Goal: Obtain resource: Obtain resource

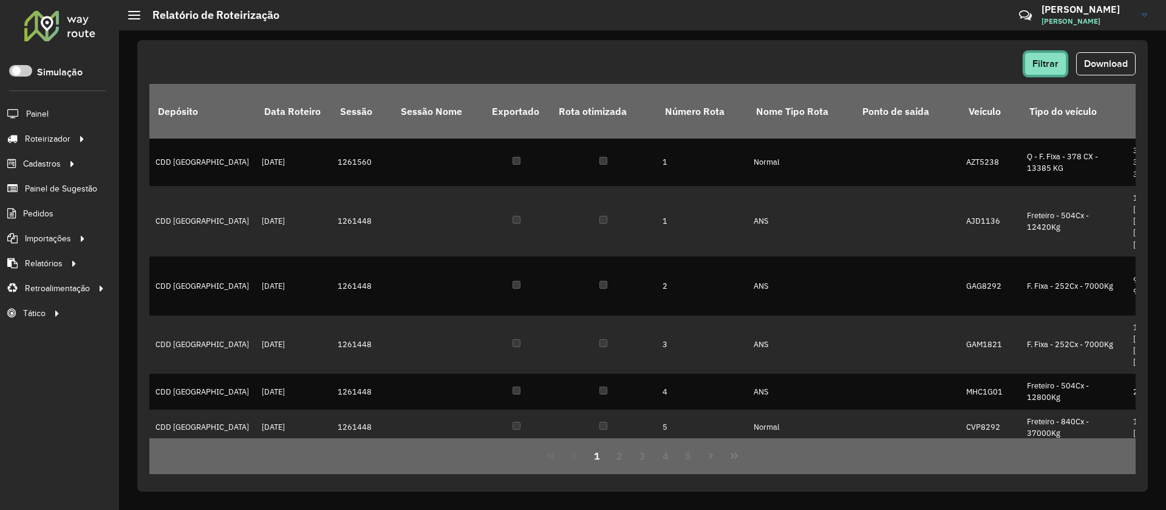
click at [1057, 69] on button "Filtrar" at bounding box center [1046, 63] width 42 height 23
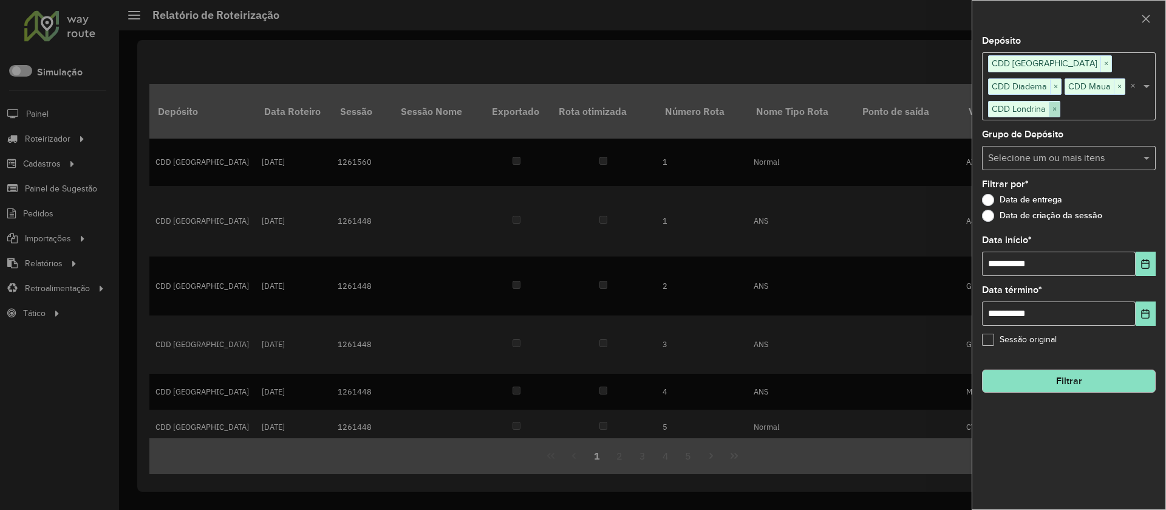
click at [1054, 112] on span "×" at bounding box center [1054, 109] width 11 height 15
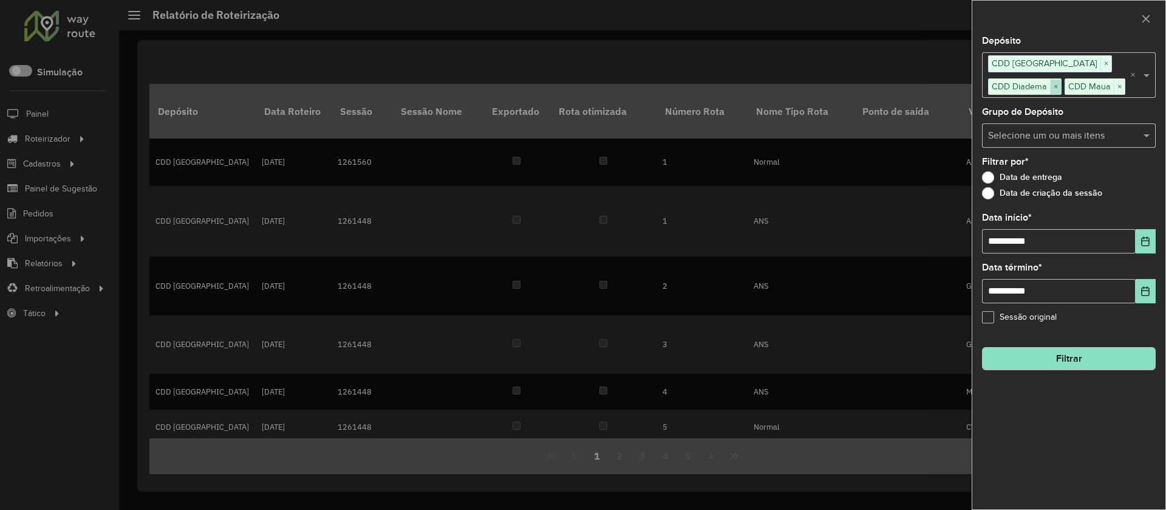
click at [1053, 87] on span "×" at bounding box center [1055, 87] width 11 height 15
click at [1101, 64] on span "×" at bounding box center [1106, 64] width 11 height 15
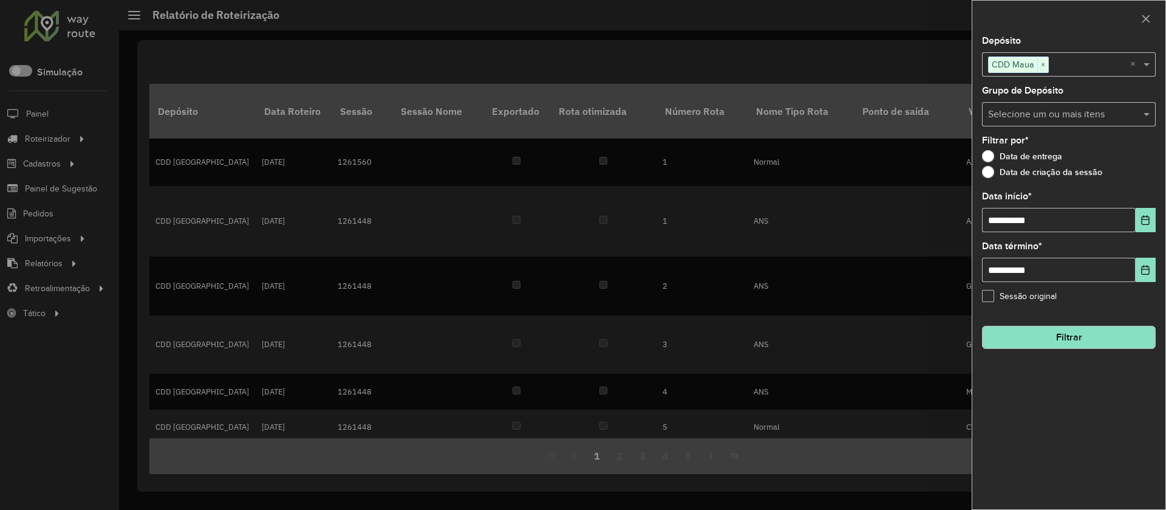
click at [1050, 64] on input "text" at bounding box center [1089, 65] width 81 height 15
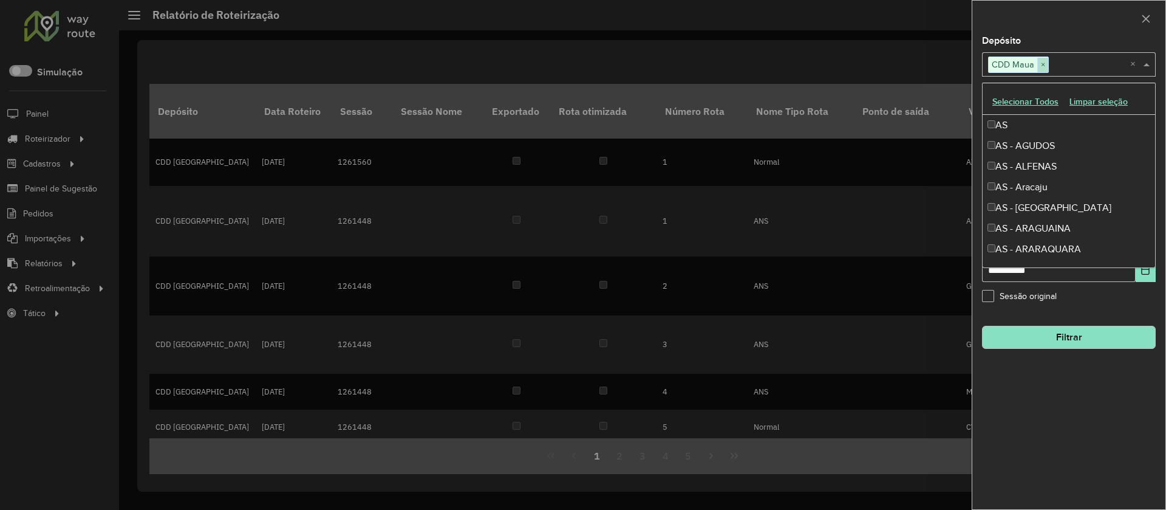
scroll to position [3202, 0]
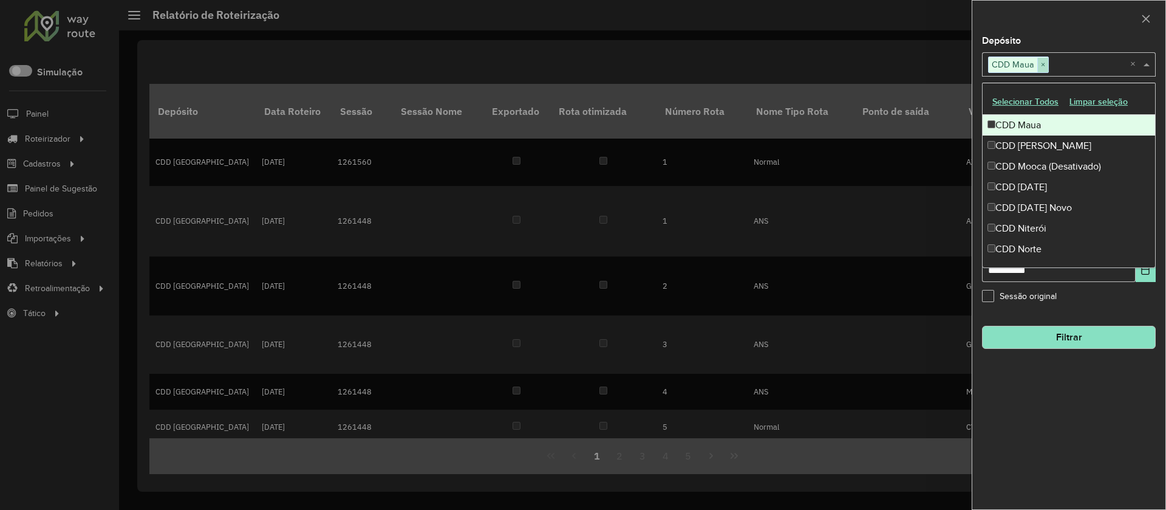
click at [1043, 61] on span "×" at bounding box center [1043, 65] width 11 height 15
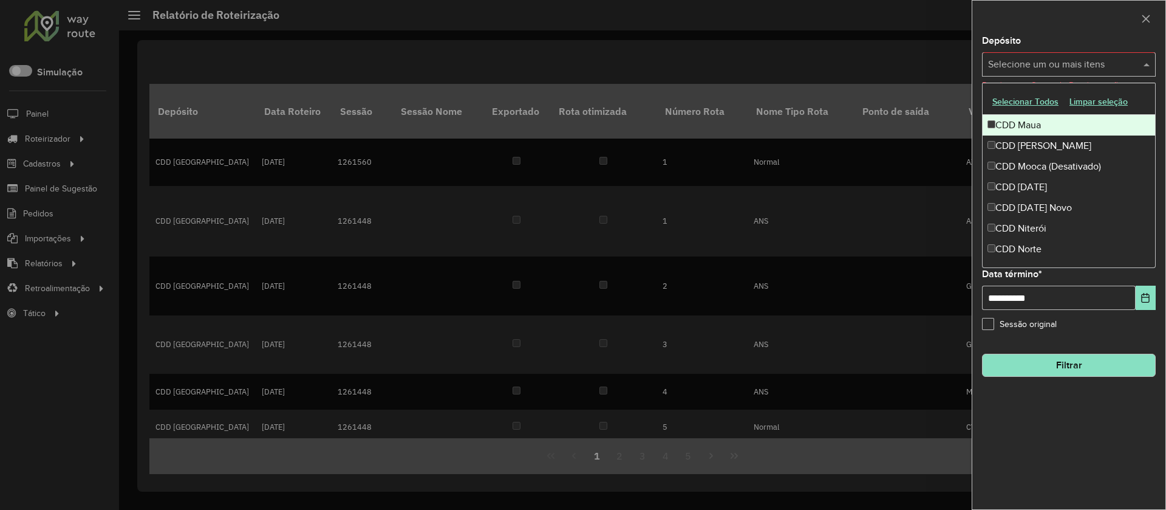
click at [1053, 29] on div at bounding box center [1069, 19] width 193 height 36
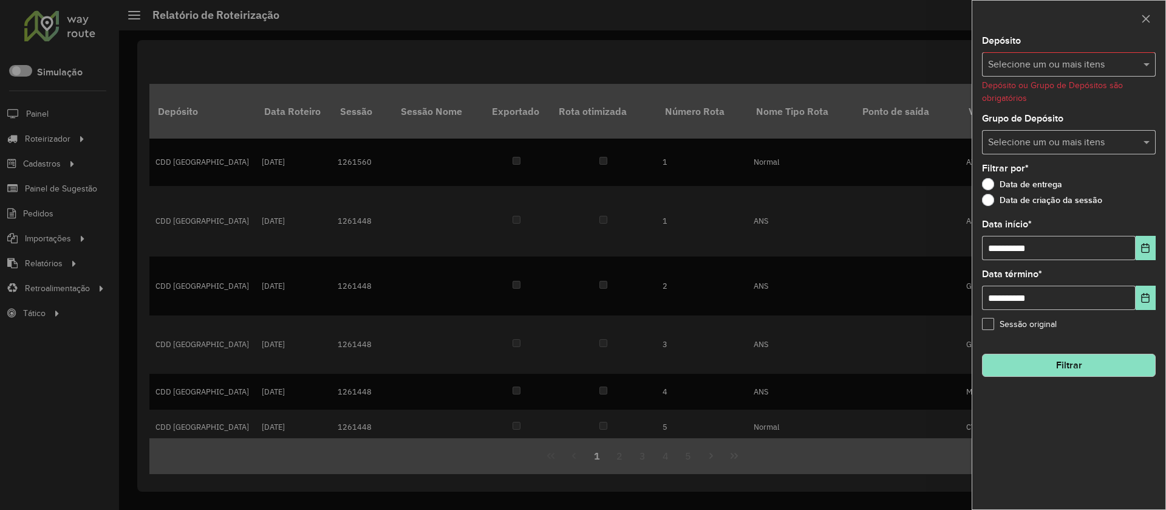
click at [1054, 61] on input "text" at bounding box center [1063, 65] width 156 height 15
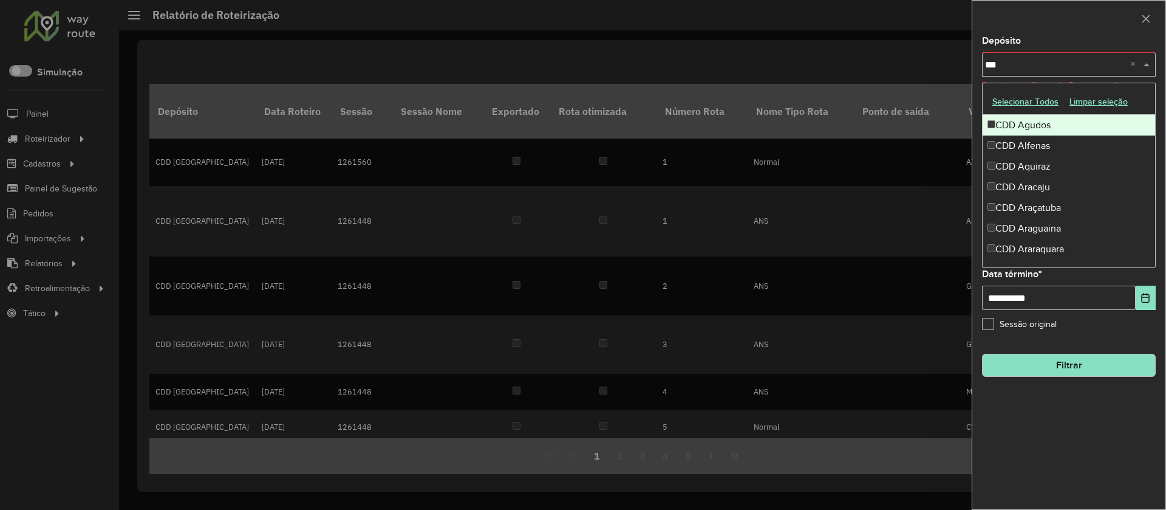
click at [1036, 98] on button "Selecionar Todos" at bounding box center [1025, 101] width 77 height 19
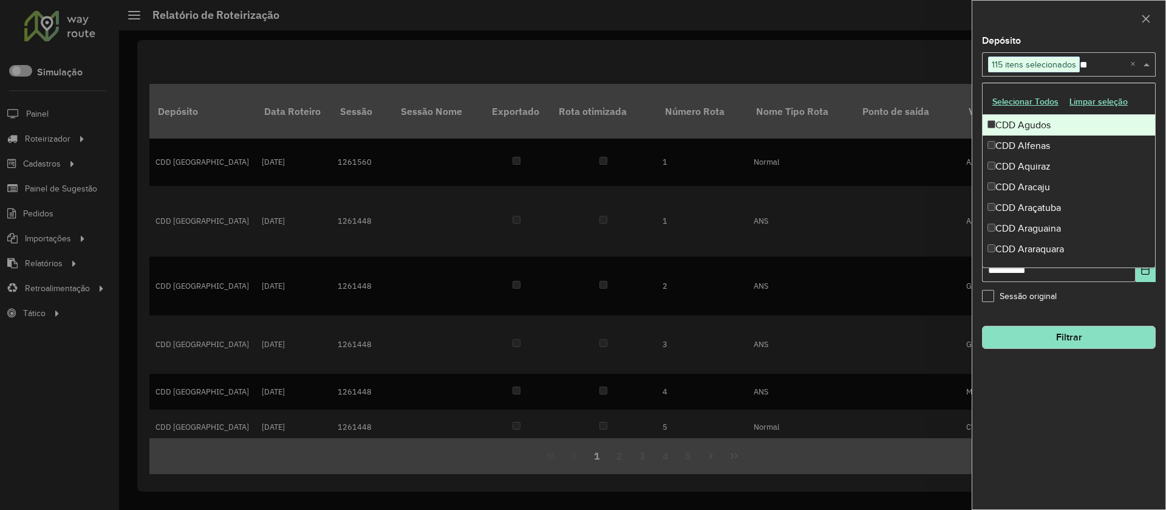
type input "*"
click at [1035, 98] on button "Selecionar Todos" at bounding box center [1025, 101] width 77 height 19
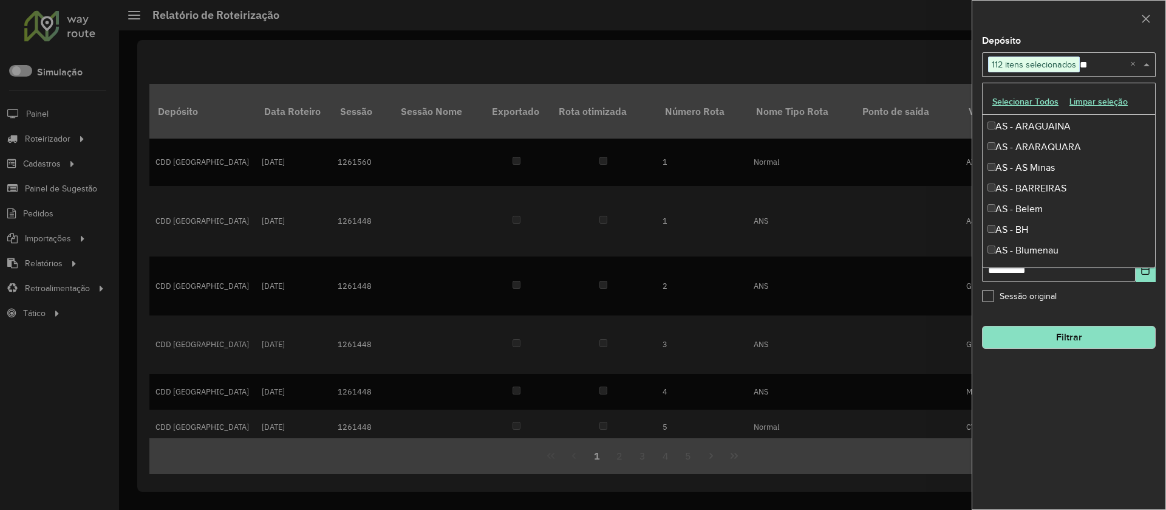
scroll to position [0, 0]
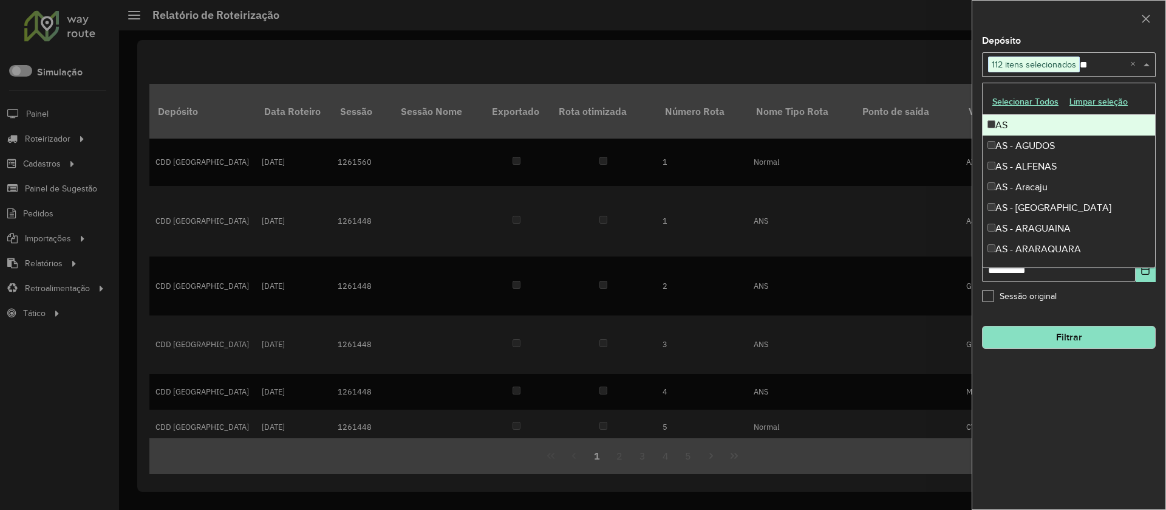
type input "*"
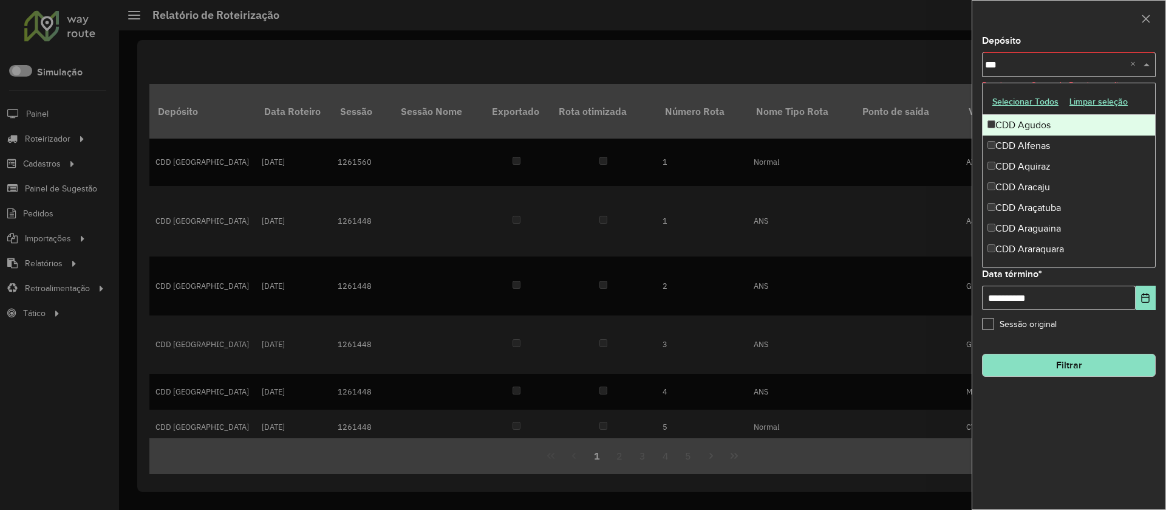
click at [1046, 98] on button "Selecionar Todos" at bounding box center [1025, 101] width 77 height 19
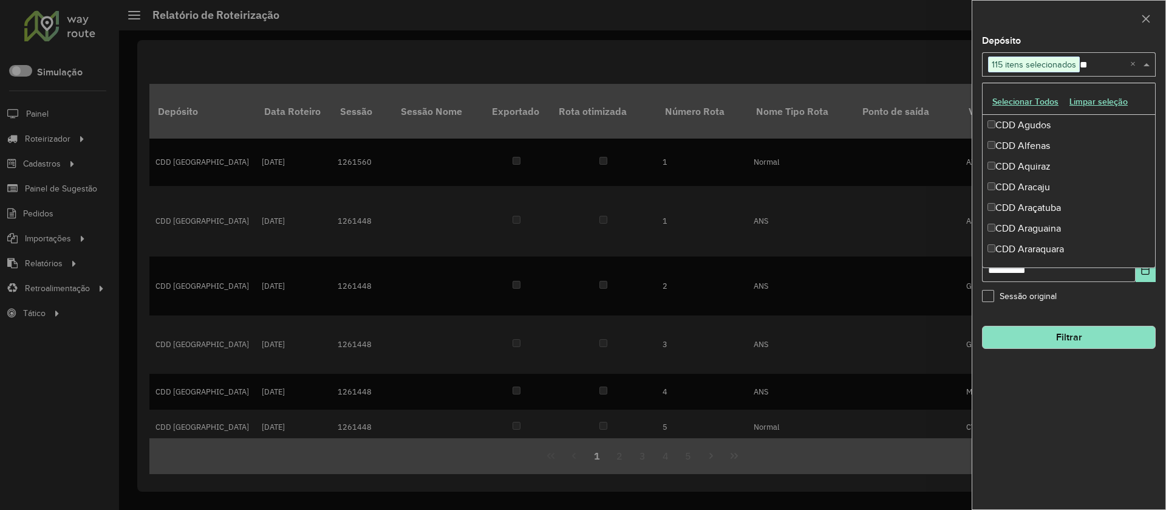
type input "*"
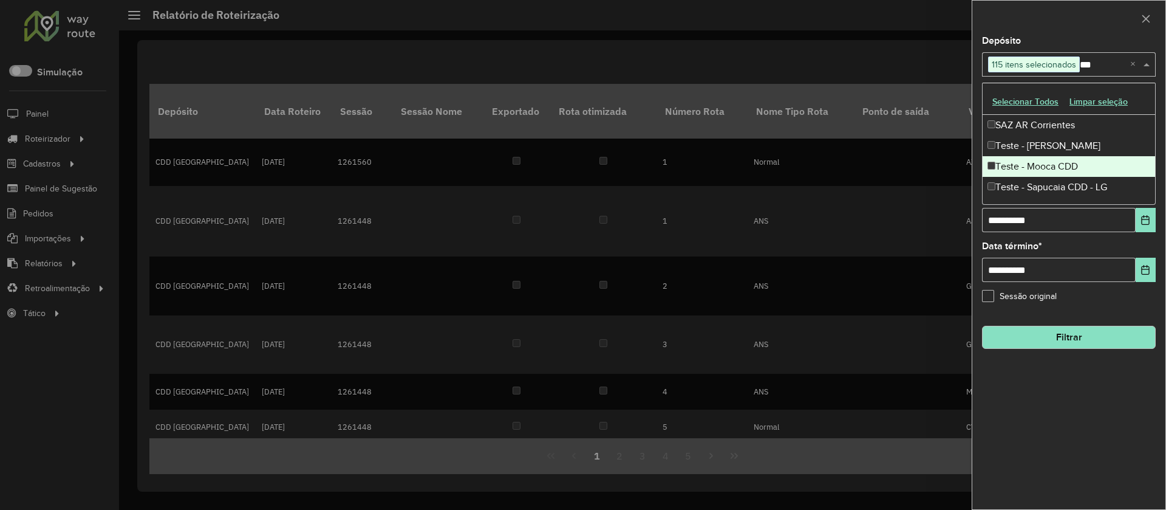
click at [1053, 164] on div "Teste - Mooca CDD" at bounding box center [1069, 166] width 173 height 21
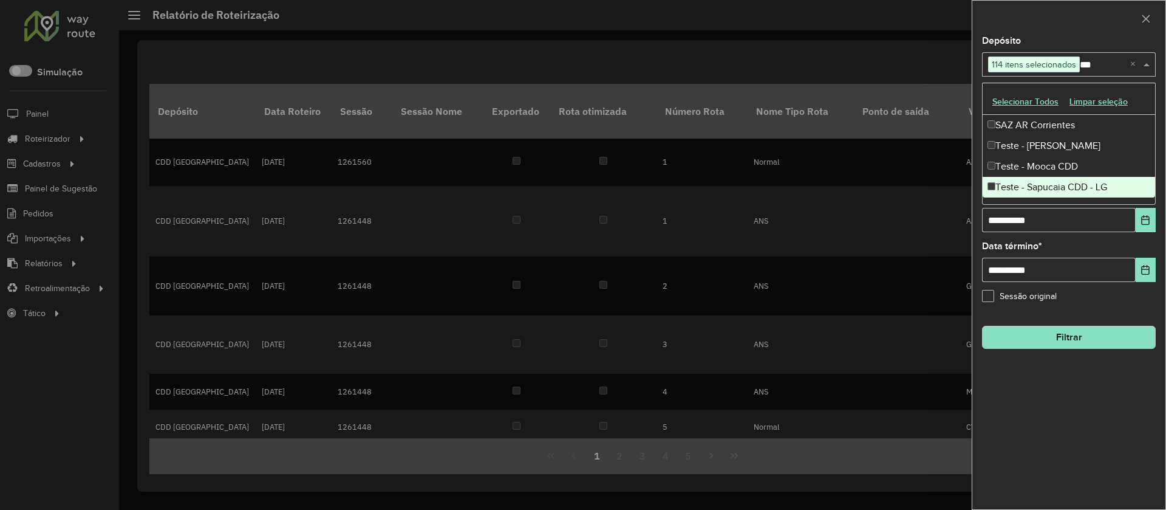
click at [1053, 184] on div "Teste - Sapucaia CDD - LG" at bounding box center [1069, 187] width 173 height 21
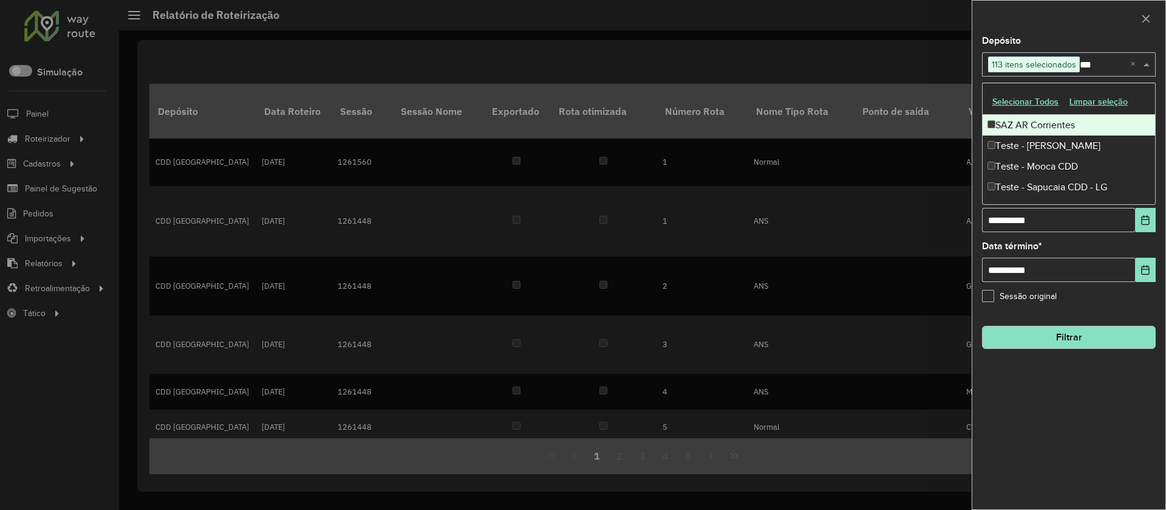
click at [1098, 64] on input "***" at bounding box center [1105, 65] width 50 height 15
type input "*"
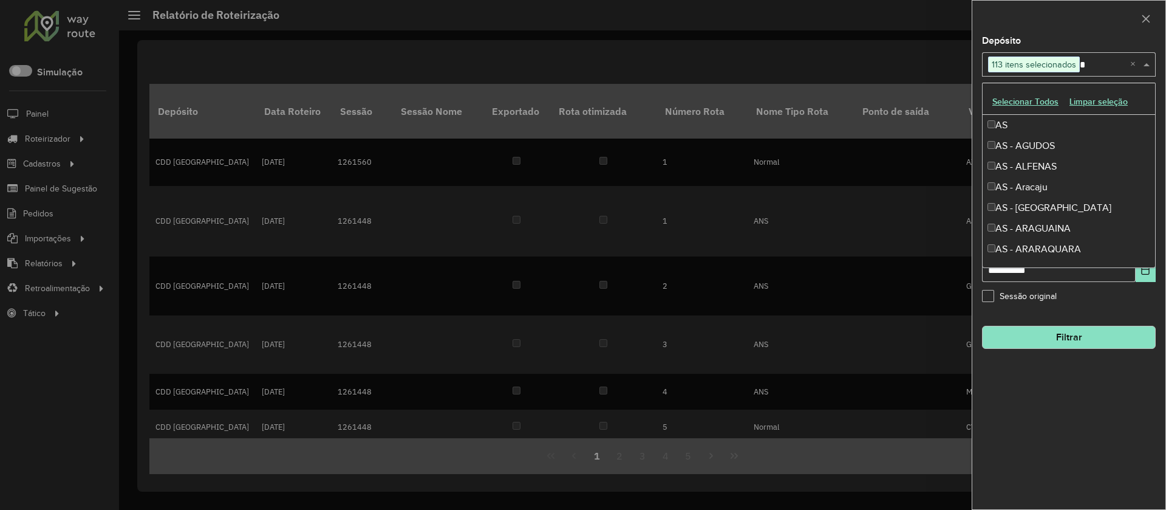
type input "**"
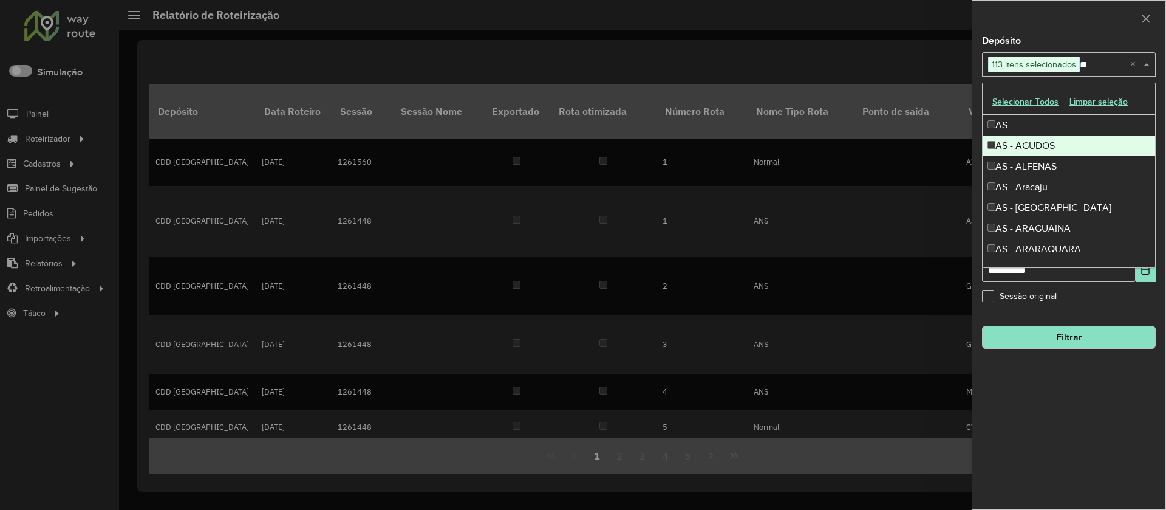
click at [1016, 147] on div "AS - AGUDOS" at bounding box center [1069, 145] width 173 height 21
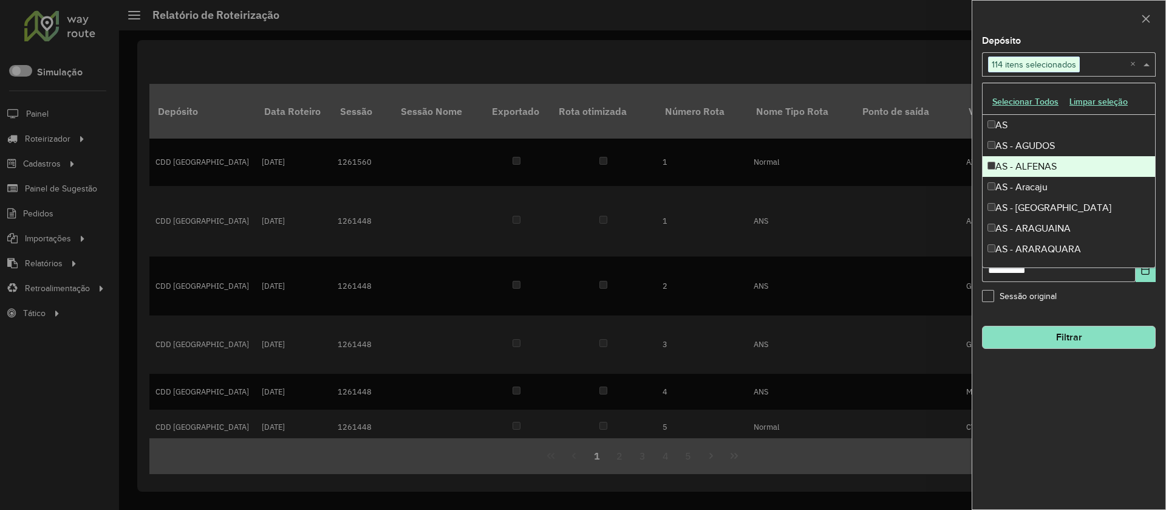
click at [1009, 169] on div "AS - ALFENAS" at bounding box center [1069, 166] width 173 height 21
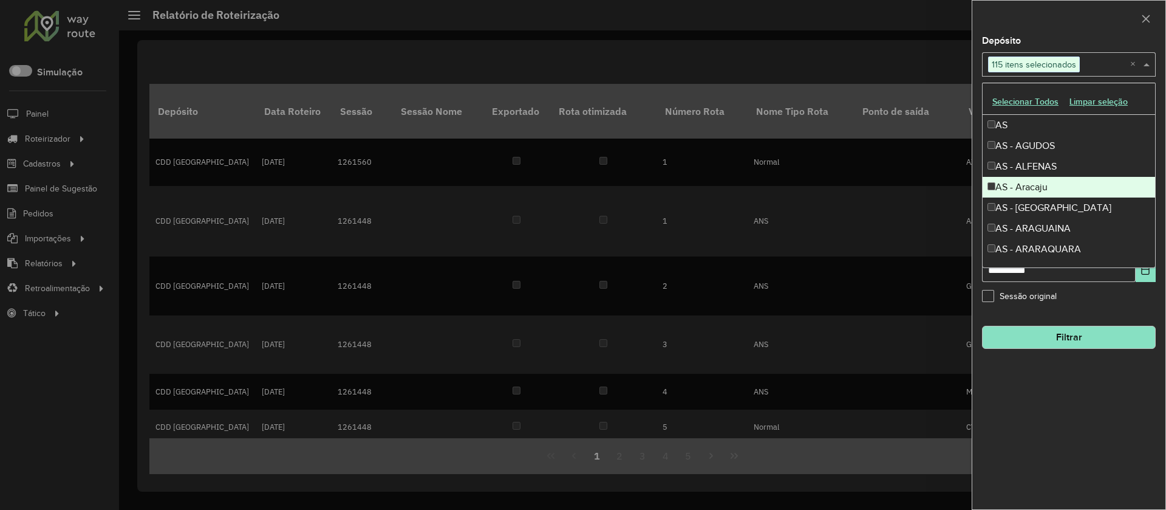
click at [1010, 183] on div "AS - Aracaju" at bounding box center [1069, 187] width 173 height 21
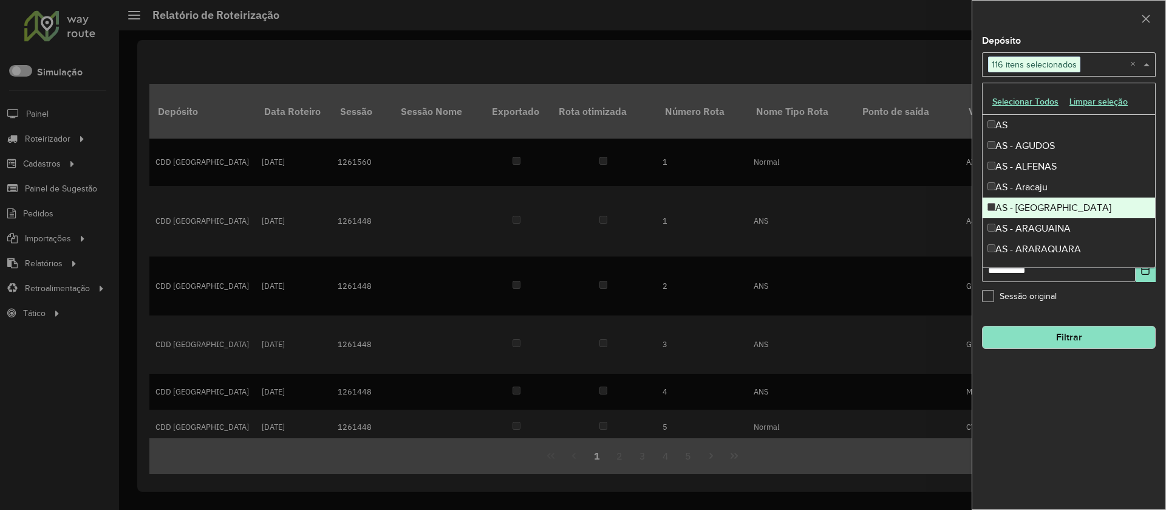
click at [1018, 200] on div "AS - [GEOGRAPHIC_DATA]" at bounding box center [1069, 207] width 173 height 21
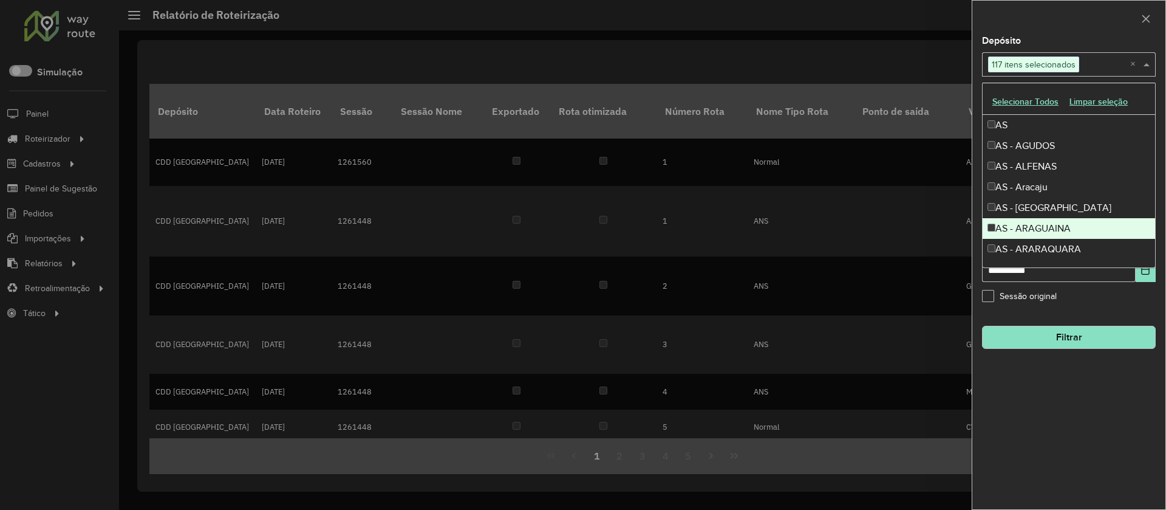
click at [1019, 229] on div "AS - ARAGUAINA" at bounding box center [1069, 228] width 173 height 21
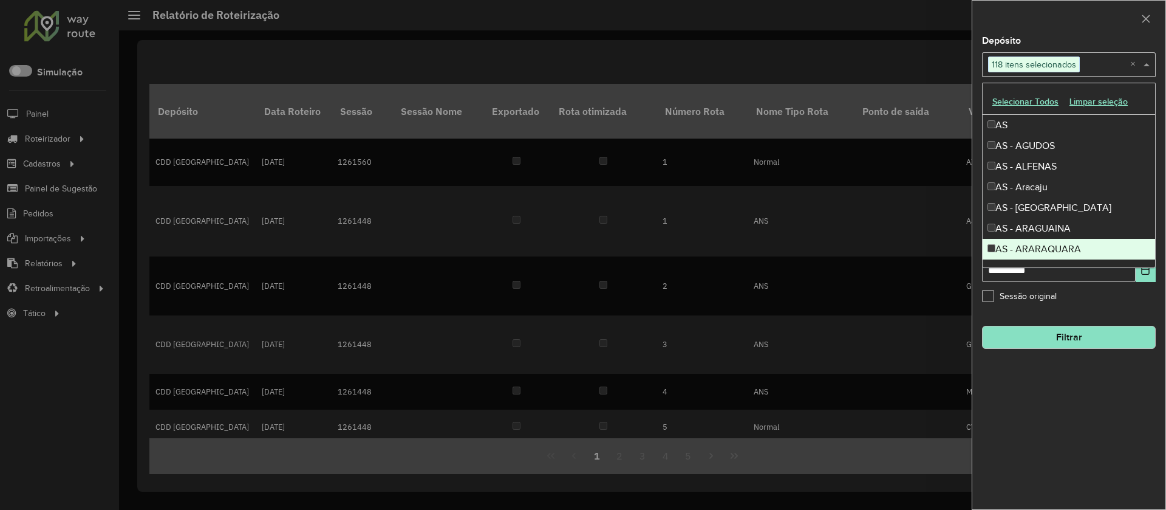
click at [1025, 255] on div "AS - ARARAQUARA" at bounding box center [1069, 249] width 173 height 21
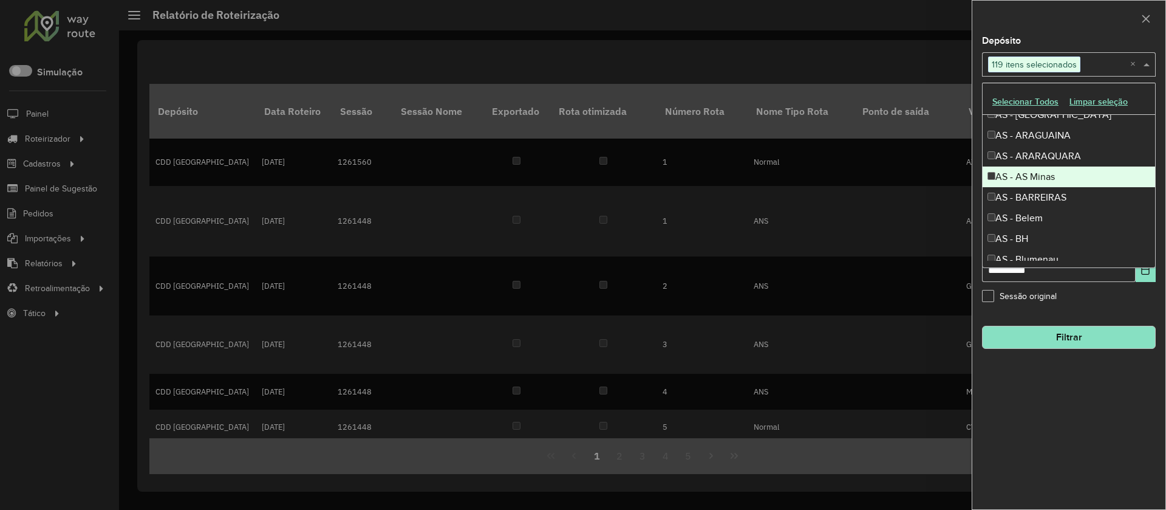
scroll to position [98, 0]
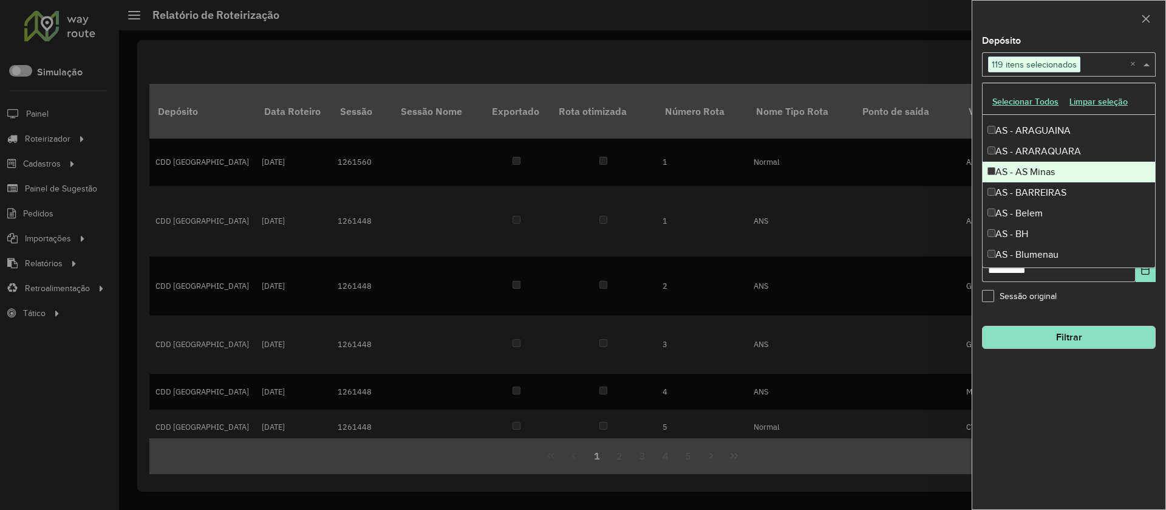
click at [1029, 173] on div "AS - AS Minas" at bounding box center [1069, 172] width 173 height 21
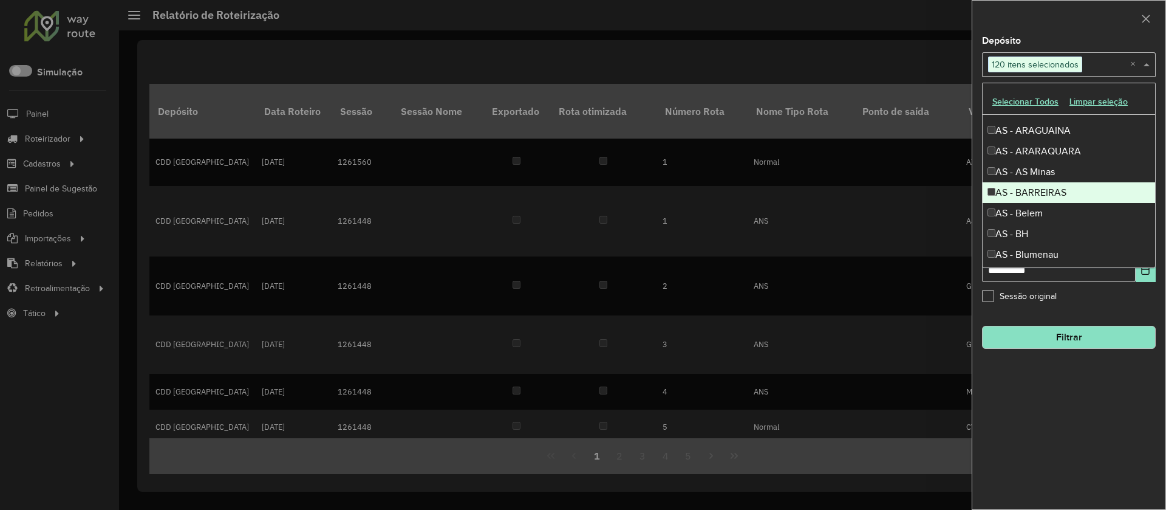
click at [1029, 187] on div "AS - BARREIRAS" at bounding box center [1069, 192] width 173 height 21
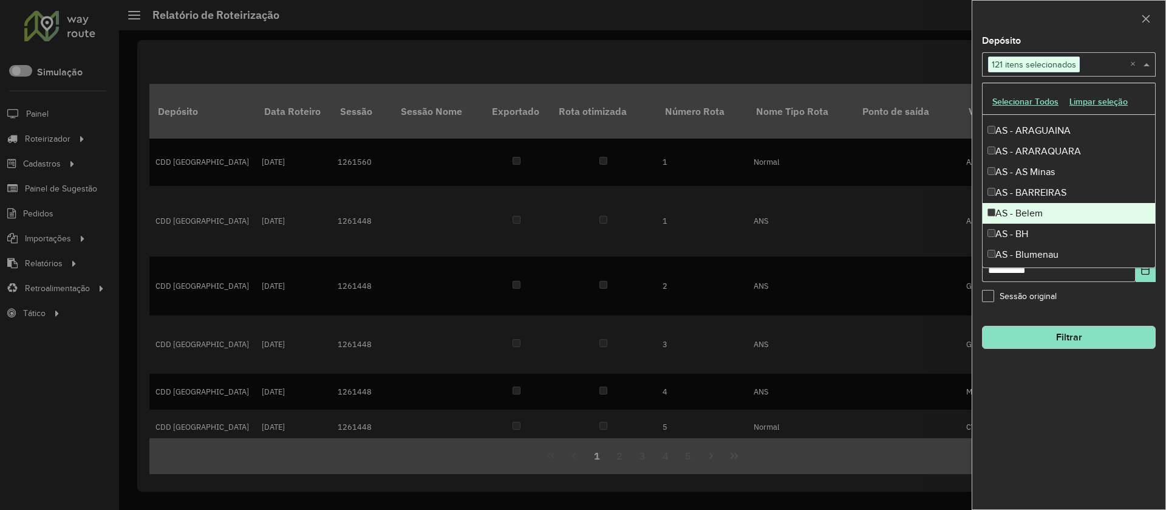
click at [1025, 216] on div "AS - Belem" at bounding box center [1069, 213] width 173 height 21
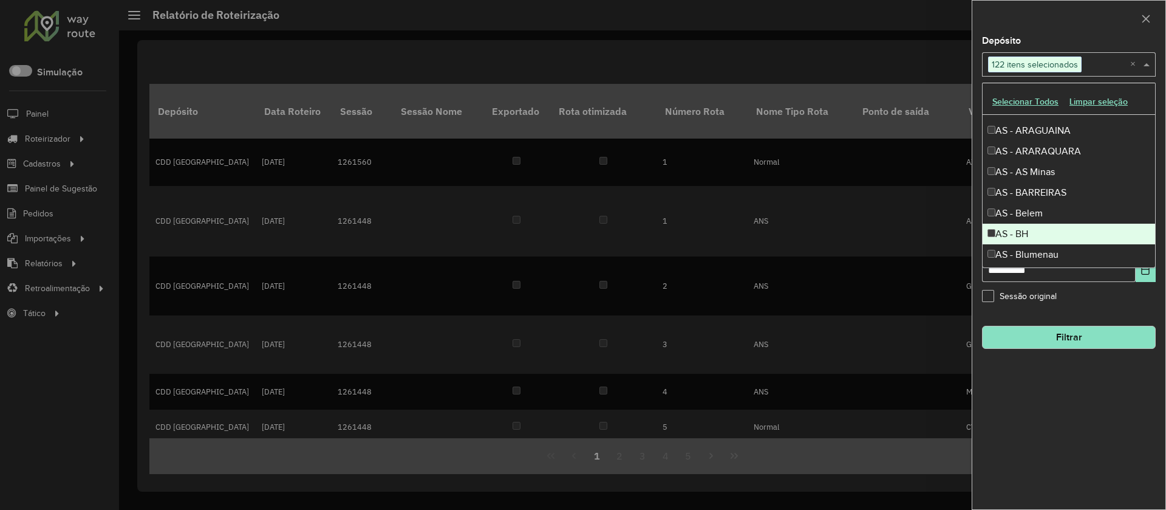
click at [1029, 241] on div "AS - BH" at bounding box center [1069, 234] width 173 height 21
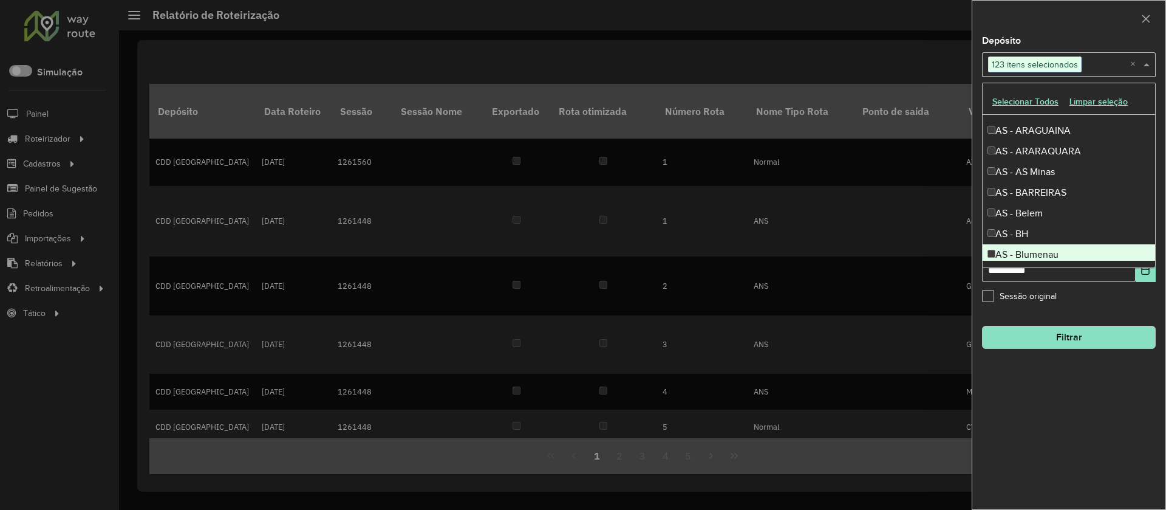
click at [1037, 254] on div "AS - Blumenau" at bounding box center [1069, 254] width 173 height 21
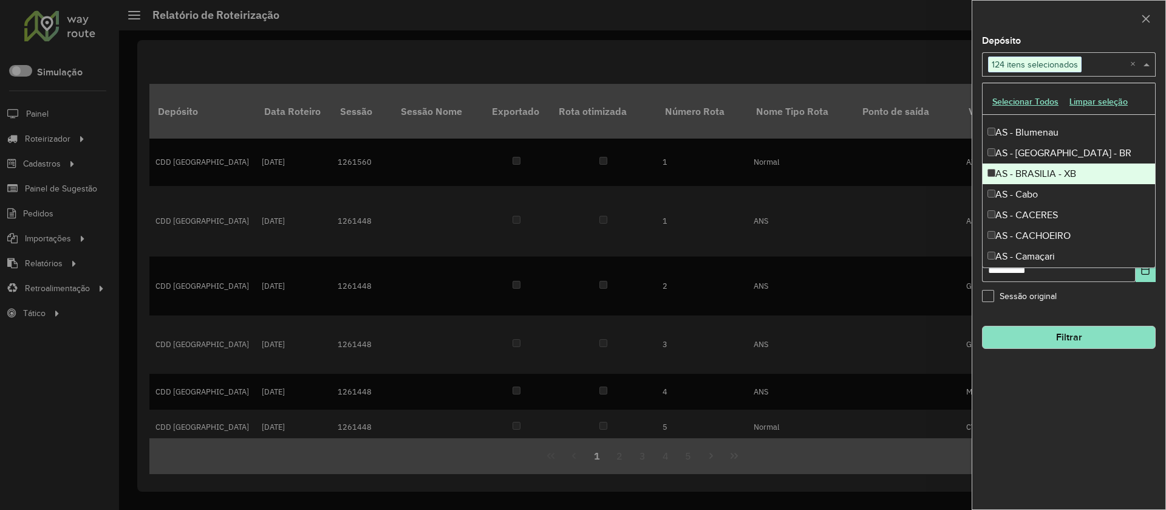
scroll to position [222, 0]
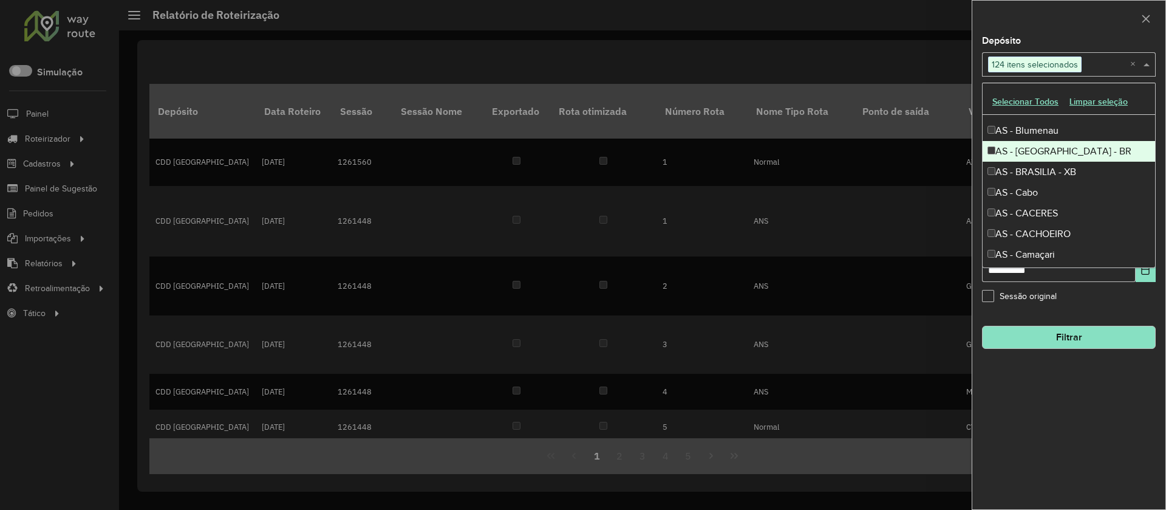
click at [1034, 149] on div "AS - [GEOGRAPHIC_DATA] - BR" at bounding box center [1069, 151] width 173 height 21
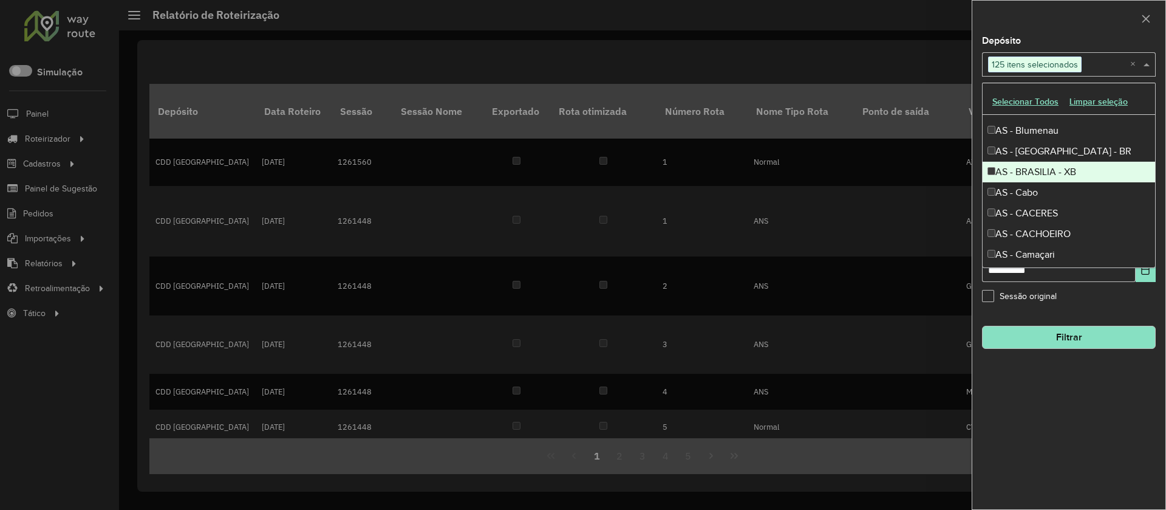
click at [1040, 172] on div "AS - BRASILIA - XB" at bounding box center [1069, 172] width 173 height 21
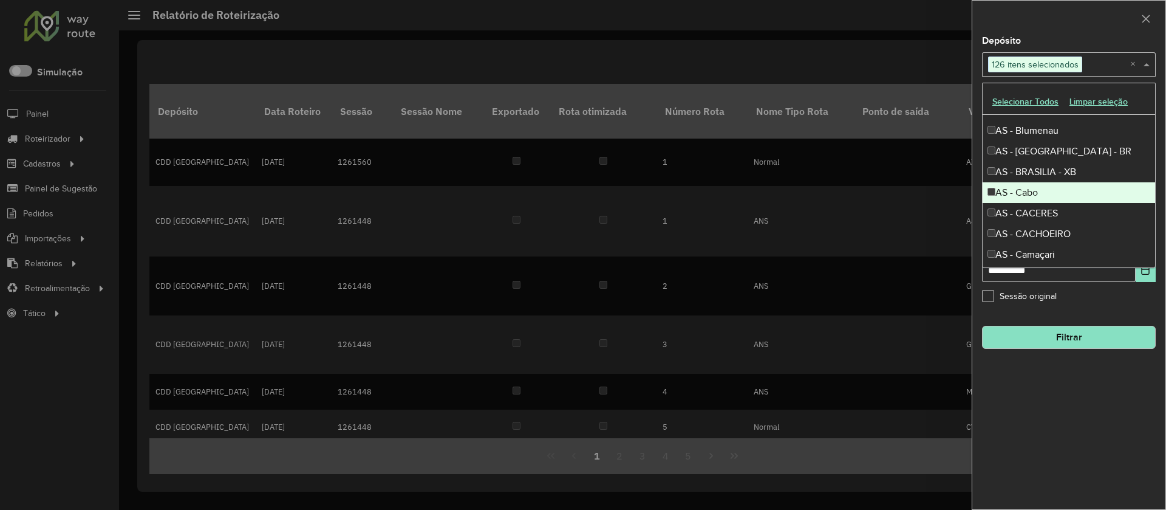
click at [1037, 193] on div "AS - Cabo" at bounding box center [1069, 192] width 173 height 21
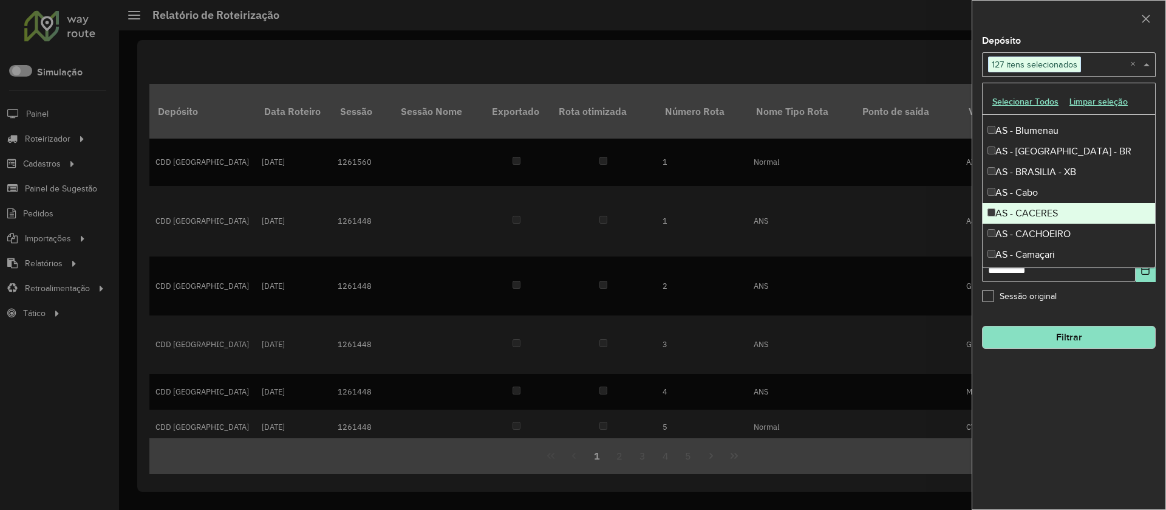
click at [1041, 209] on div "AS - CACERES" at bounding box center [1069, 213] width 173 height 21
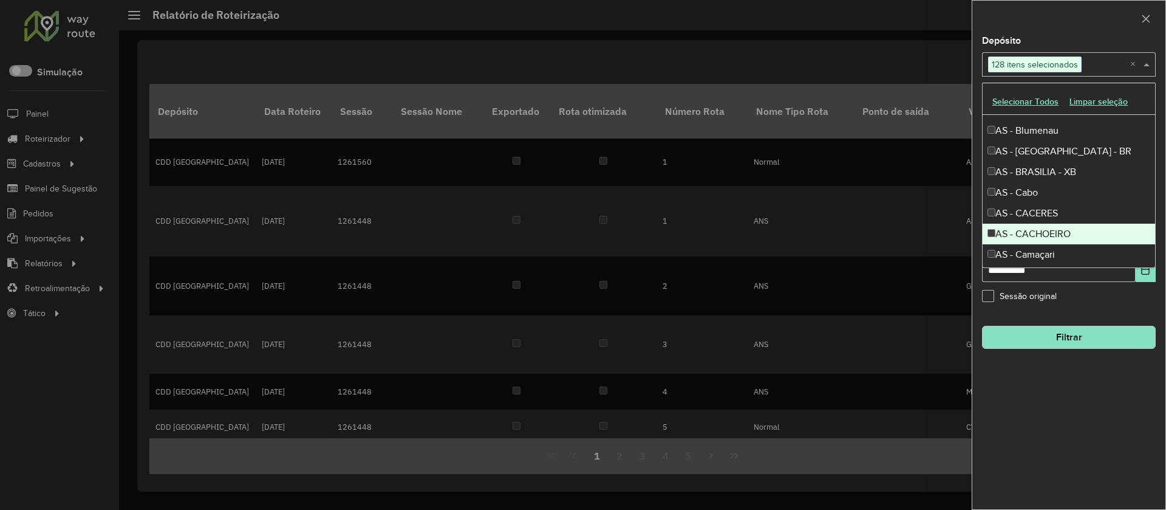
click at [1047, 228] on div "AS - CACHOEIRO" at bounding box center [1069, 234] width 173 height 21
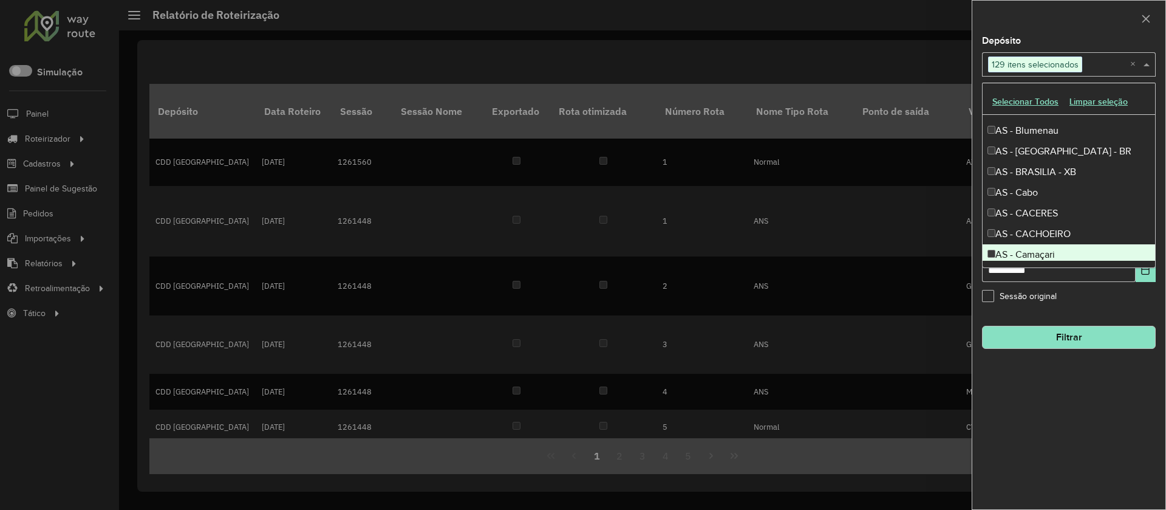
click at [1055, 256] on div "AS - Camaçari" at bounding box center [1069, 254] width 173 height 21
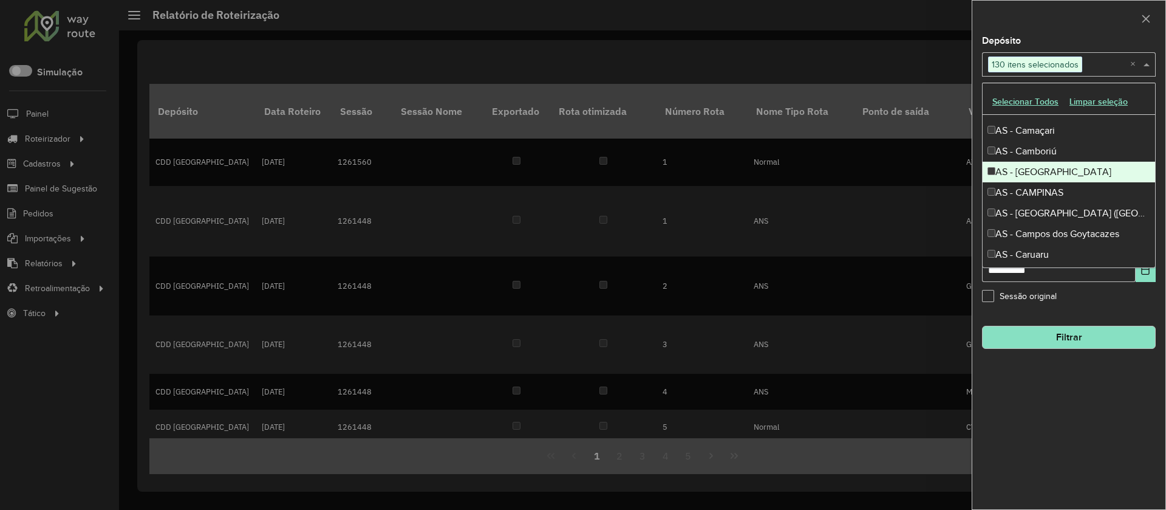
scroll to position [348, 0]
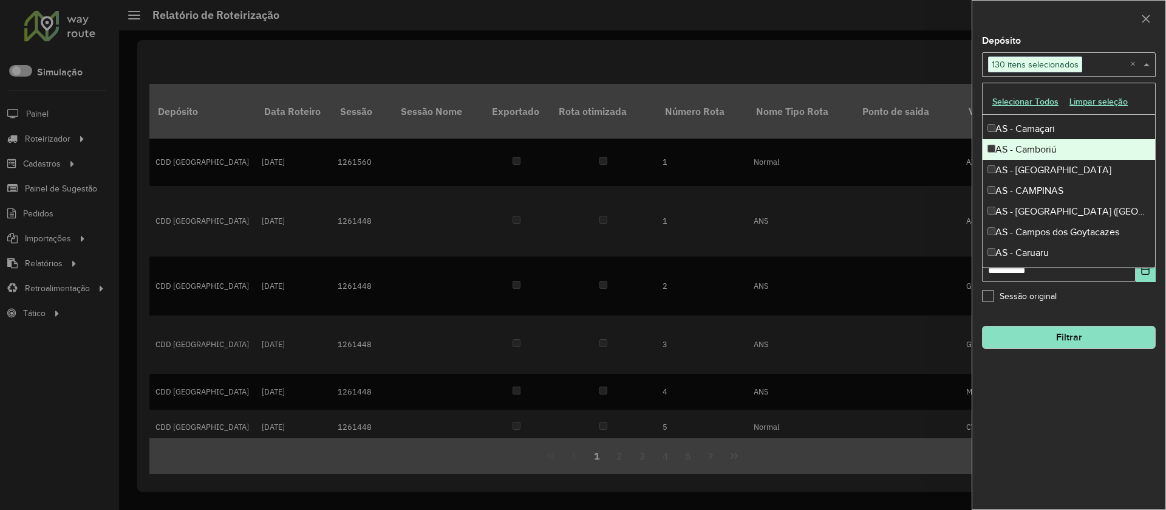
click at [1030, 151] on div "AS - Camboriú" at bounding box center [1069, 149] width 173 height 21
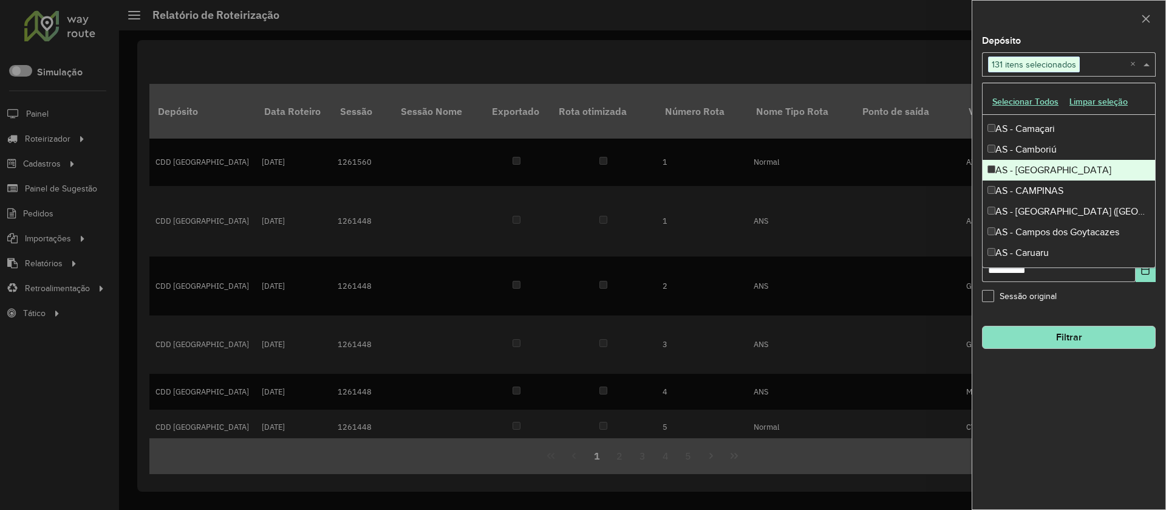
drag, startPoint x: 1034, startPoint y: 170, endPoint x: 1035, endPoint y: 177, distance: 6.8
click at [1034, 171] on div "AS - [GEOGRAPHIC_DATA]" at bounding box center [1069, 170] width 173 height 21
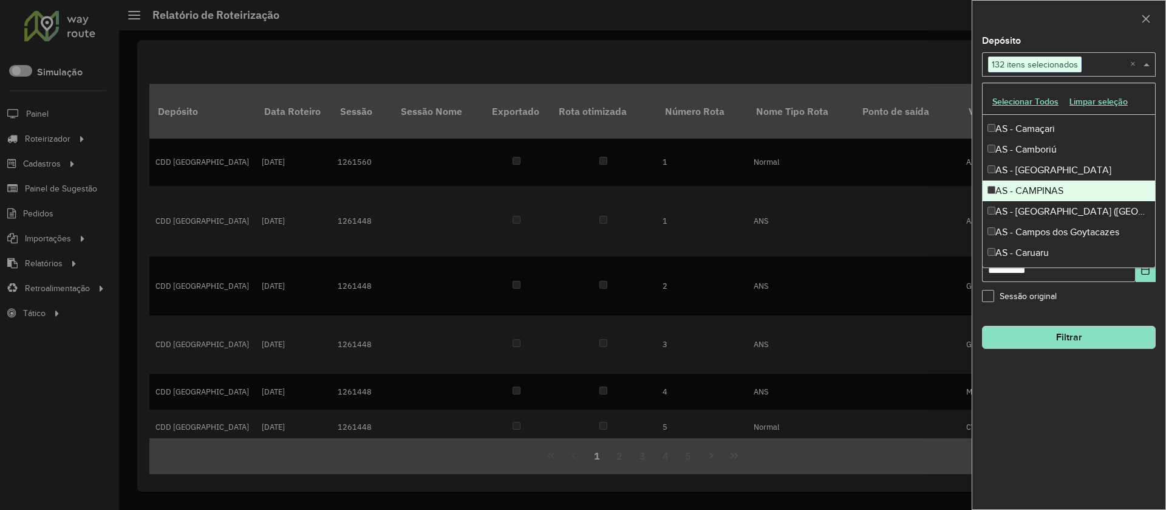
click at [1043, 197] on div "AS - CAMPINAS" at bounding box center [1069, 190] width 173 height 21
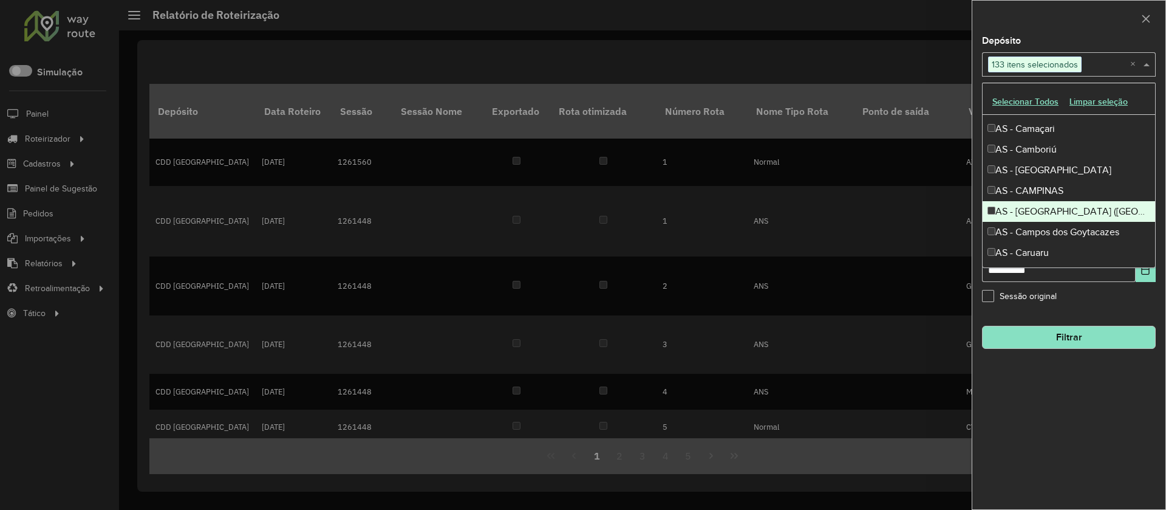
click at [1043, 211] on div "AS - [GEOGRAPHIC_DATA] ([GEOGRAPHIC_DATA])" at bounding box center [1069, 211] width 173 height 21
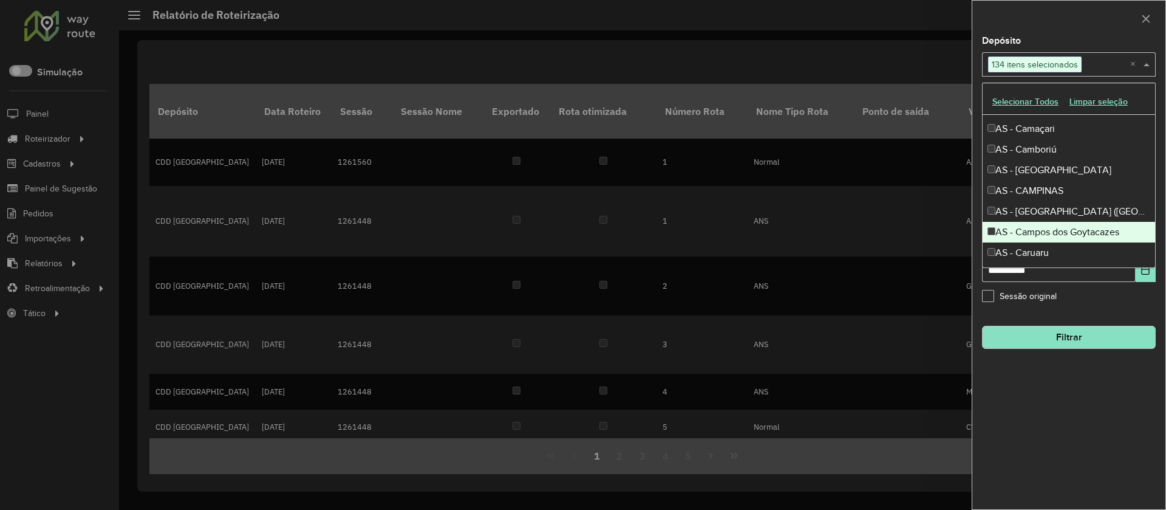
click at [1043, 227] on div "AS - Campos dos Goytacazes" at bounding box center [1069, 232] width 173 height 21
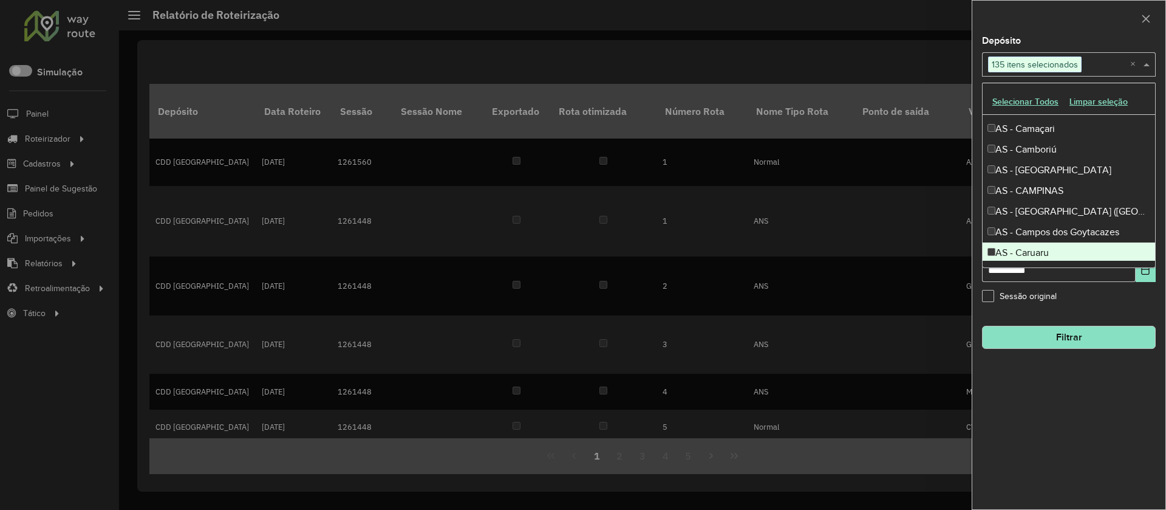
click at [1041, 247] on div "AS - Caruaru" at bounding box center [1069, 252] width 173 height 21
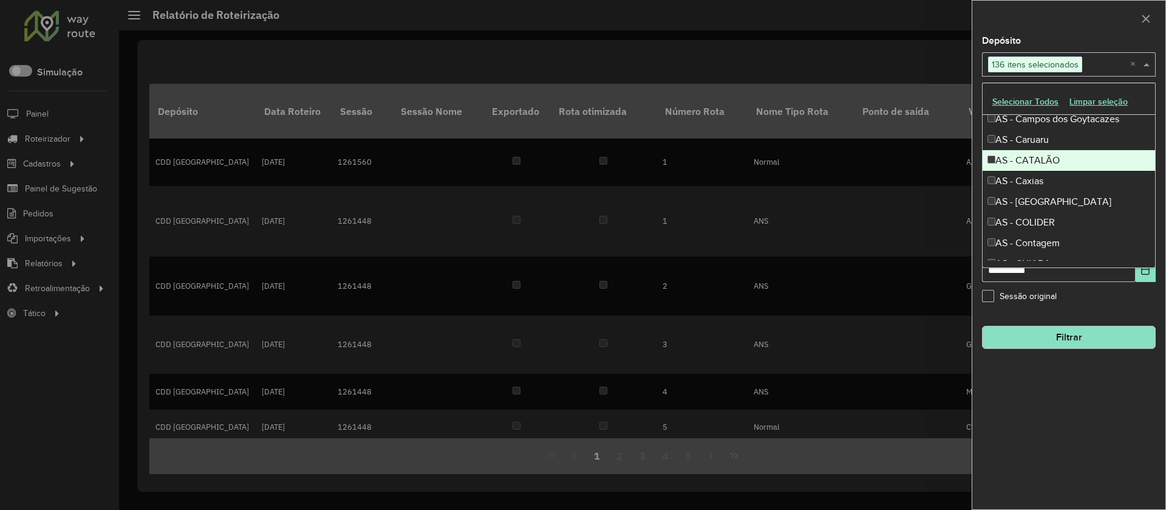
scroll to position [466, 0]
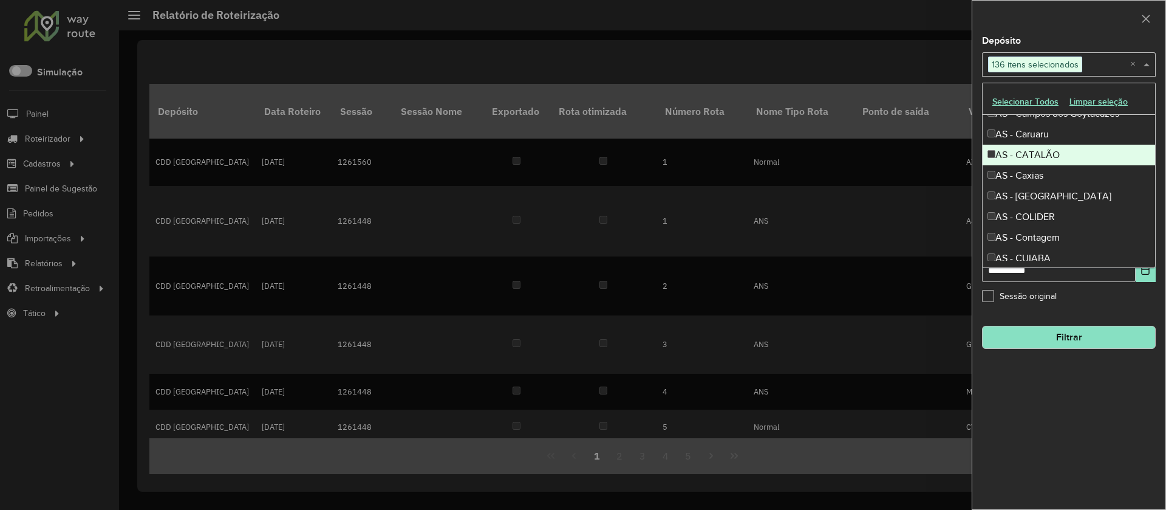
click at [1035, 156] on div "AS - CATALÃO" at bounding box center [1069, 155] width 173 height 21
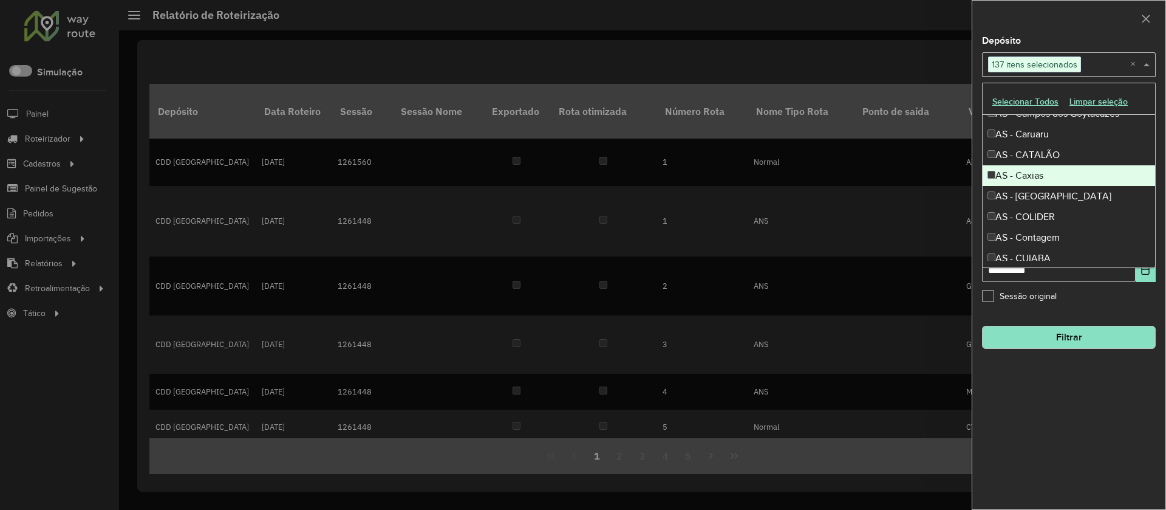
click at [1035, 179] on div "AS - Caxias" at bounding box center [1069, 175] width 173 height 21
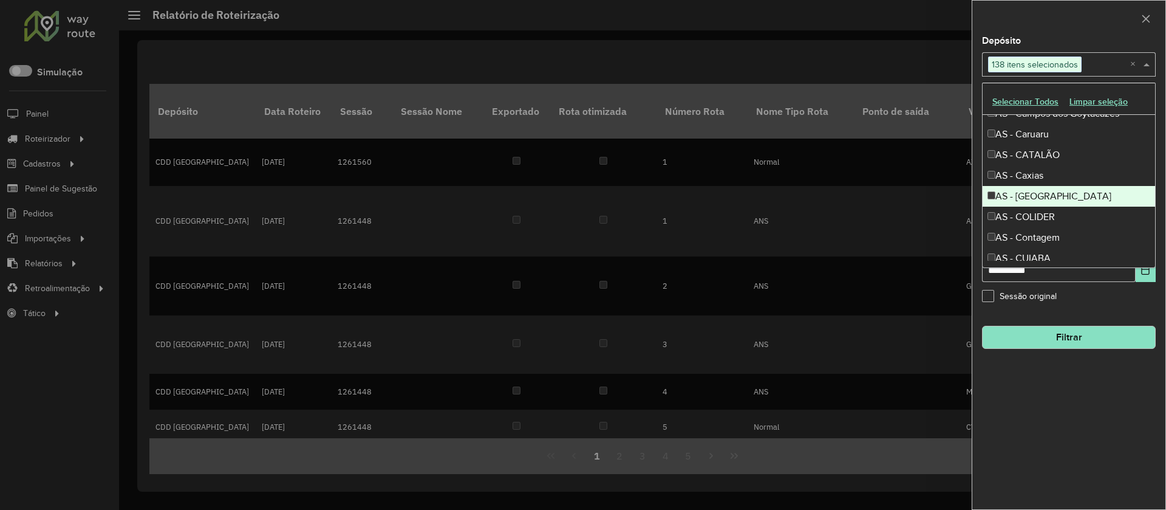
click at [1037, 197] on div "AS - [GEOGRAPHIC_DATA]" at bounding box center [1069, 196] width 173 height 21
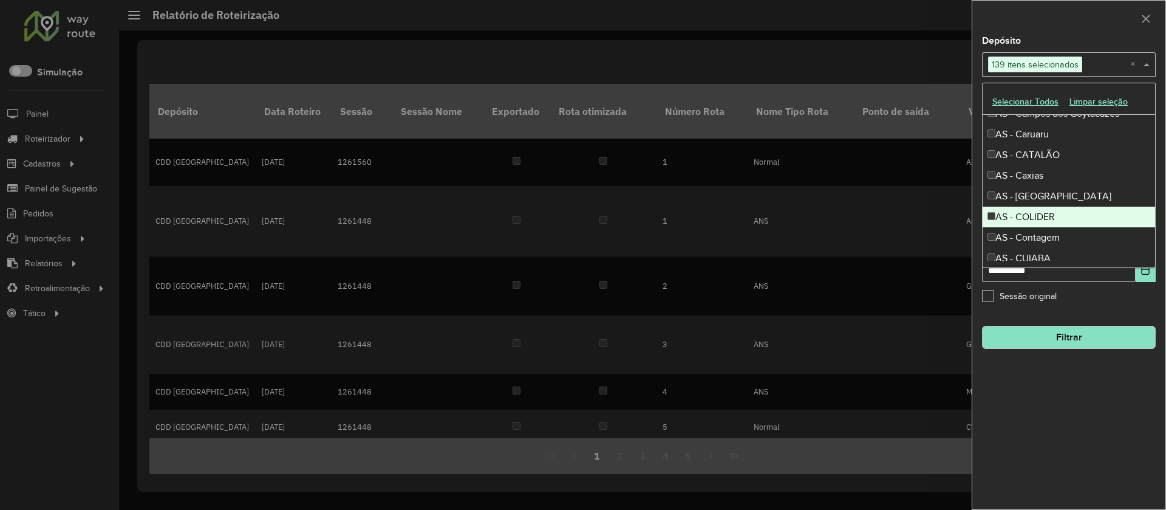
click at [1043, 217] on div "AS - COLIDER" at bounding box center [1069, 217] width 173 height 21
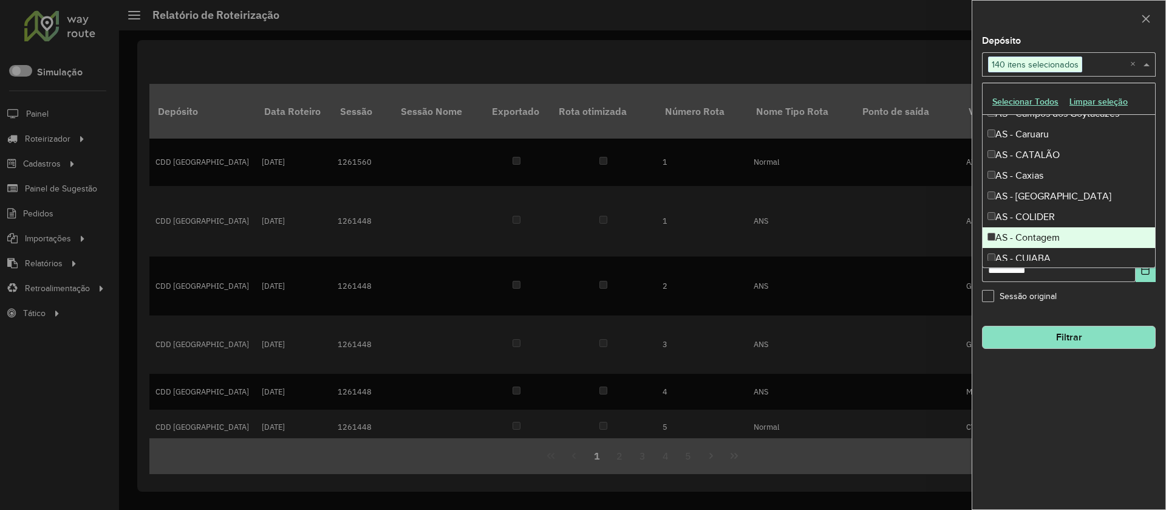
click at [1045, 230] on div "AS - Contagem" at bounding box center [1069, 237] width 173 height 21
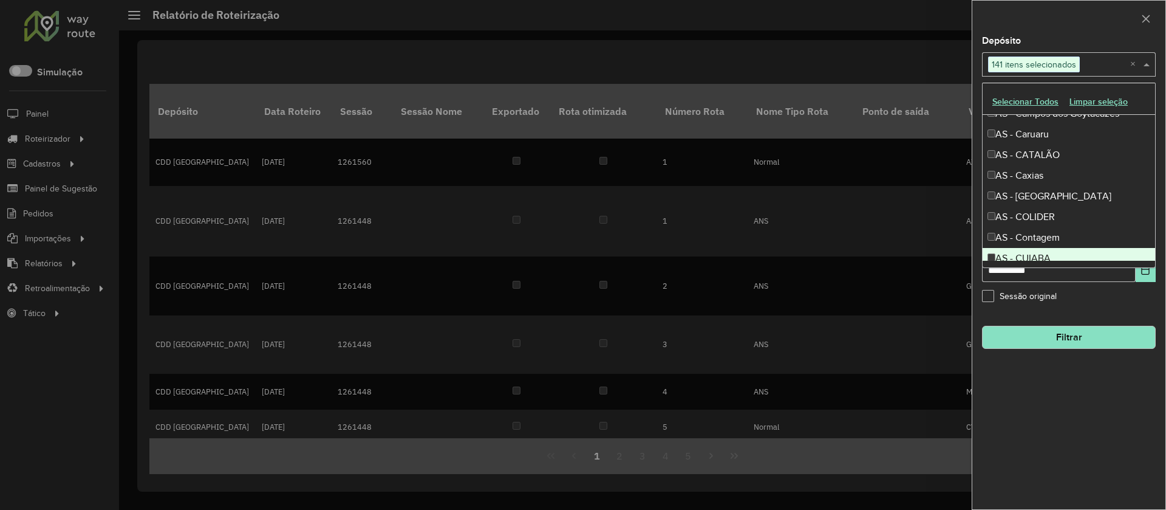
click at [1047, 260] on div "AS - CUIABA" at bounding box center [1069, 258] width 173 height 21
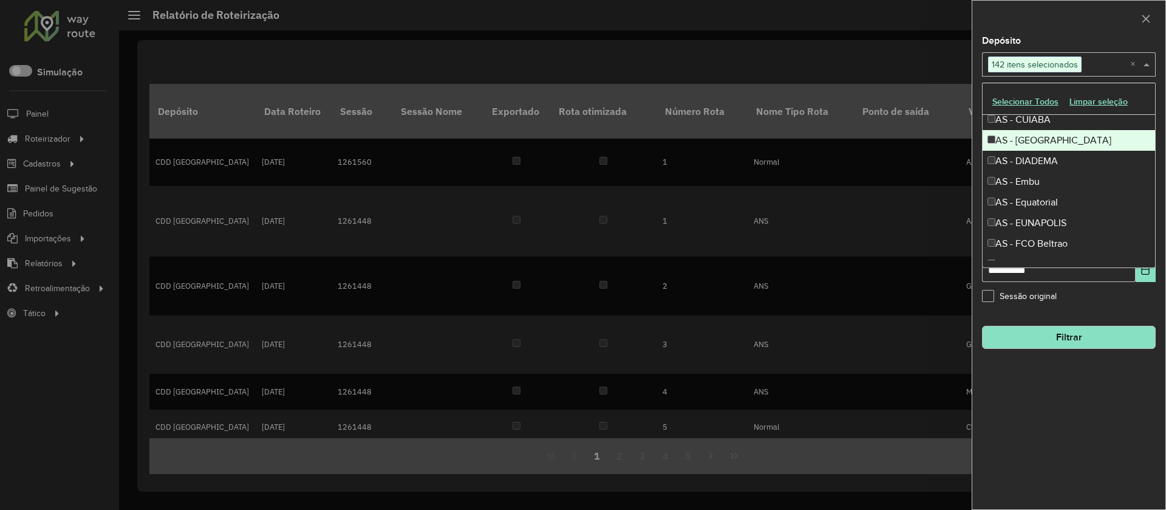
scroll to position [606, 0]
click at [1041, 137] on div "AS - [GEOGRAPHIC_DATA]" at bounding box center [1069, 138] width 173 height 21
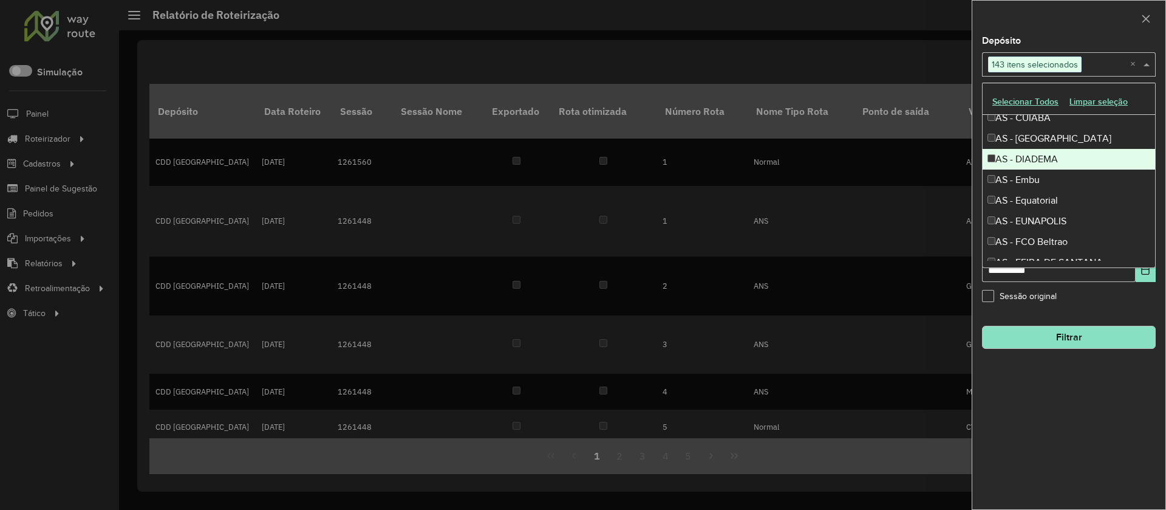
click at [1043, 157] on div "AS - DIADEMA" at bounding box center [1069, 159] width 173 height 21
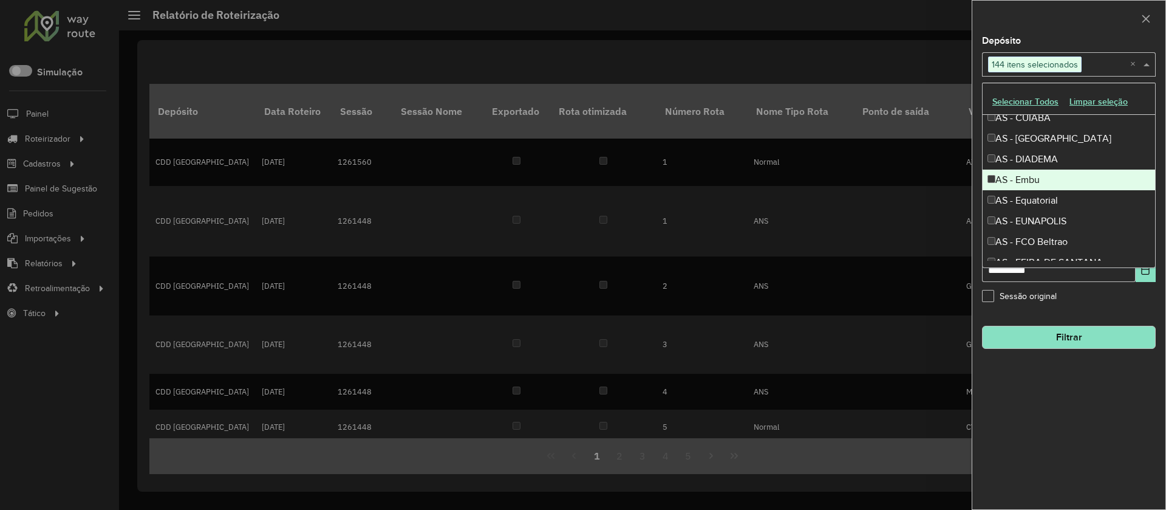
click at [1045, 175] on div "AS - Embu" at bounding box center [1069, 180] width 173 height 21
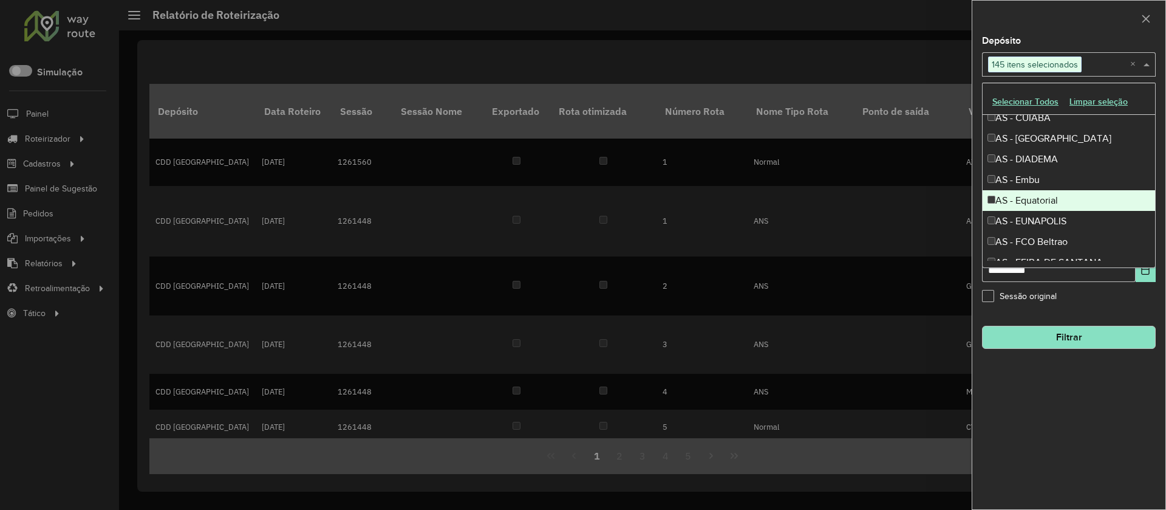
click at [1047, 198] on div "AS - Equatorial" at bounding box center [1069, 200] width 173 height 21
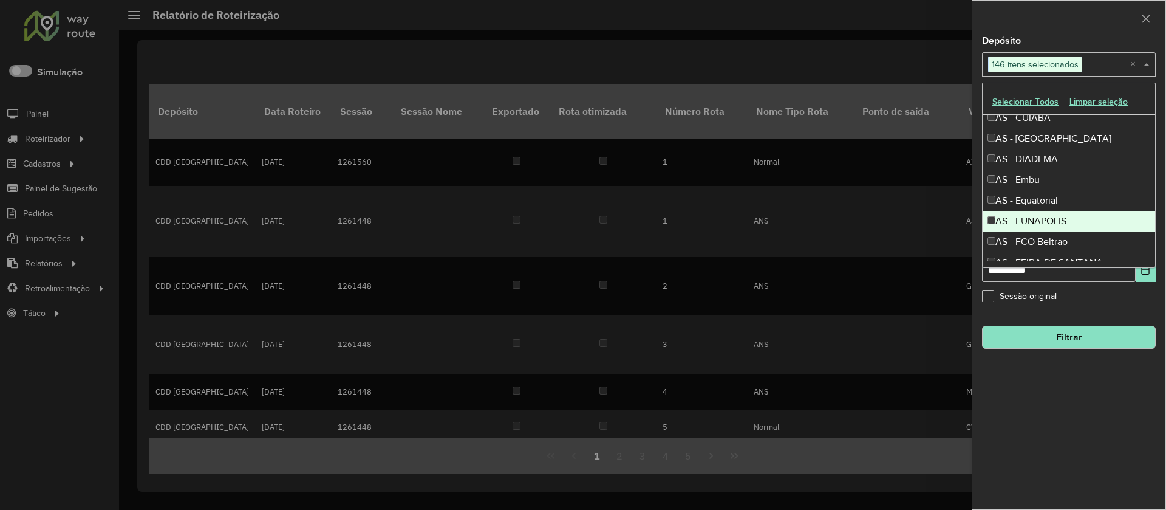
drag, startPoint x: 1053, startPoint y: 219, endPoint x: 1053, endPoint y: 236, distance: 16.4
click at [1053, 224] on div "AS - EUNAPOLIS" at bounding box center [1069, 221] width 173 height 21
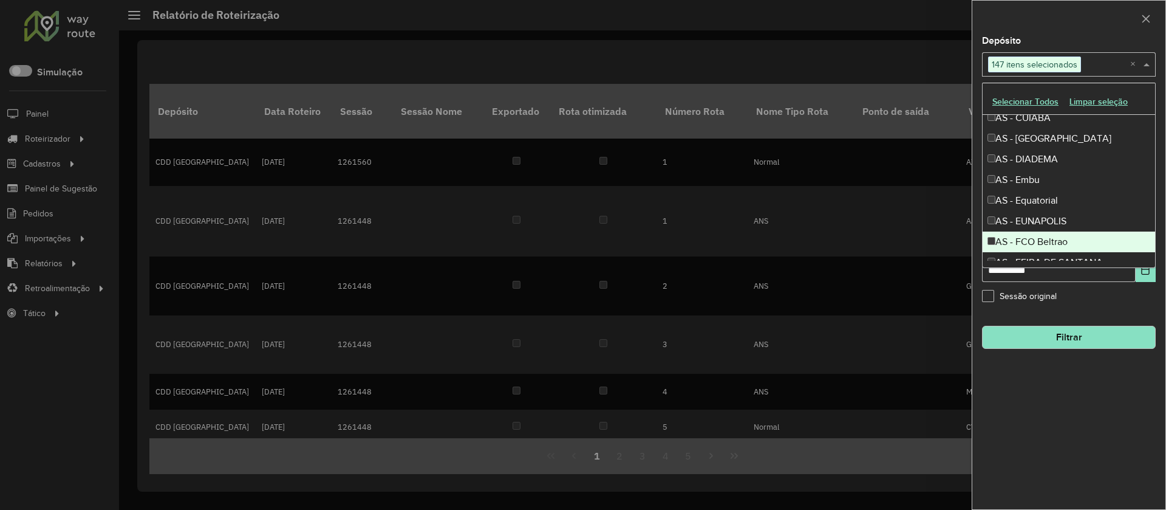
click at [1052, 239] on div "AS - FCO Beltrao" at bounding box center [1069, 241] width 173 height 21
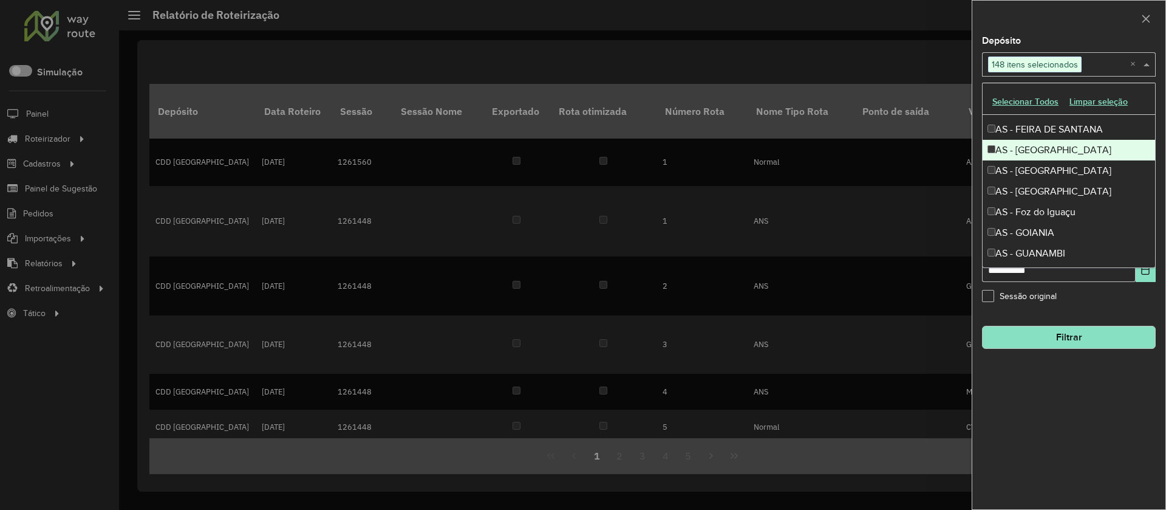
scroll to position [741, 0]
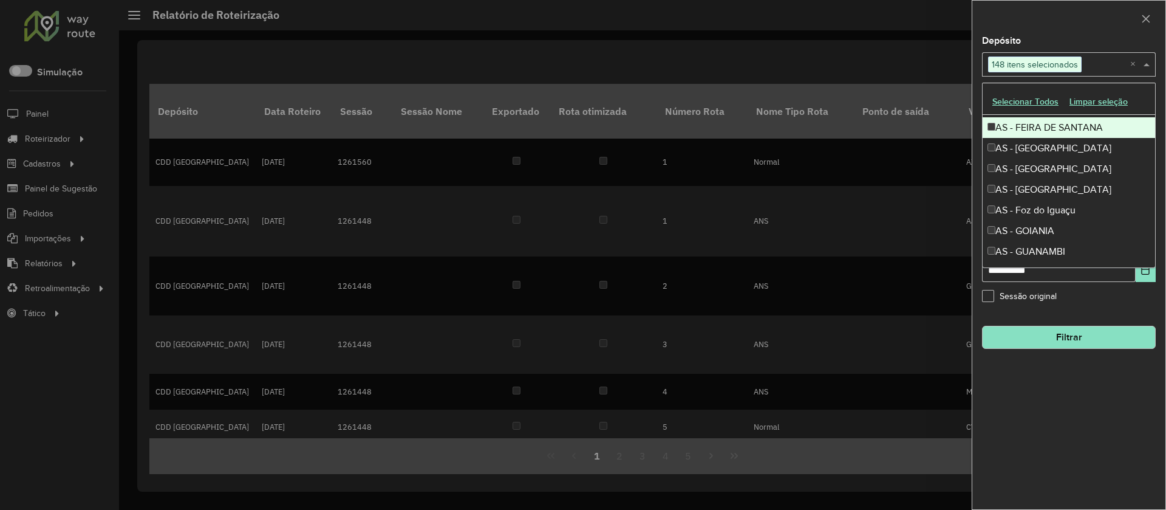
click at [1043, 130] on div "AS - FEIRA DE SANTANA" at bounding box center [1069, 127] width 173 height 21
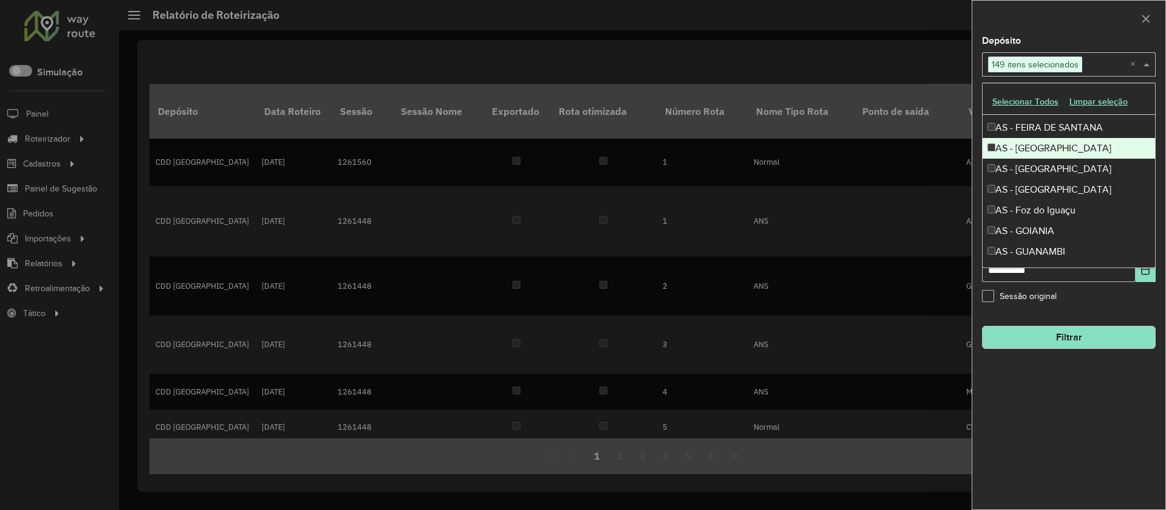
click at [1046, 157] on div "AS - [GEOGRAPHIC_DATA]" at bounding box center [1069, 148] width 173 height 21
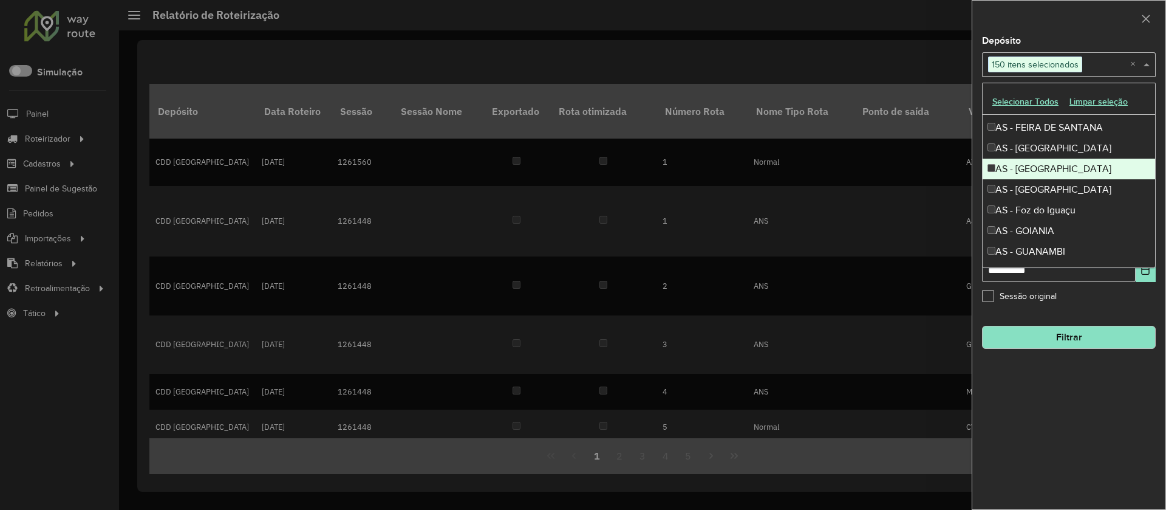
drag, startPoint x: 1044, startPoint y: 164, endPoint x: 1047, endPoint y: 172, distance: 8.3
click at [1044, 165] on div "AS - [GEOGRAPHIC_DATA]" at bounding box center [1069, 169] width 173 height 21
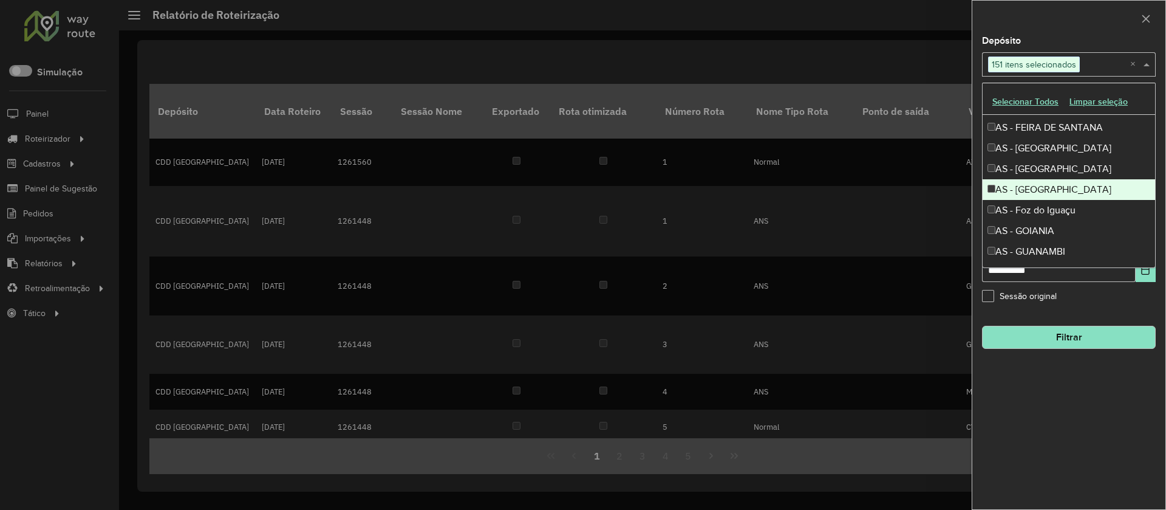
drag, startPoint x: 1044, startPoint y: 183, endPoint x: 1047, endPoint y: 201, distance: 18.5
click at [1044, 183] on div "AS - [GEOGRAPHIC_DATA]" at bounding box center [1069, 189] width 173 height 21
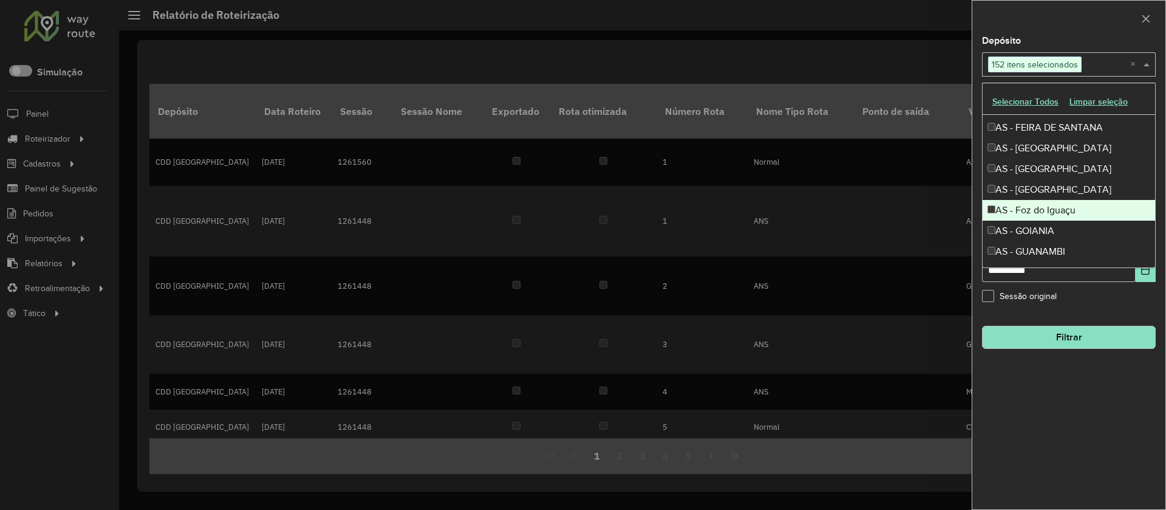
click at [1047, 204] on div "AS - Foz do Iguaçu" at bounding box center [1069, 210] width 173 height 21
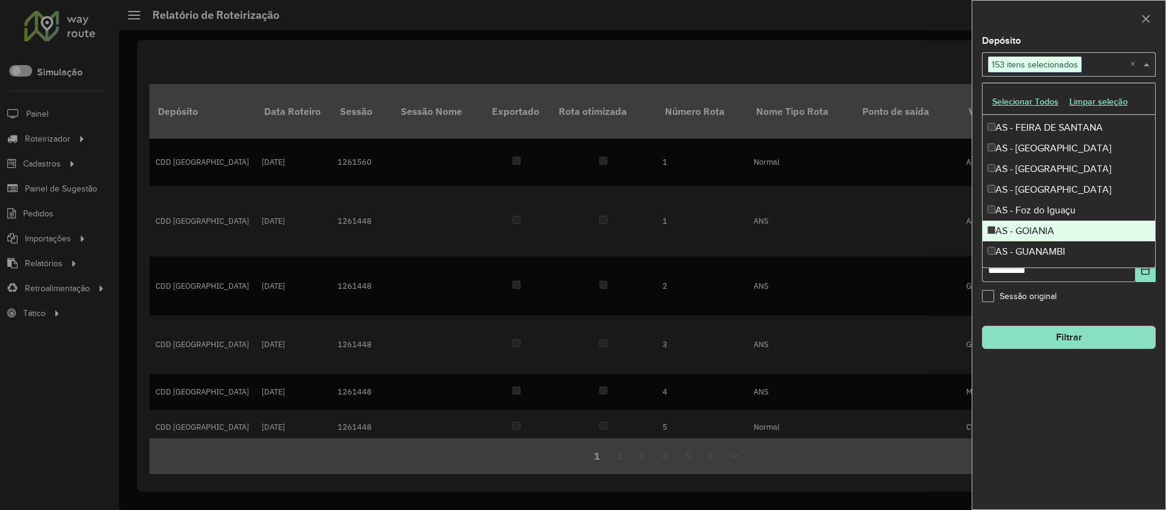
click at [1043, 227] on div "AS - GOIANIA" at bounding box center [1069, 231] width 173 height 21
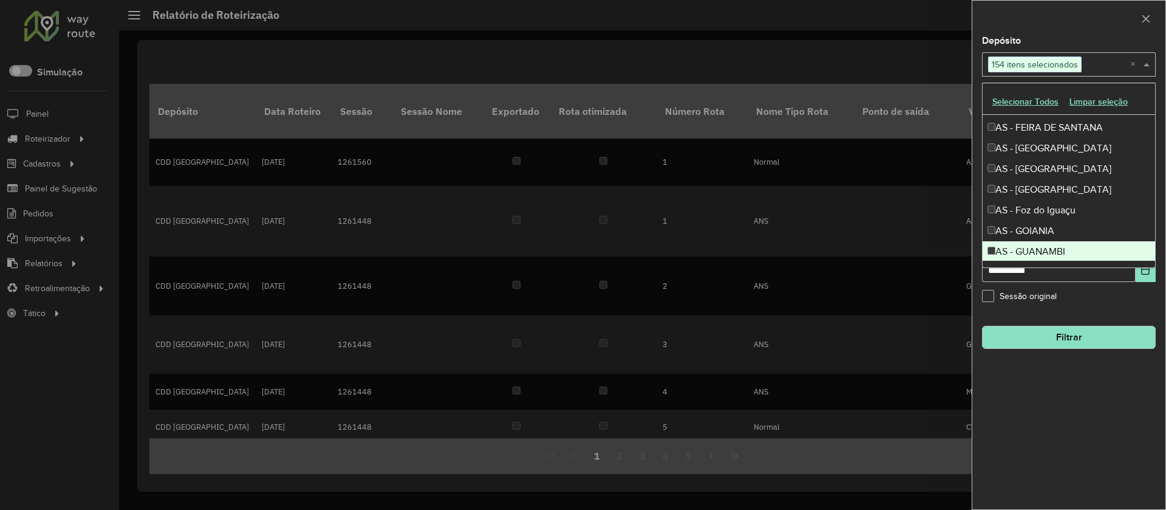
click at [1046, 242] on div "AS - GUANAMBI" at bounding box center [1069, 251] width 173 height 21
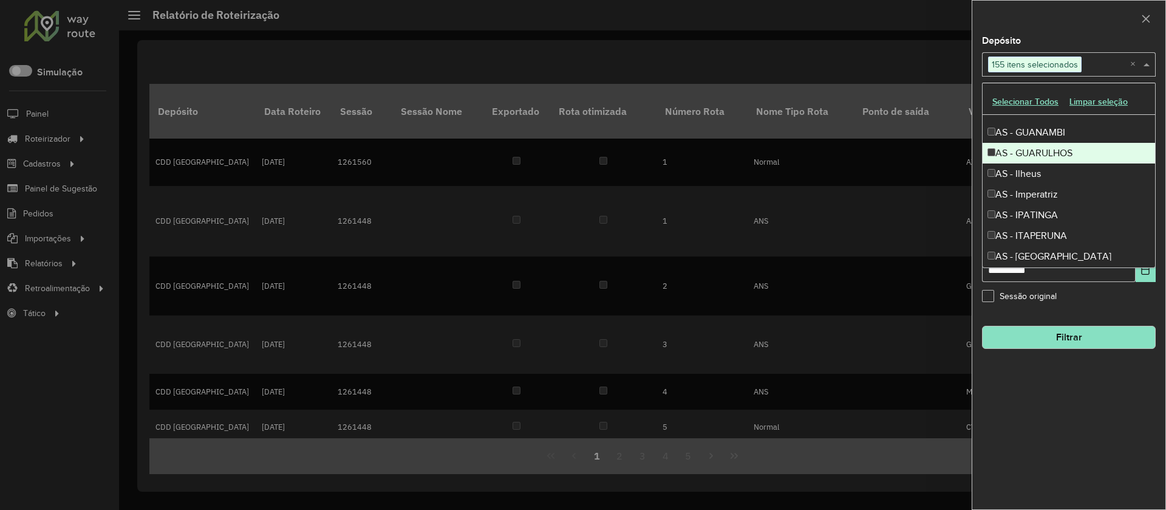
scroll to position [861, 0]
click at [1043, 143] on div "AS - GUARULHOS" at bounding box center [1069, 152] width 173 height 21
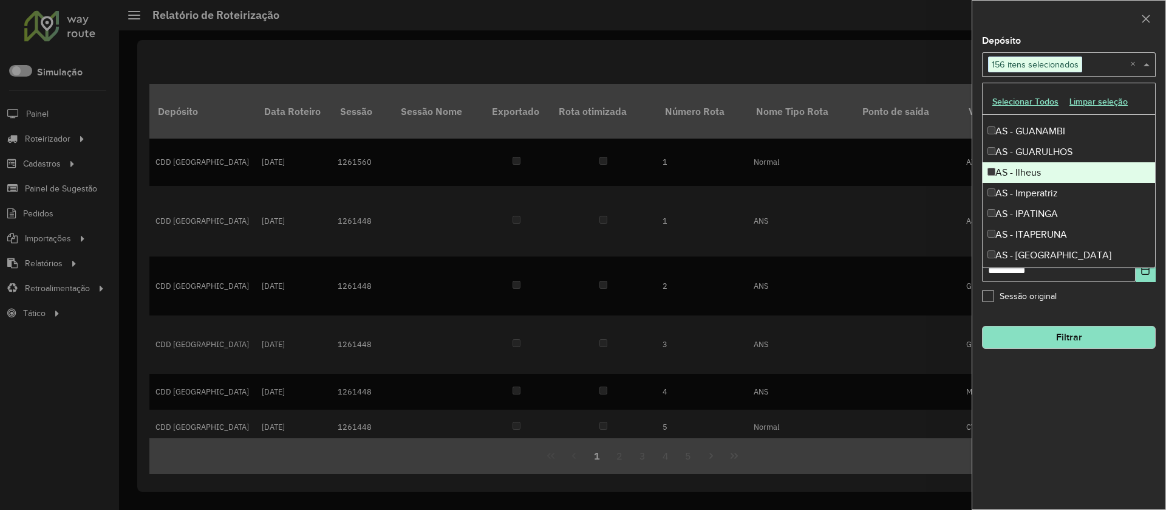
click at [1045, 164] on div "AS - Ilheus" at bounding box center [1069, 172] width 173 height 21
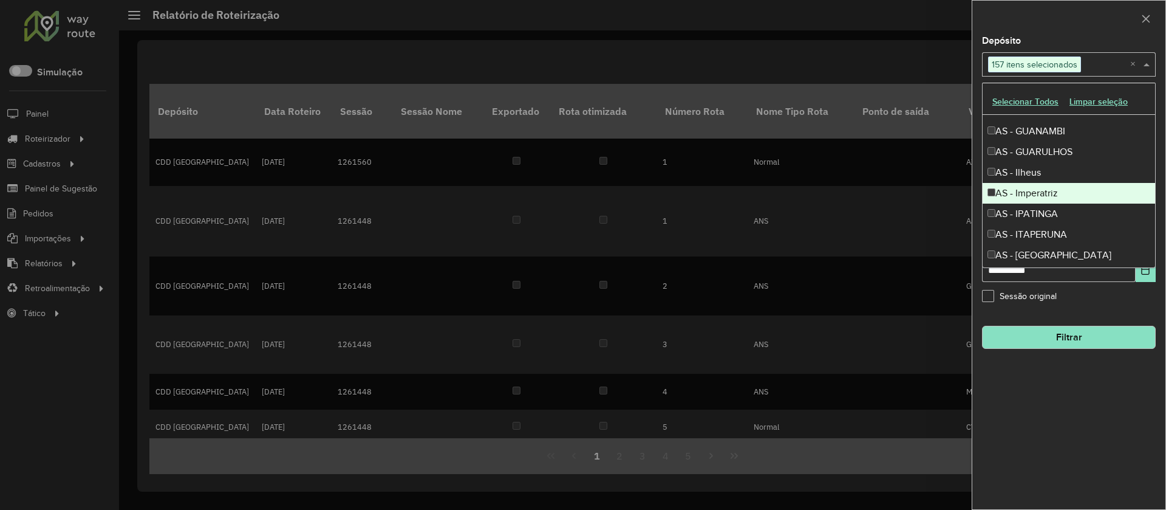
click at [1049, 189] on div "AS - Imperatriz" at bounding box center [1069, 193] width 173 height 21
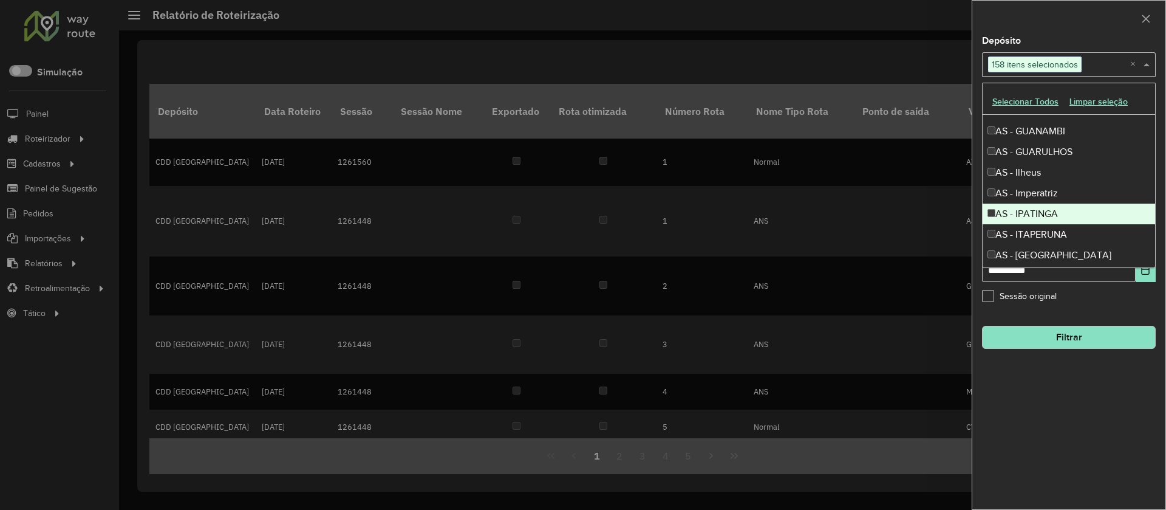
click at [1047, 205] on div "AS - IPATINGA" at bounding box center [1069, 214] width 173 height 21
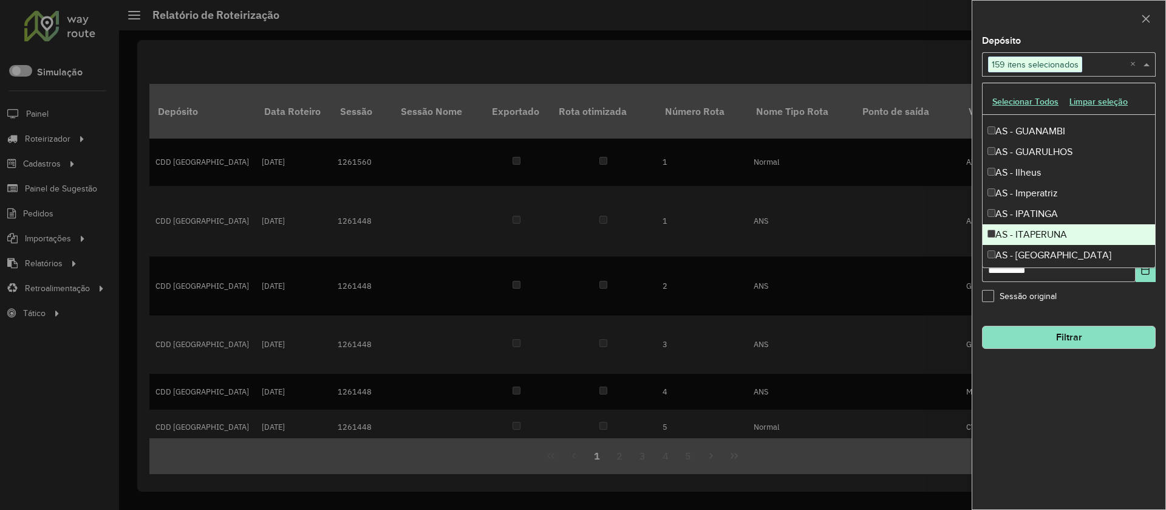
click at [1046, 234] on div "AS - ITAPERUNA" at bounding box center [1069, 234] width 173 height 21
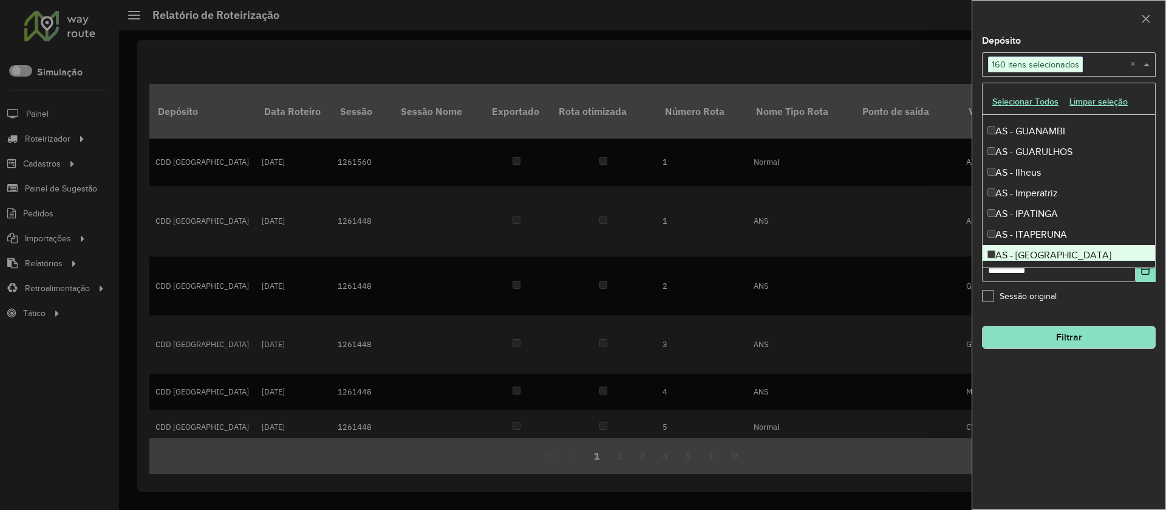
click at [1047, 255] on div "AS - [GEOGRAPHIC_DATA]" at bounding box center [1069, 255] width 173 height 21
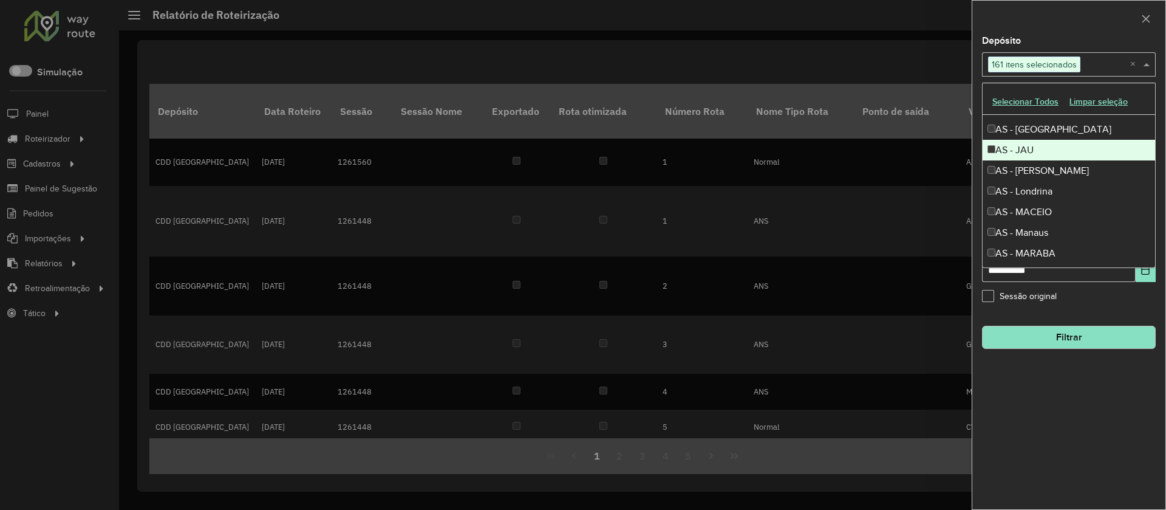
scroll to position [988, 0]
click at [1040, 145] on div "AS - JAU" at bounding box center [1069, 149] width 173 height 21
click at [1046, 160] on div "AS - [PERSON_NAME]" at bounding box center [1069, 170] width 173 height 21
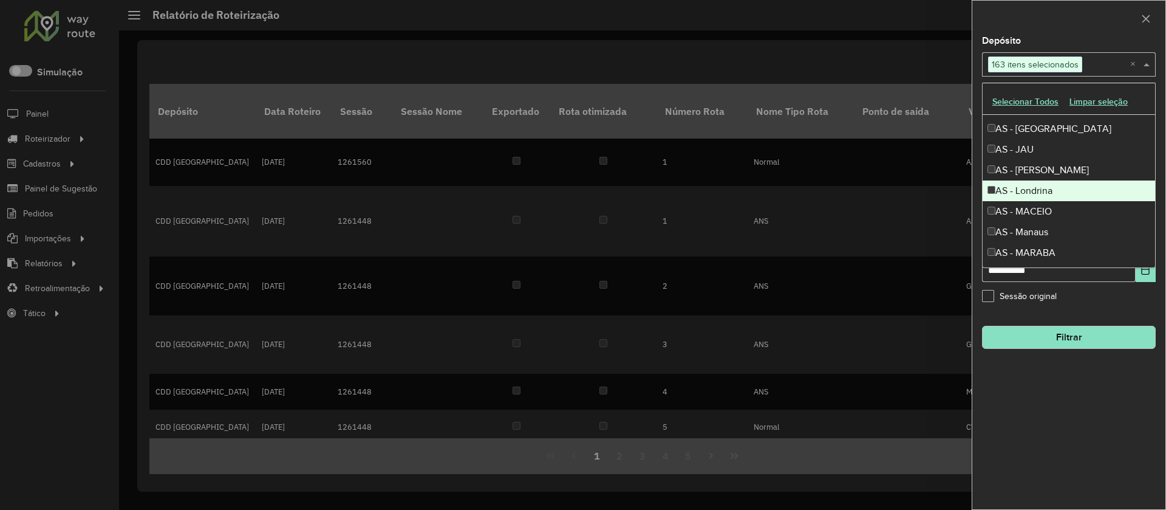
drag, startPoint x: 1049, startPoint y: 190, endPoint x: 1049, endPoint y: 197, distance: 6.7
click at [1049, 191] on div "AS - Londrina" at bounding box center [1069, 190] width 173 height 21
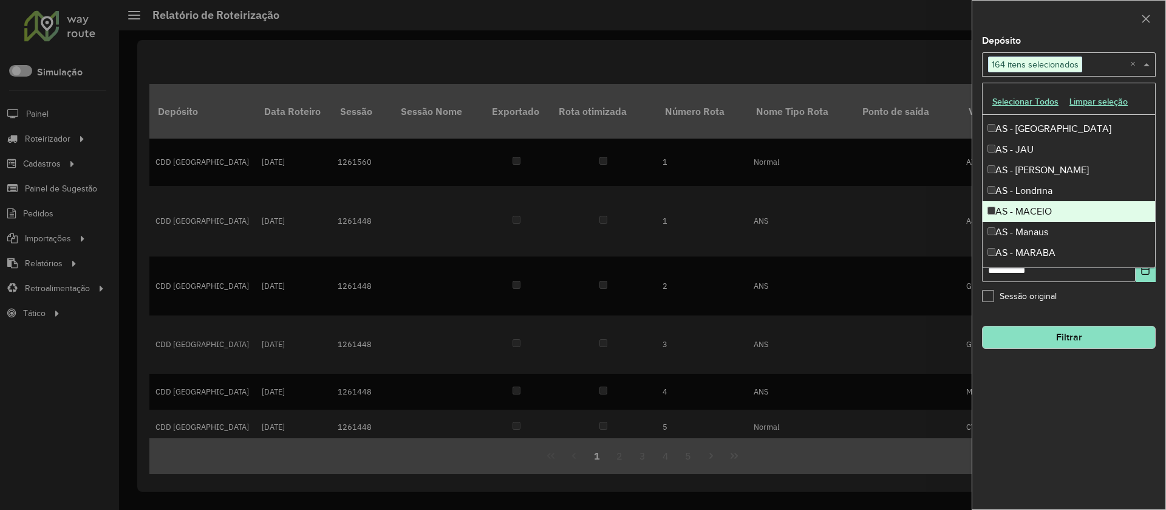
click at [1049, 213] on div "AS - MACEIO" at bounding box center [1069, 211] width 173 height 21
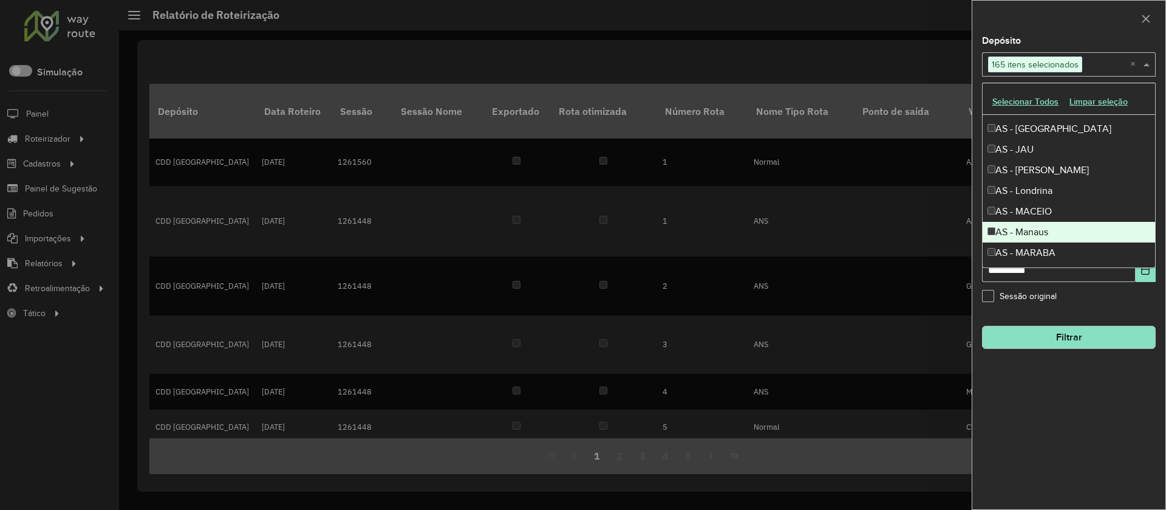
click at [1046, 230] on div "AS - Manaus" at bounding box center [1069, 232] width 173 height 21
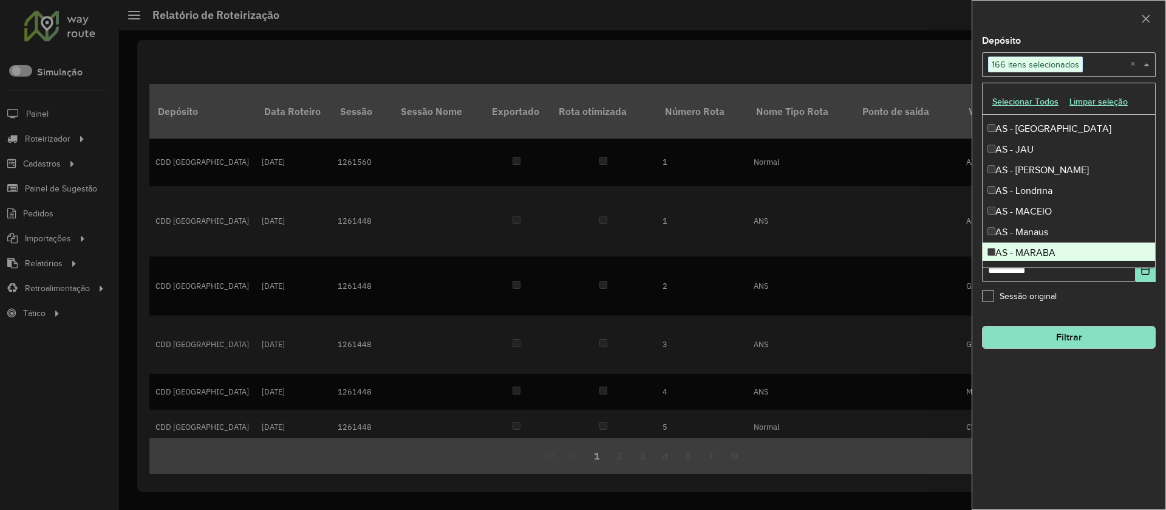
click at [1046, 242] on div "AS - MARABA" at bounding box center [1069, 252] width 173 height 21
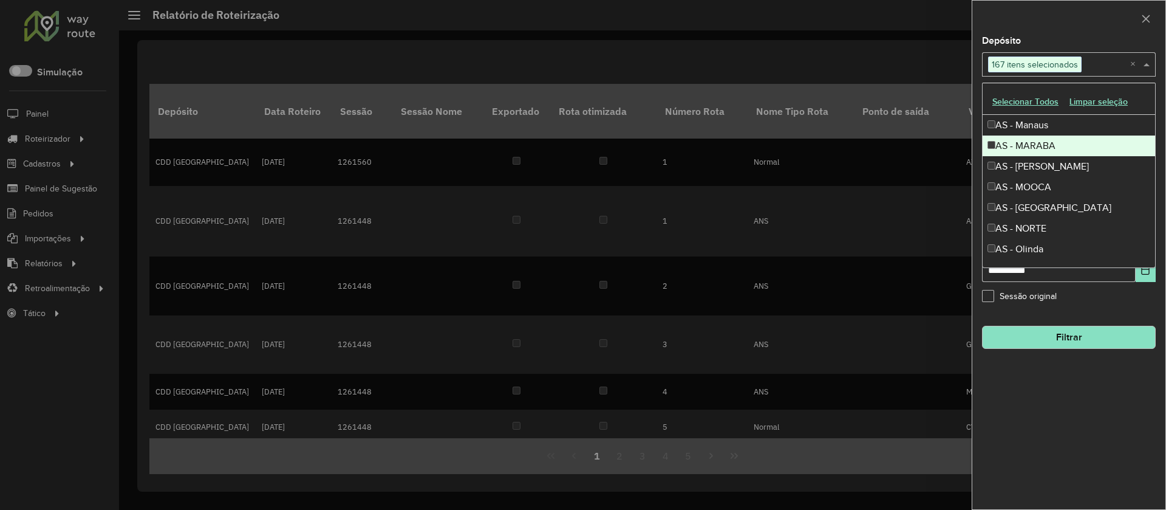
scroll to position [1097, 0]
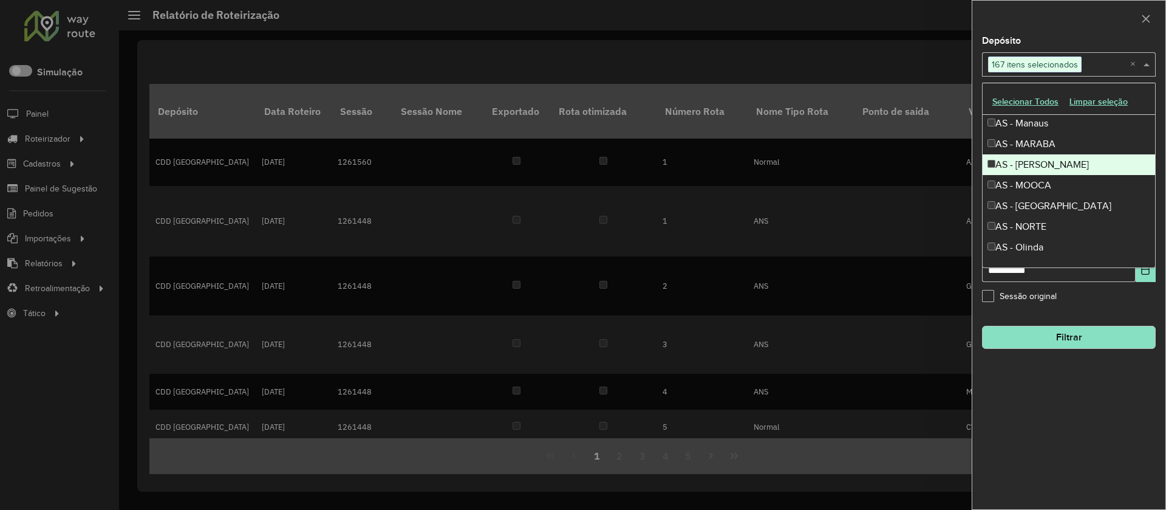
click at [1044, 159] on div "AS - [PERSON_NAME]" at bounding box center [1069, 164] width 173 height 21
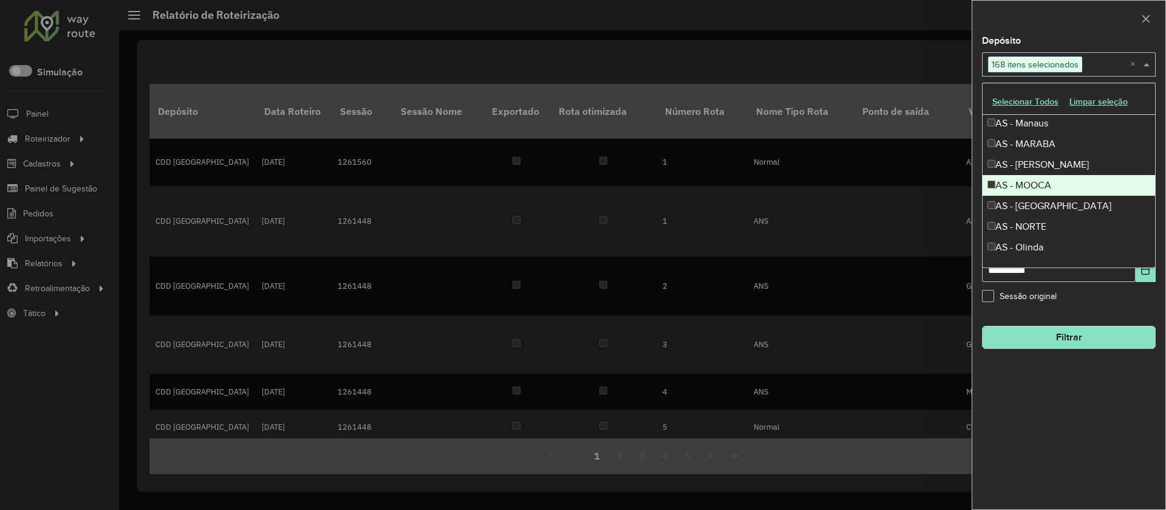
click at [1045, 177] on div "AS - MOOCA" at bounding box center [1069, 185] width 173 height 21
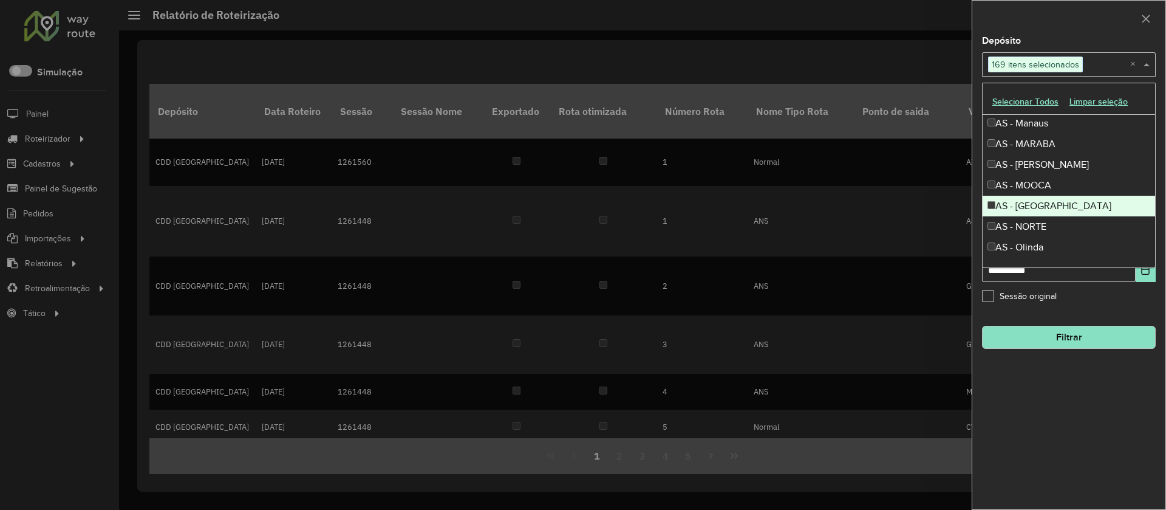
click at [1047, 201] on div "AS - [GEOGRAPHIC_DATA]" at bounding box center [1069, 206] width 173 height 21
click at [1046, 216] on div "AS - NORTE" at bounding box center [1069, 226] width 173 height 21
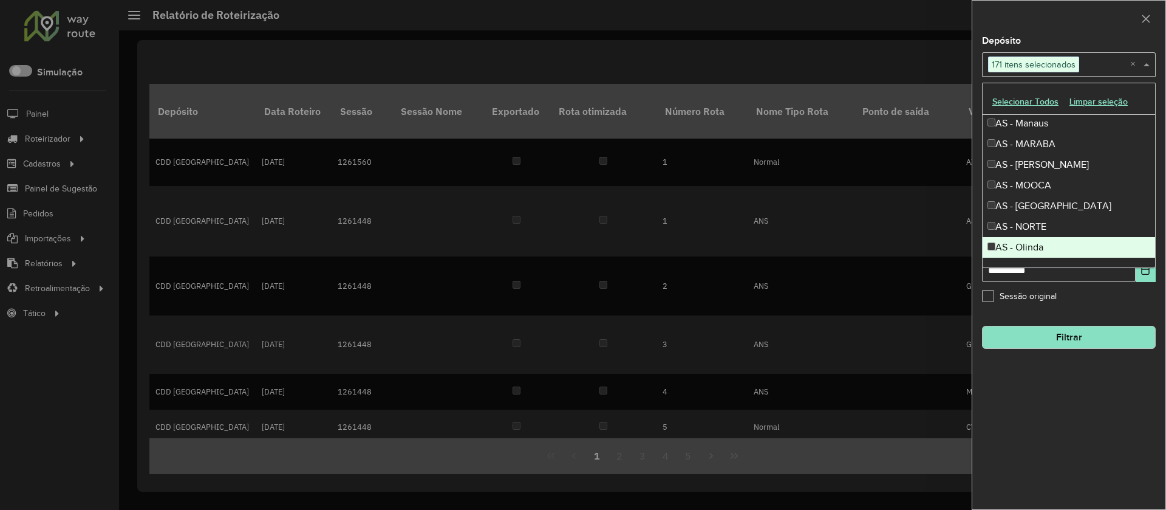
click at [1041, 244] on div "AS - Olinda" at bounding box center [1069, 247] width 173 height 21
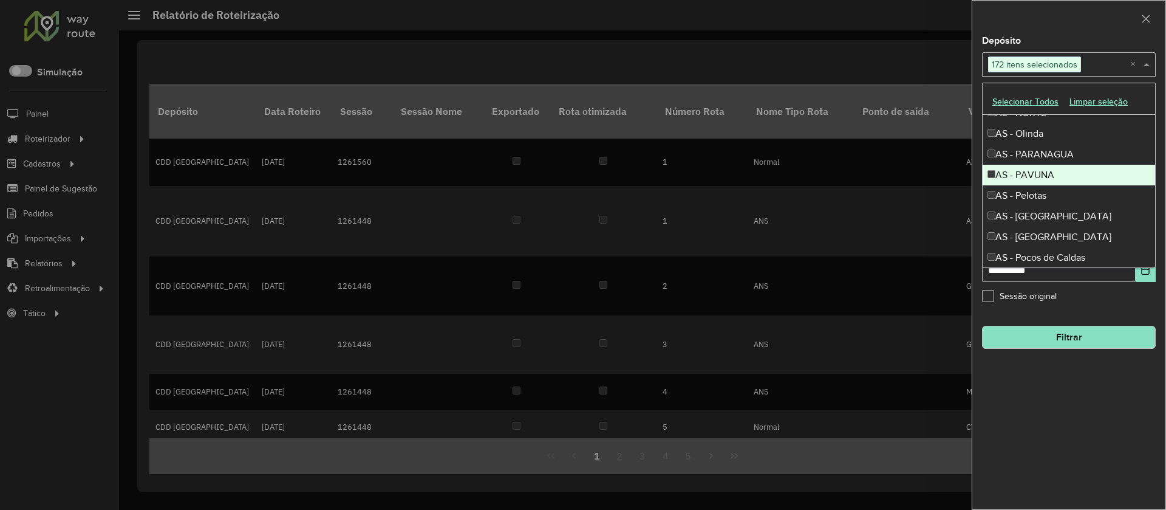
scroll to position [1214, 0]
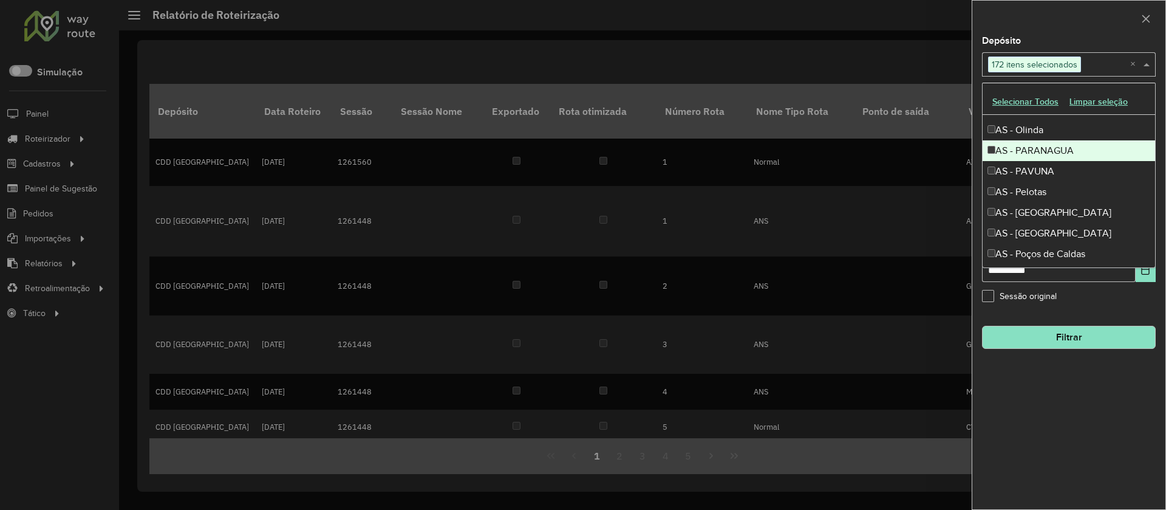
click at [1036, 148] on div "AS - PARANAGUA" at bounding box center [1069, 150] width 173 height 21
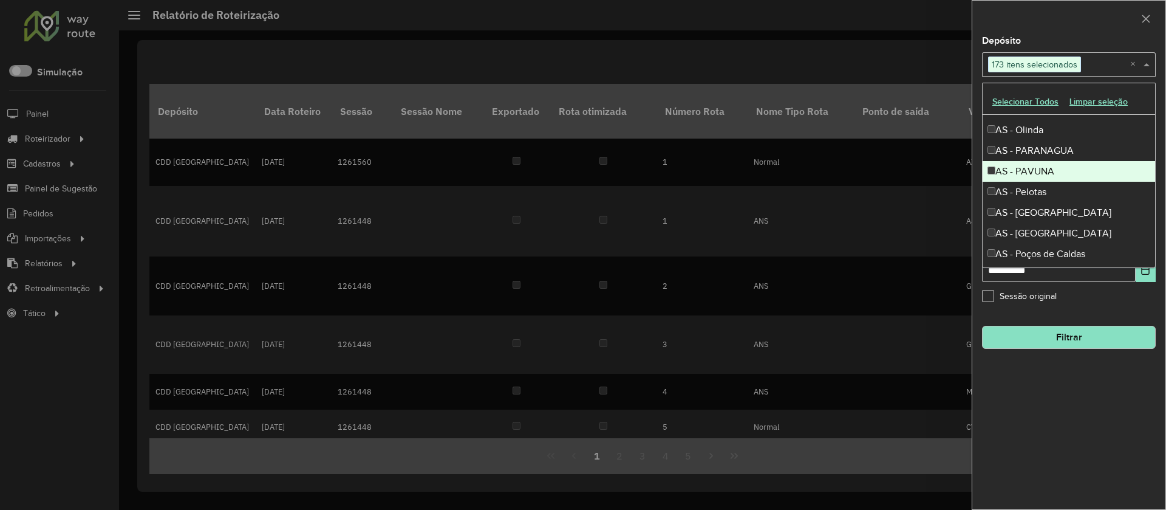
click at [1041, 167] on div "AS - PAVUNA" at bounding box center [1069, 171] width 173 height 21
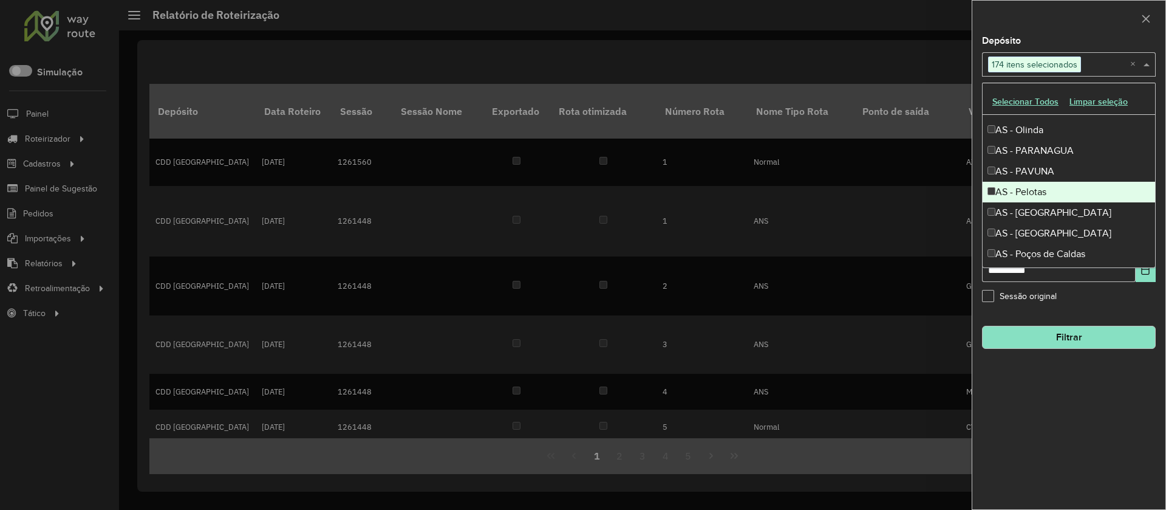
click at [1046, 188] on div "AS - Pelotas" at bounding box center [1069, 192] width 173 height 21
click at [1049, 200] on div "AS - Pelotas" at bounding box center [1069, 192] width 173 height 21
click at [1042, 192] on div "AS - Pelotas" at bounding box center [1069, 192] width 173 height 21
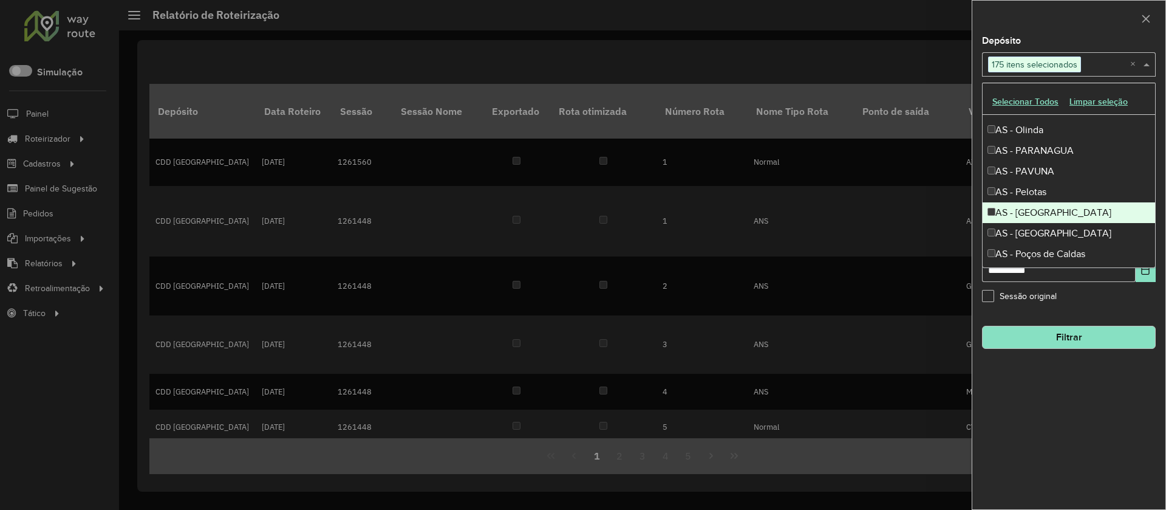
click at [1047, 208] on div "AS - [GEOGRAPHIC_DATA]" at bounding box center [1069, 212] width 173 height 21
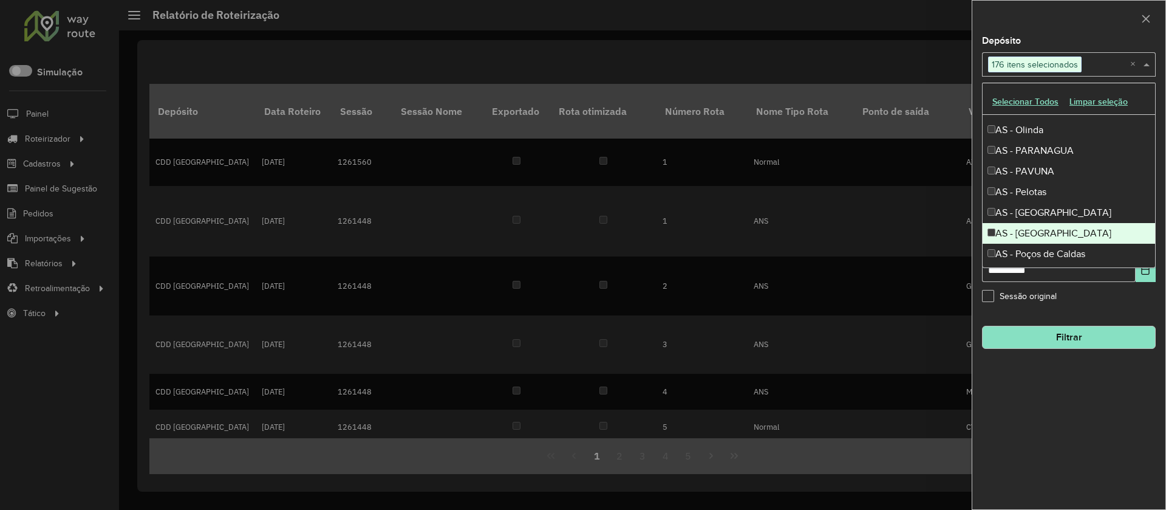
click at [1048, 232] on div "AS - [GEOGRAPHIC_DATA]" at bounding box center [1069, 233] width 173 height 21
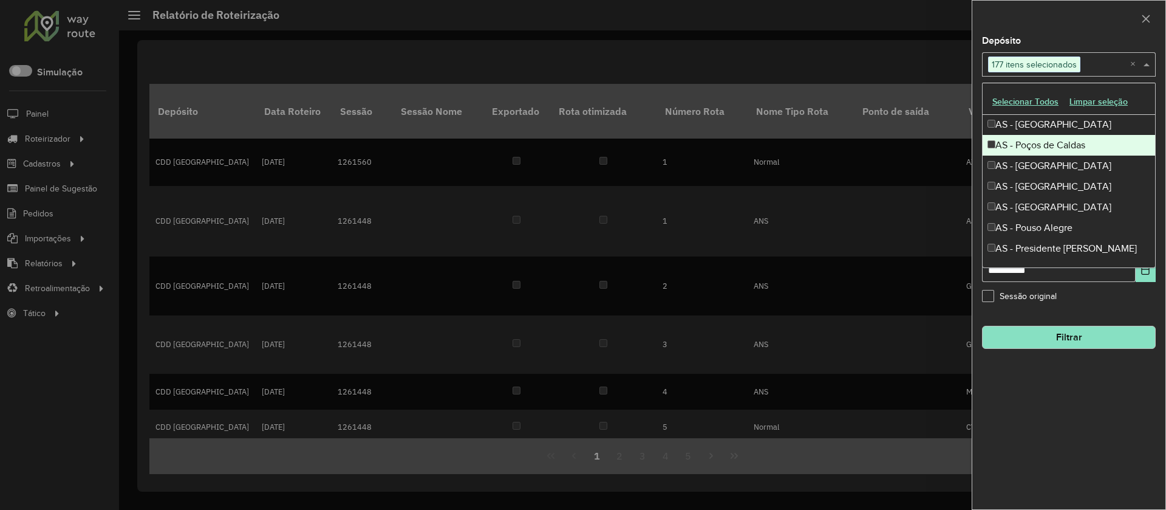
scroll to position [1323, 0]
click at [1036, 146] on div "AS - Poços de Caldas" at bounding box center [1069, 144] width 173 height 21
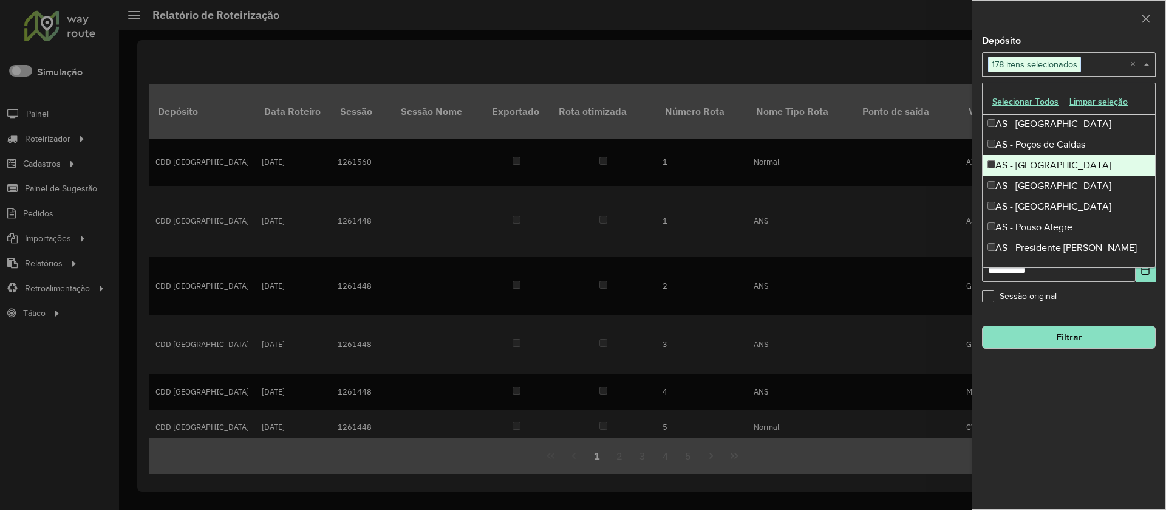
drag, startPoint x: 1045, startPoint y: 165, endPoint x: 1047, endPoint y: 171, distance: 6.9
click at [1045, 165] on div "AS - [GEOGRAPHIC_DATA]" at bounding box center [1069, 165] width 173 height 21
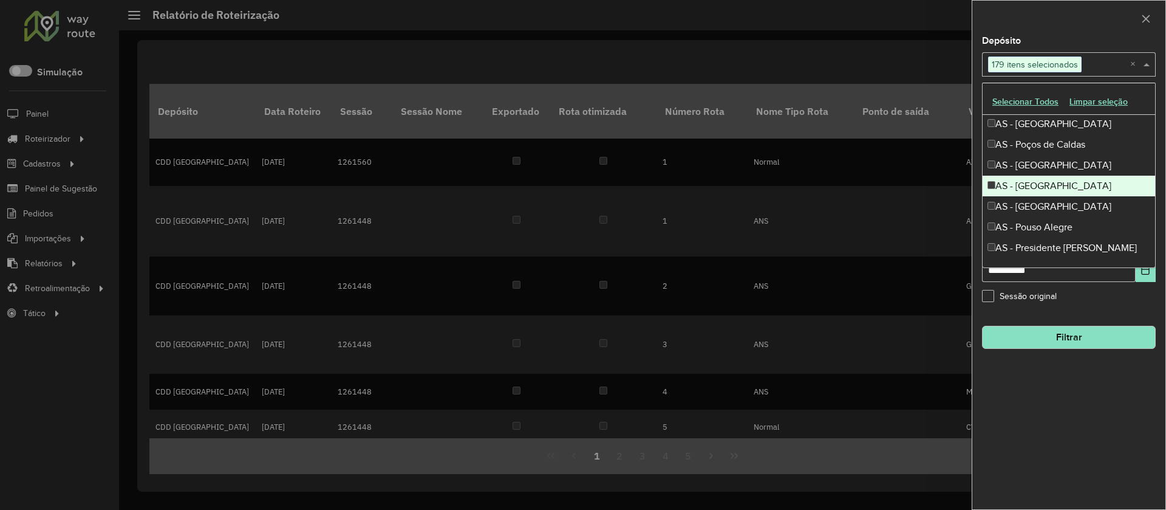
drag, startPoint x: 1049, startPoint y: 180, endPoint x: 1051, endPoint y: 197, distance: 17.2
click at [1049, 182] on div "AS - [GEOGRAPHIC_DATA]" at bounding box center [1069, 186] width 173 height 21
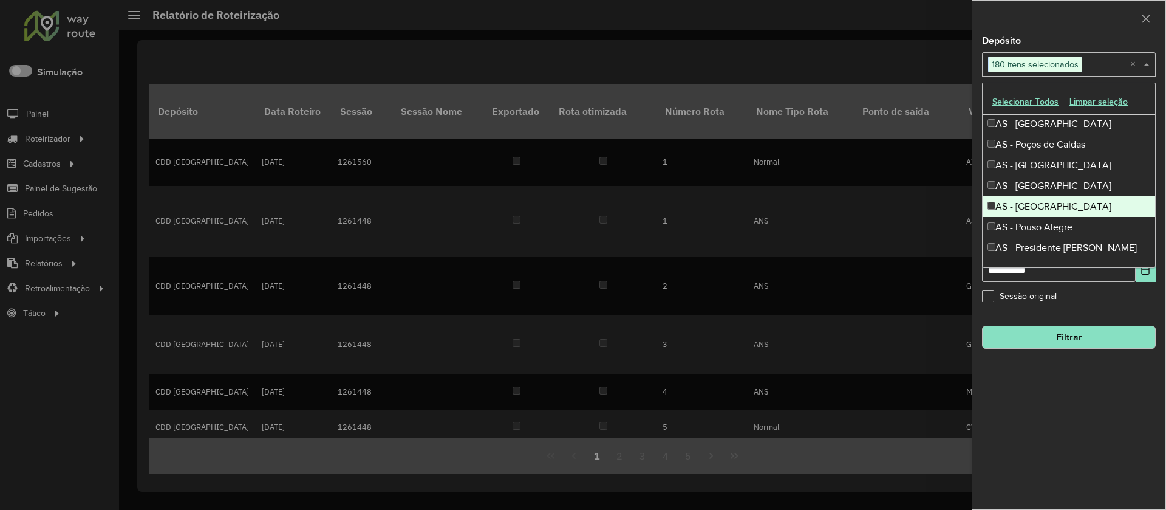
click at [1050, 202] on div "AS - [GEOGRAPHIC_DATA]" at bounding box center [1069, 206] width 173 height 21
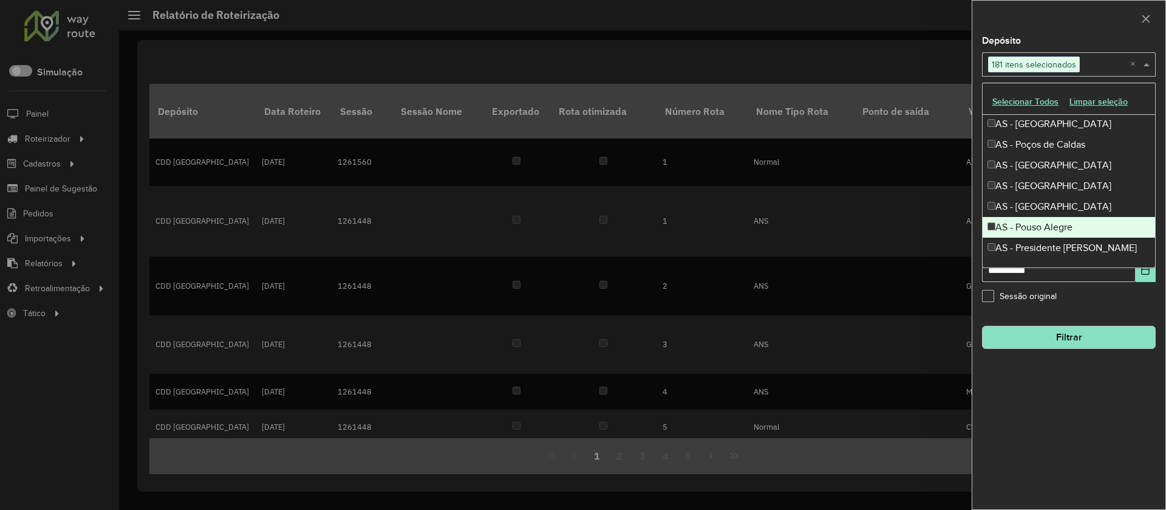
click at [1049, 219] on div "AS - Pouso Alegre" at bounding box center [1069, 227] width 173 height 21
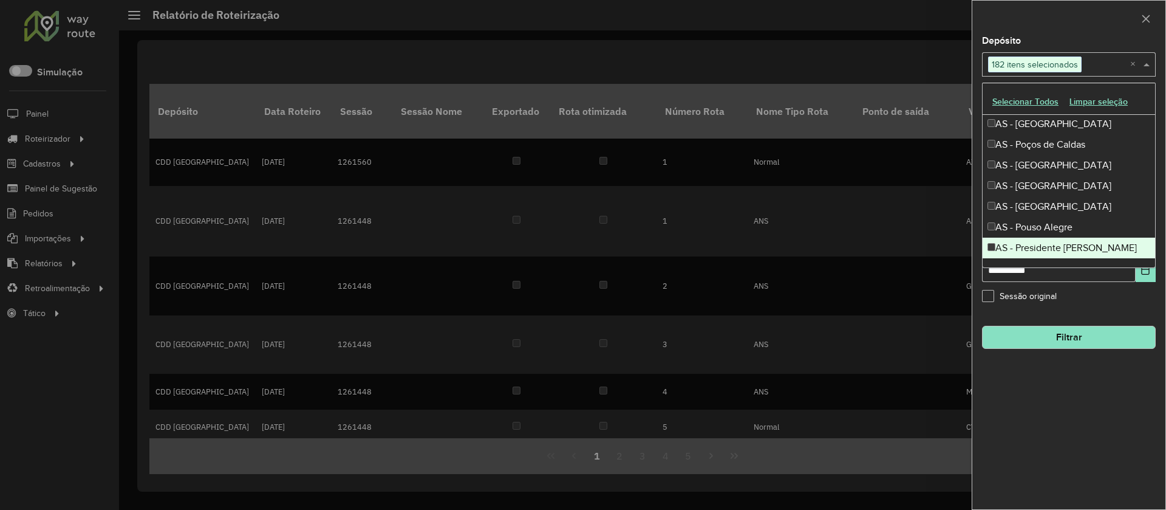
click at [1050, 242] on div "AS - Presidente [PERSON_NAME]" at bounding box center [1069, 248] width 173 height 21
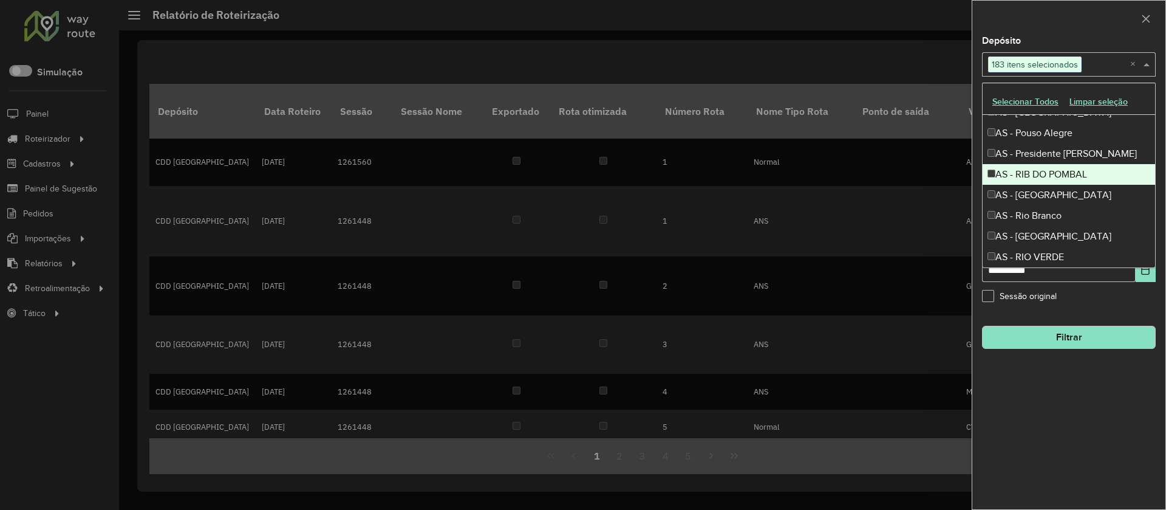
scroll to position [1422, 0]
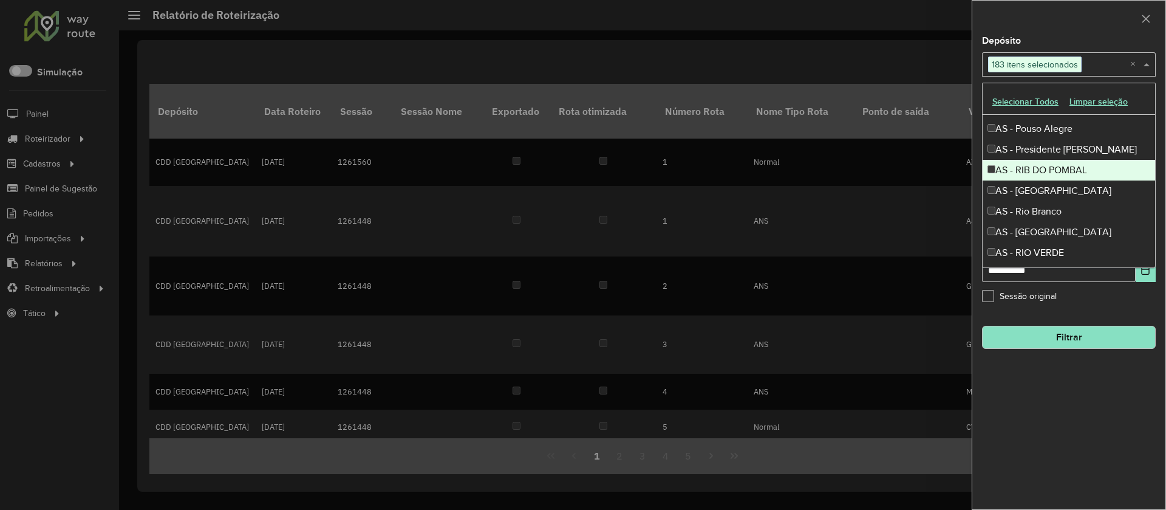
click at [1050, 172] on div "AS - RIB DO POMBAL" at bounding box center [1069, 170] width 173 height 21
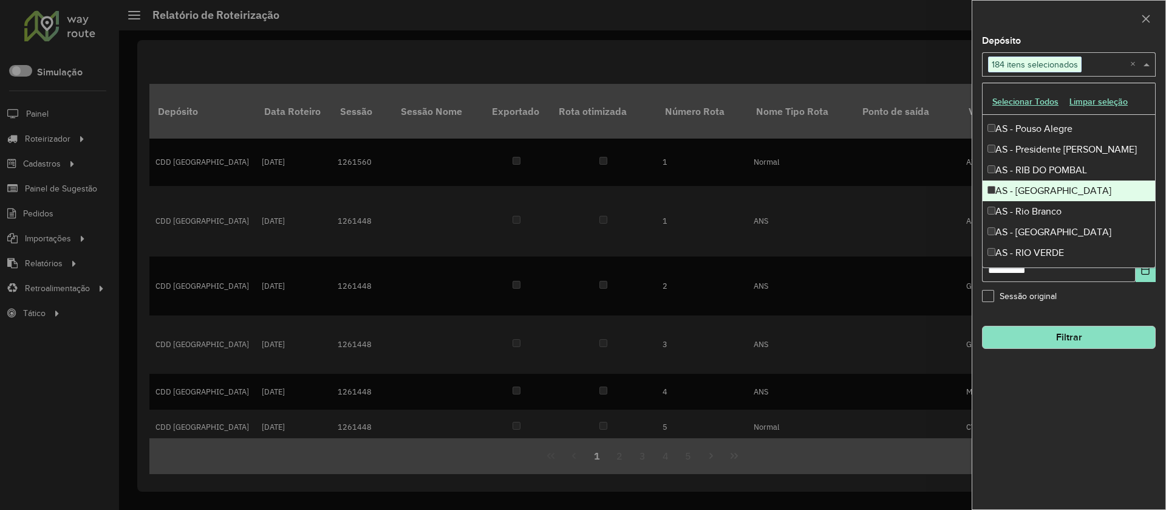
click at [1049, 188] on div "AS - [GEOGRAPHIC_DATA]" at bounding box center [1069, 190] width 173 height 21
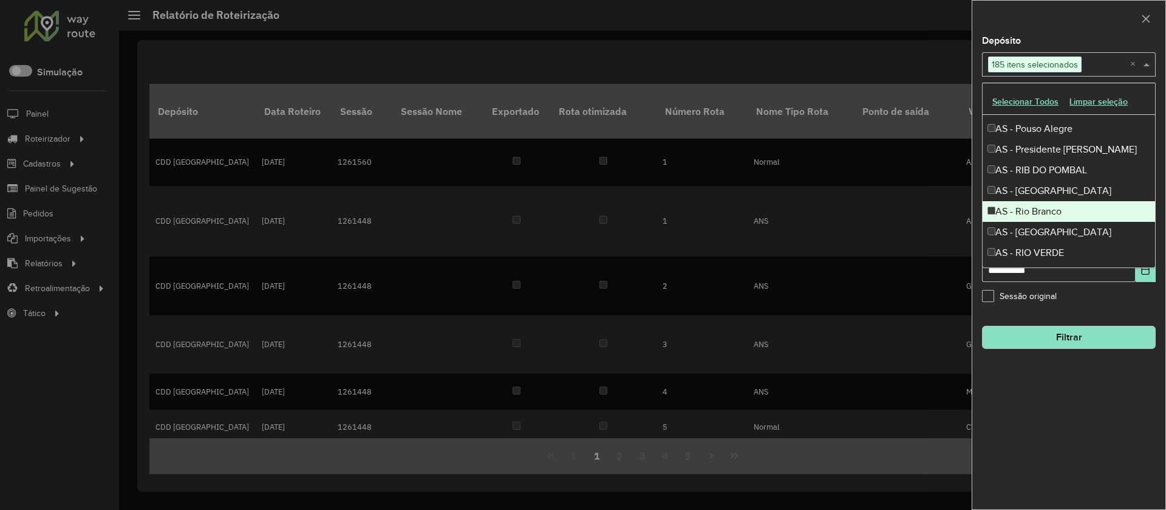
click at [1046, 208] on div "AS - Rio Branco" at bounding box center [1069, 211] width 173 height 21
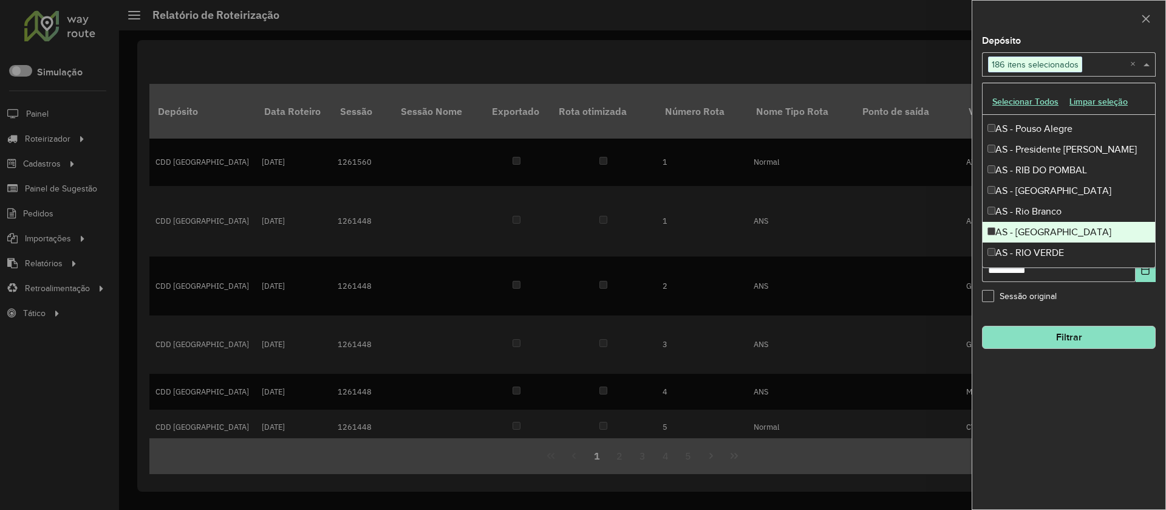
click at [1048, 230] on div "AS - [GEOGRAPHIC_DATA]" at bounding box center [1069, 232] width 173 height 21
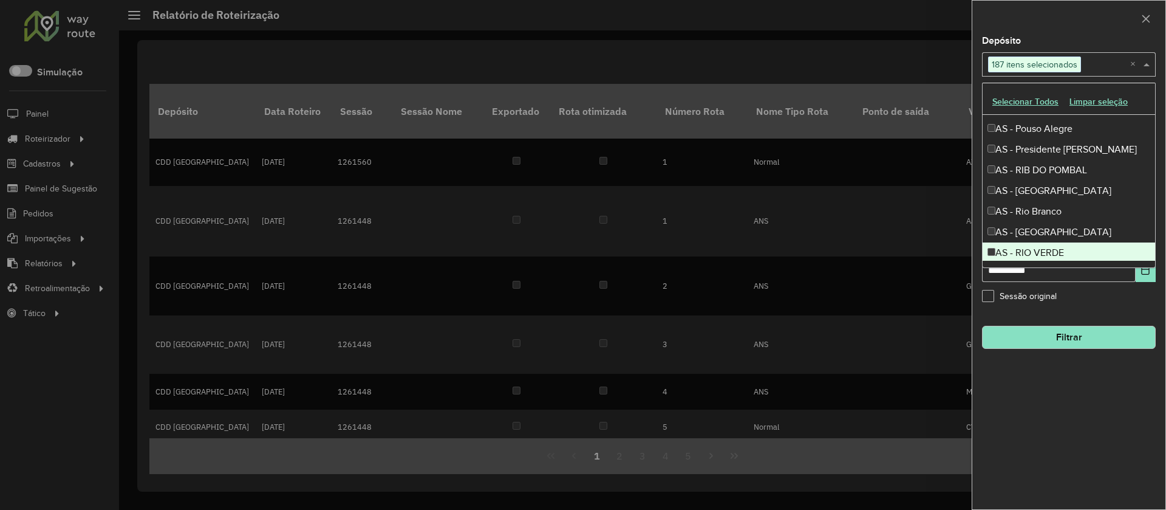
click at [1048, 244] on div "AS - RIO VERDE" at bounding box center [1069, 252] width 173 height 21
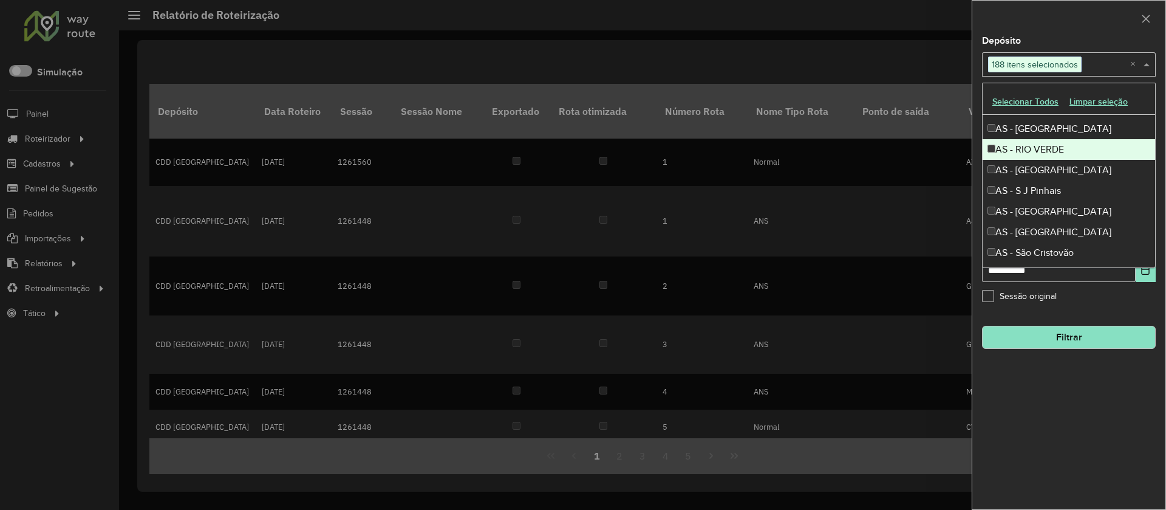
scroll to position [1529, 0]
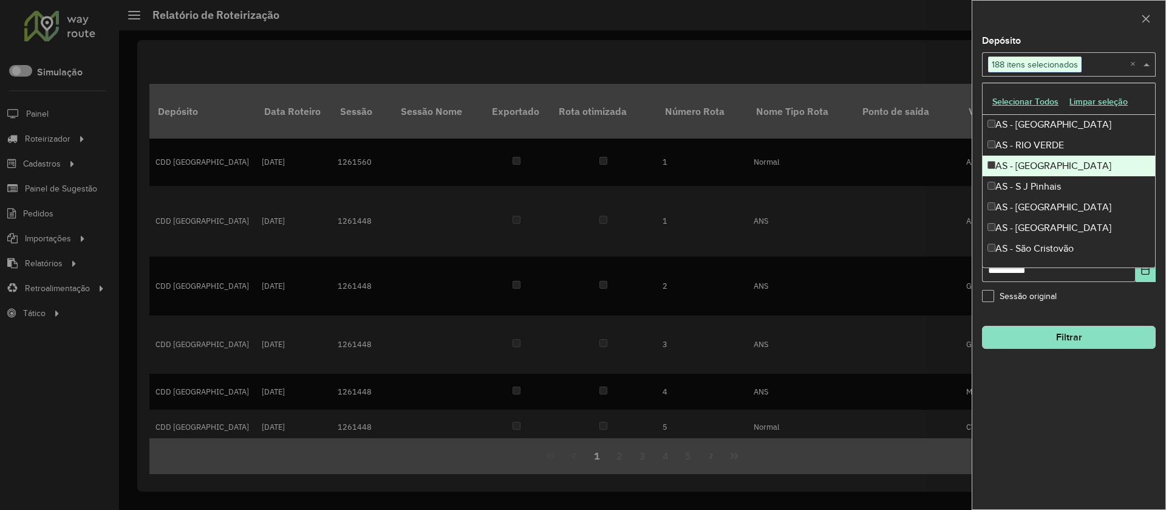
click at [1044, 164] on div "AS - [GEOGRAPHIC_DATA]" at bounding box center [1069, 166] width 173 height 21
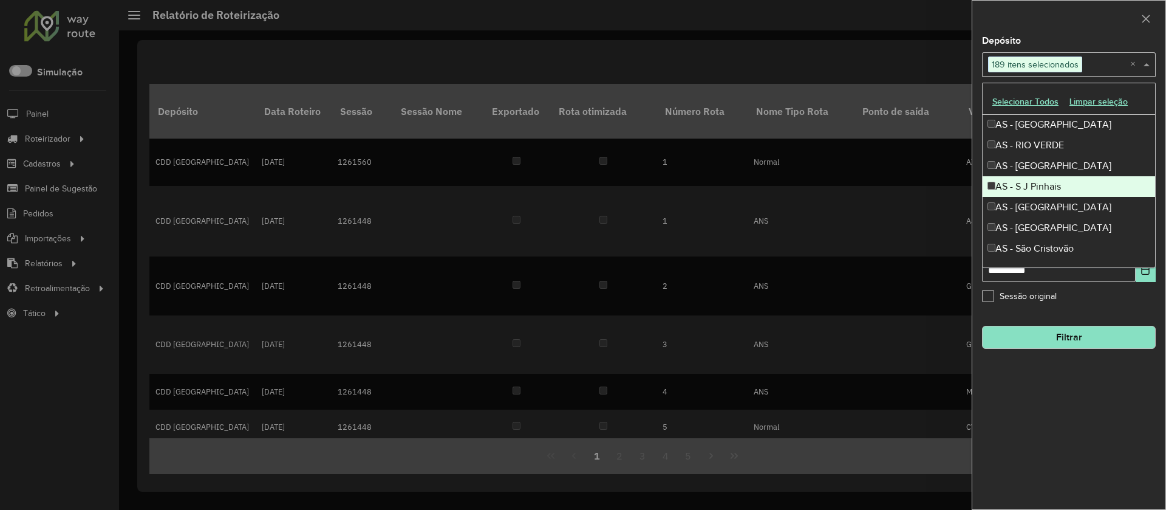
drag, startPoint x: 1044, startPoint y: 183, endPoint x: 1049, endPoint y: 198, distance: 15.9
click at [1044, 185] on div "AS - S J Pinhais" at bounding box center [1069, 186] width 173 height 21
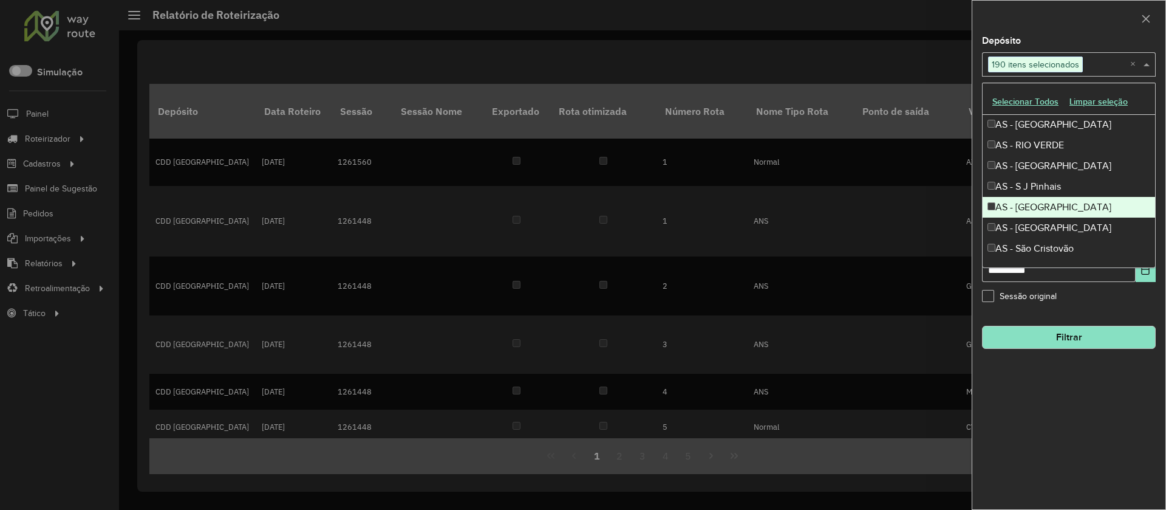
click at [1050, 204] on div "AS - [GEOGRAPHIC_DATA]" at bounding box center [1069, 207] width 173 height 21
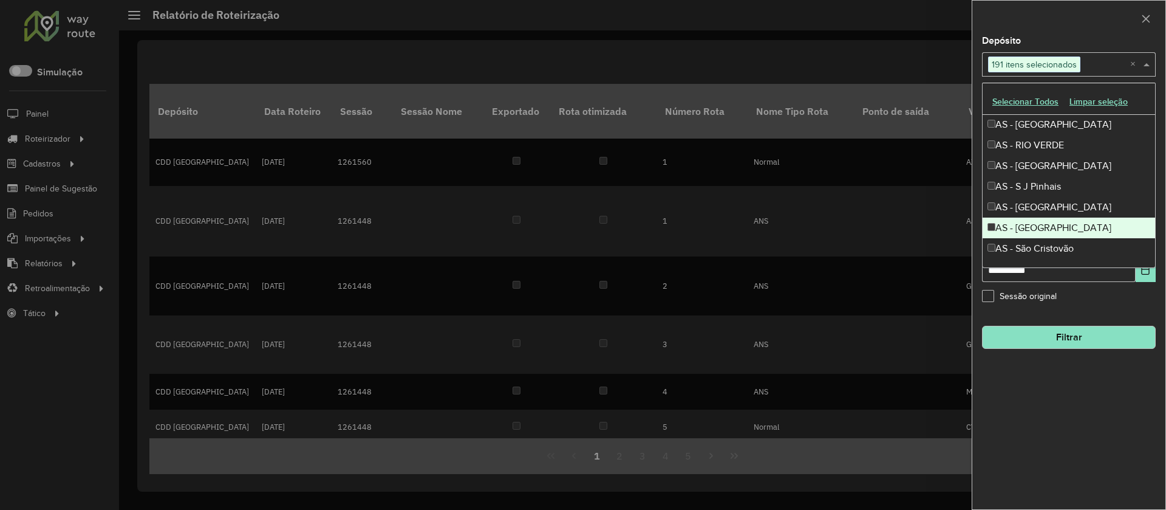
click at [1051, 222] on div "AS - [GEOGRAPHIC_DATA]" at bounding box center [1069, 227] width 173 height 21
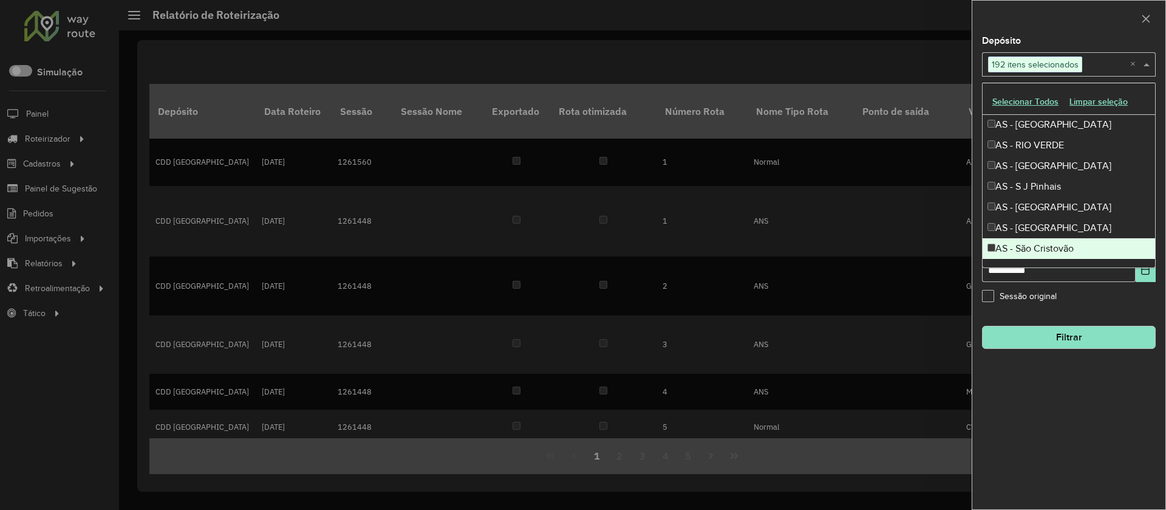
click at [1048, 244] on div "AS - São Cristovão" at bounding box center [1069, 248] width 173 height 21
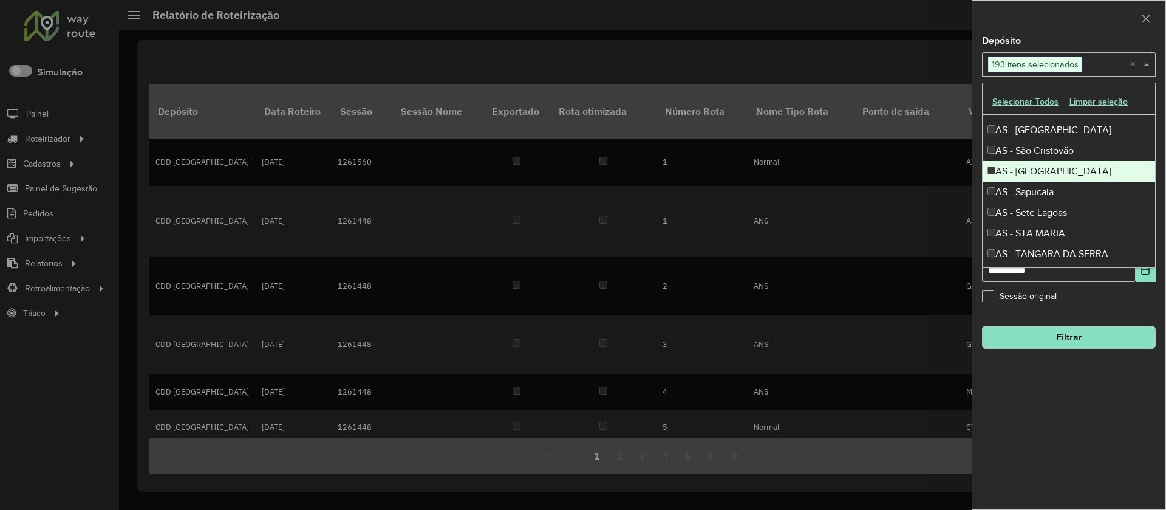
click at [1053, 173] on div "AS - [GEOGRAPHIC_DATA]" at bounding box center [1069, 171] width 173 height 21
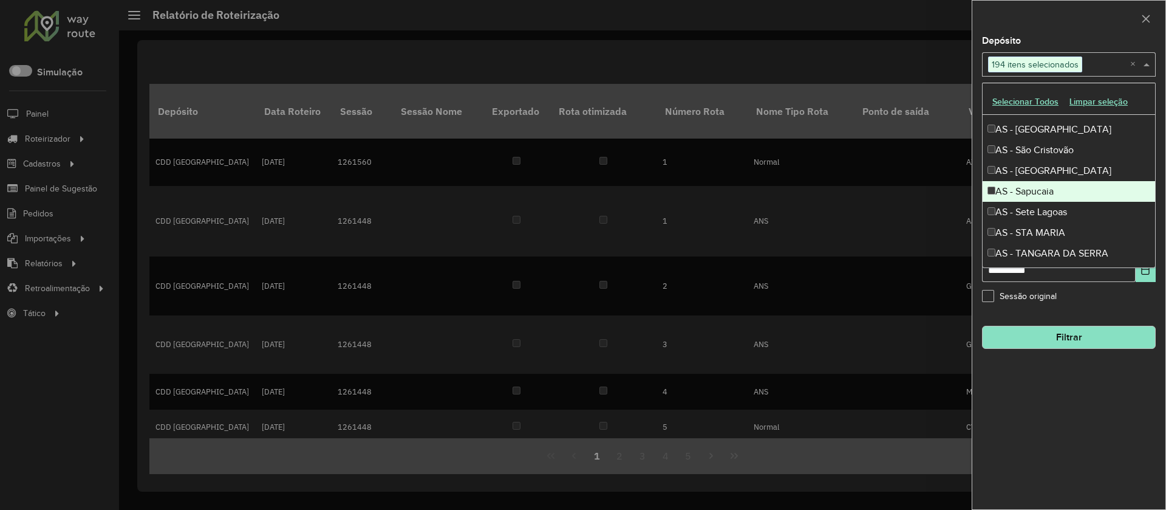
drag, startPoint x: 1049, startPoint y: 192, endPoint x: 1053, endPoint y: 205, distance: 13.3
click at [1049, 193] on div "AS - Sapucaia" at bounding box center [1069, 191] width 173 height 21
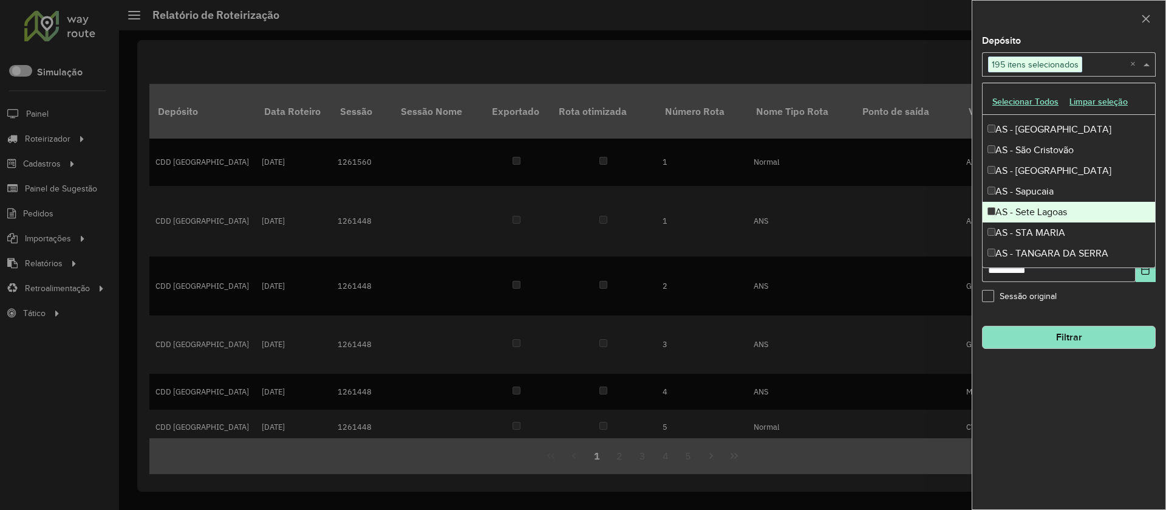
click at [1055, 213] on div "AS - Sete Lagoas" at bounding box center [1069, 212] width 173 height 21
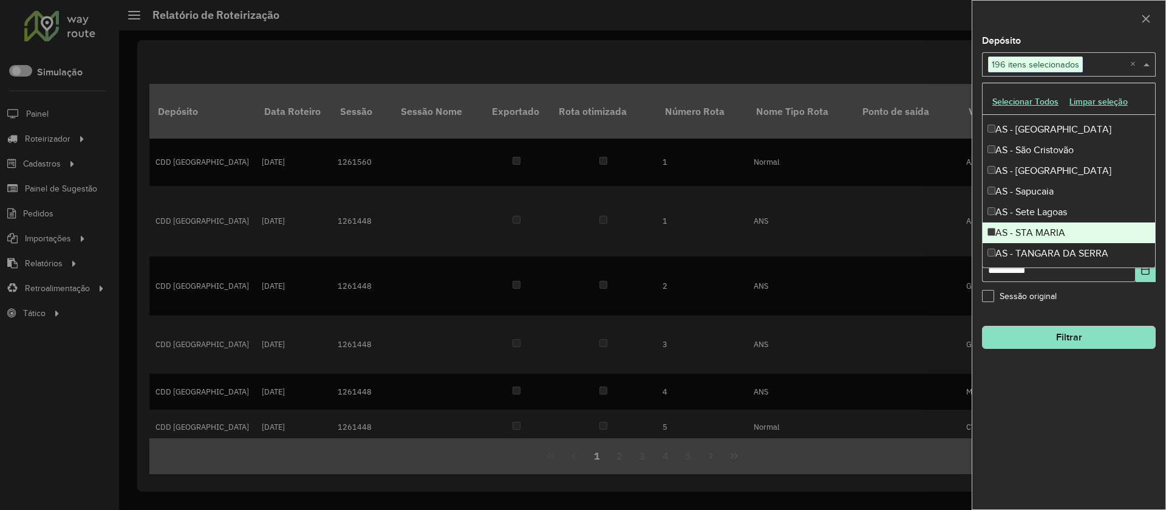
click at [1054, 228] on div "AS - STA MARIA" at bounding box center [1069, 232] width 173 height 21
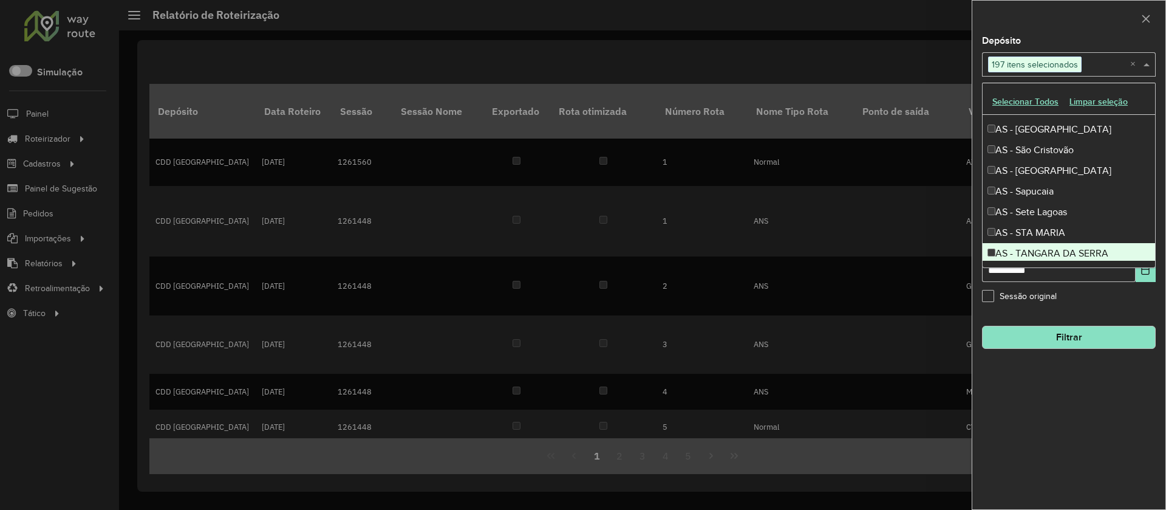
click at [1055, 244] on div "AS - TANGARA DA SERRA" at bounding box center [1069, 253] width 173 height 21
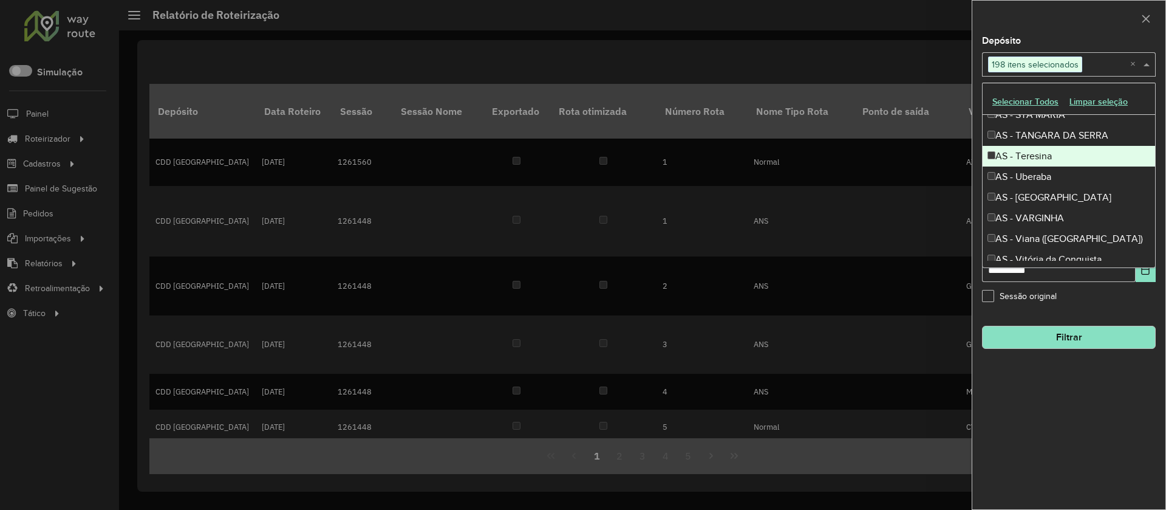
scroll to position [1744, 0]
click at [1048, 159] on div "AS - Teresina" at bounding box center [1069, 157] width 173 height 21
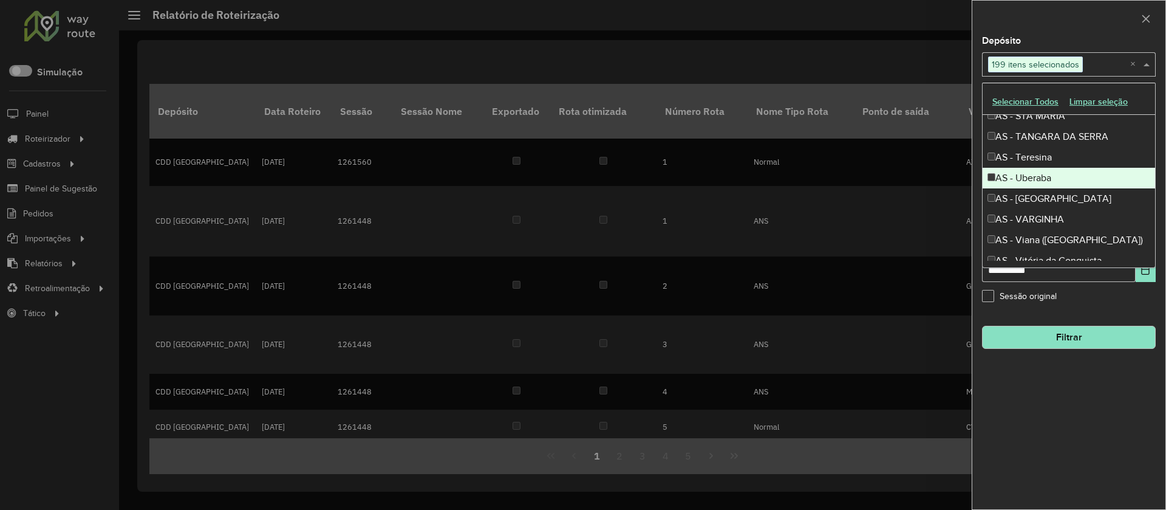
click at [1049, 181] on div "AS - Uberaba" at bounding box center [1069, 178] width 173 height 21
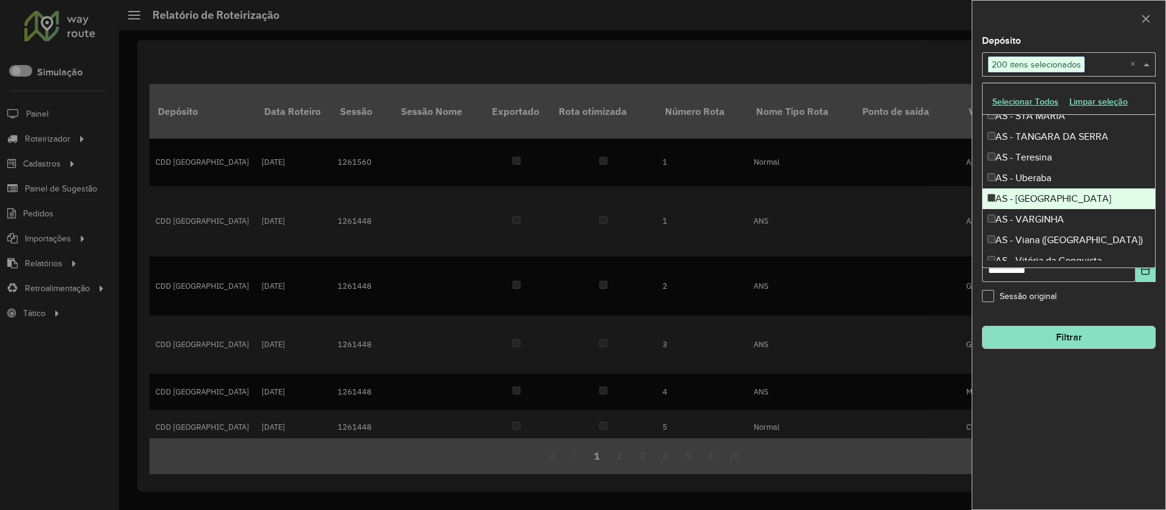
click at [1052, 199] on div "AS - [GEOGRAPHIC_DATA]" at bounding box center [1069, 198] width 173 height 21
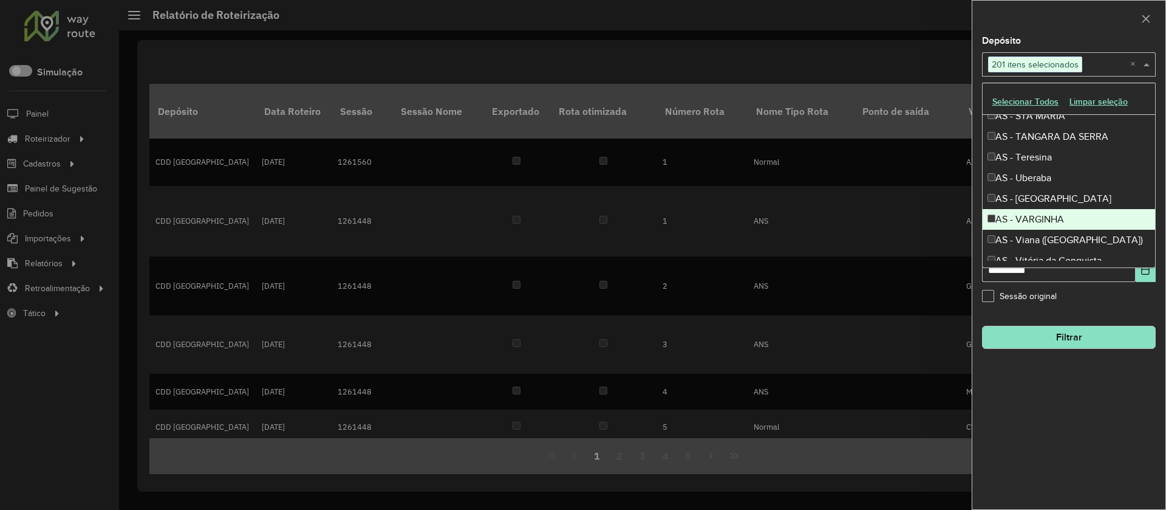
click at [1051, 214] on div "AS - VARGINHA" at bounding box center [1069, 219] width 173 height 21
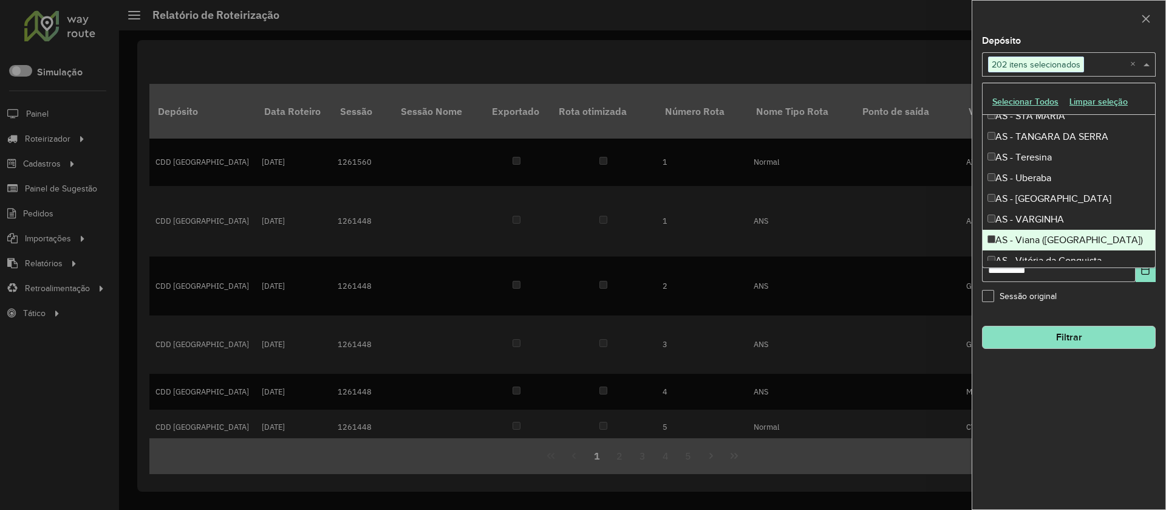
click at [1055, 233] on div "AS - Viana ([GEOGRAPHIC_DATA])" at bounding box center [1069, 240] width 173 height 21
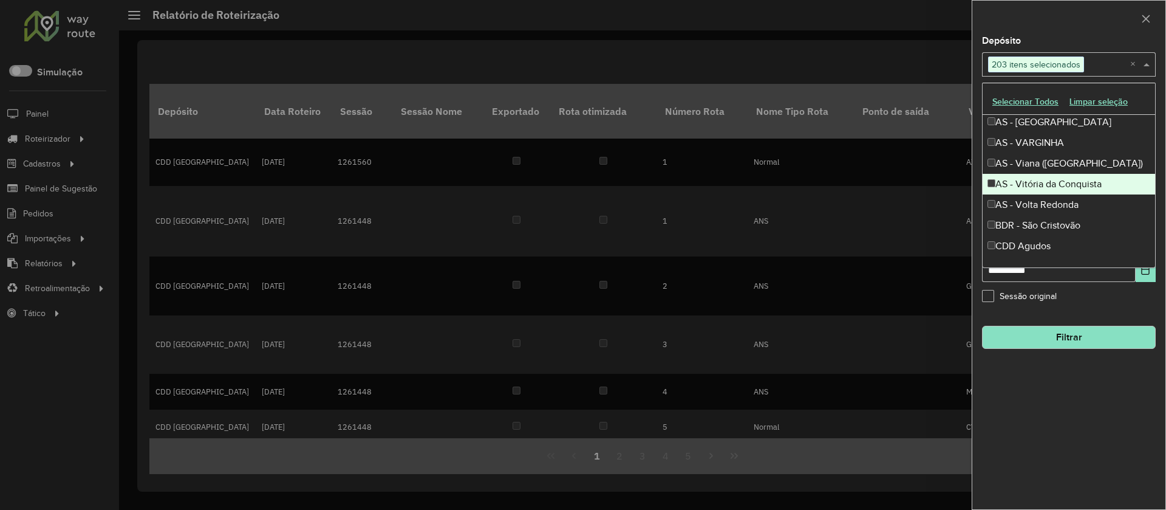
scroll to position [1822, 0]
click at [1047, 180] on div "AS - Vitória da Conquista" at bounding box center [1069, 183] width 173 height 21
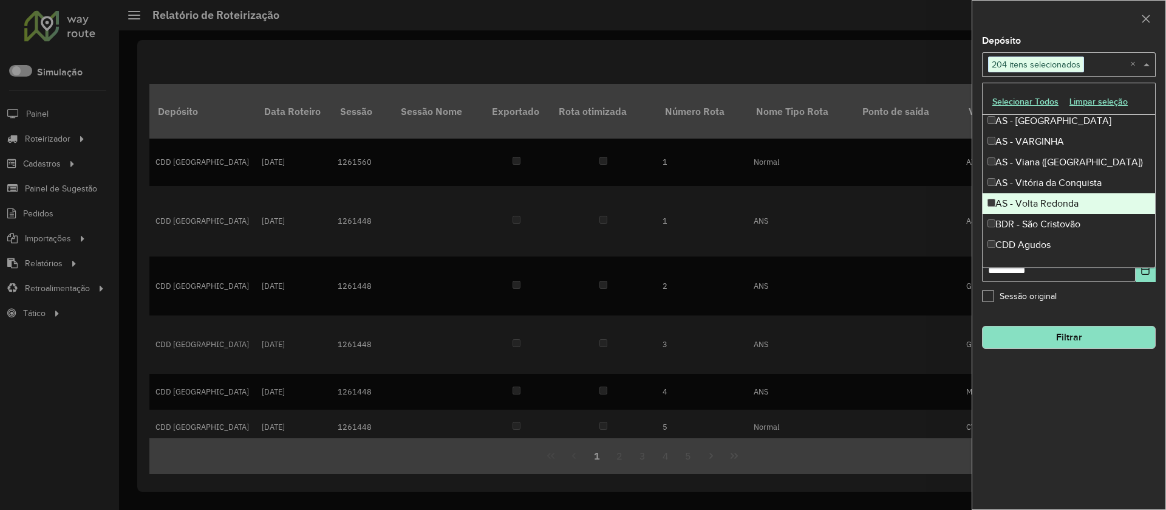
click at [1047, 197] on div "AS - Volta Redonda" at bounding box center [1069, 203] width 173 height 21
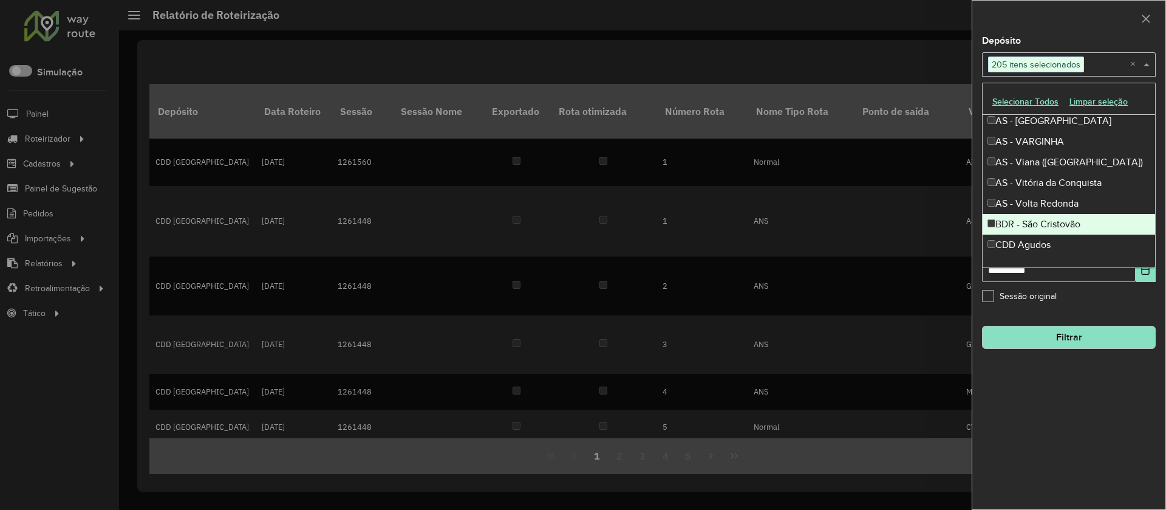
click at [1051, 218] on div "BDR - São Cristovão" at bounding box center [1069, 224] width 173 height 21
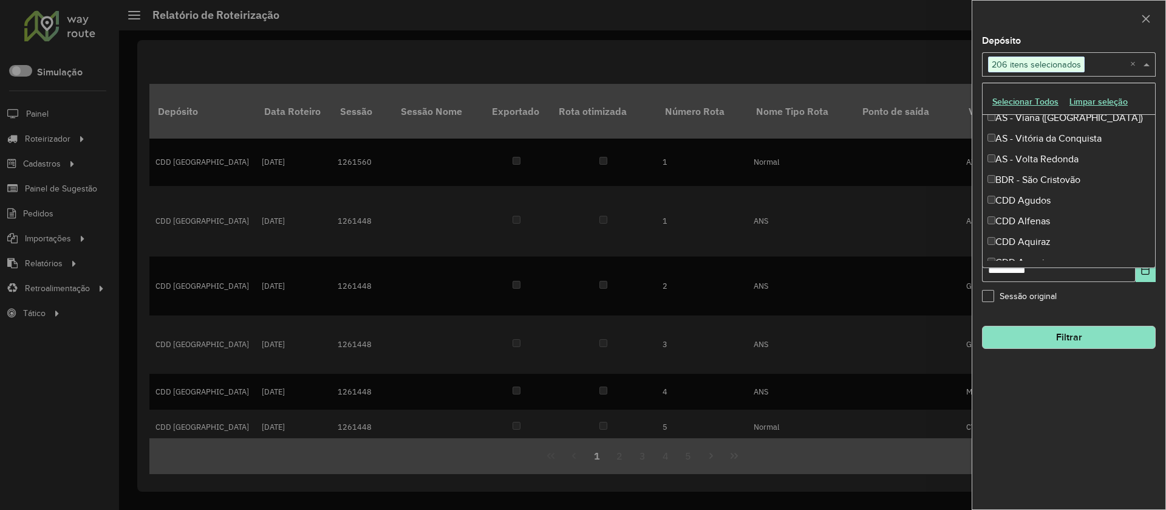
scroll to position [1868, 0]
click at [1053, 179] on div "BDR - São Cristovão" at bounding box center [1069, 178] width 173 height 21
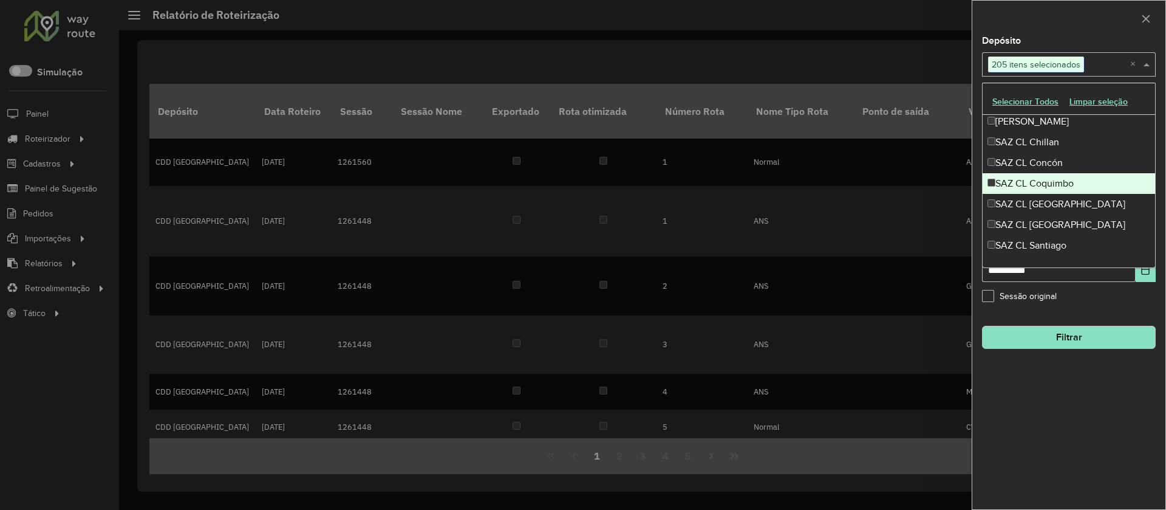
scroll to position [5721, 0]
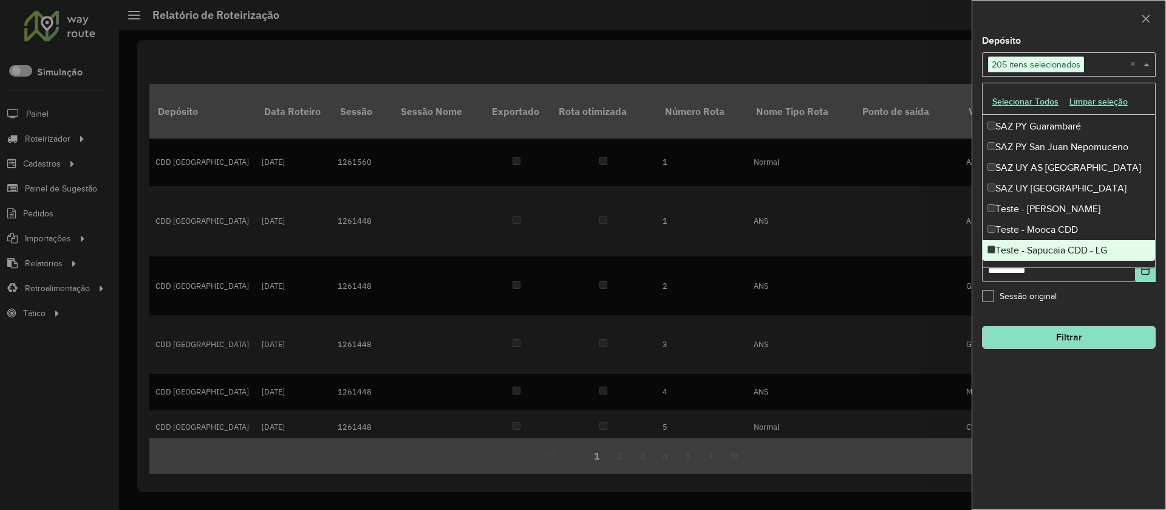
click at [1074, 341] on button "Filtrar" at bounding box center [1069, 337] width 174 height 23
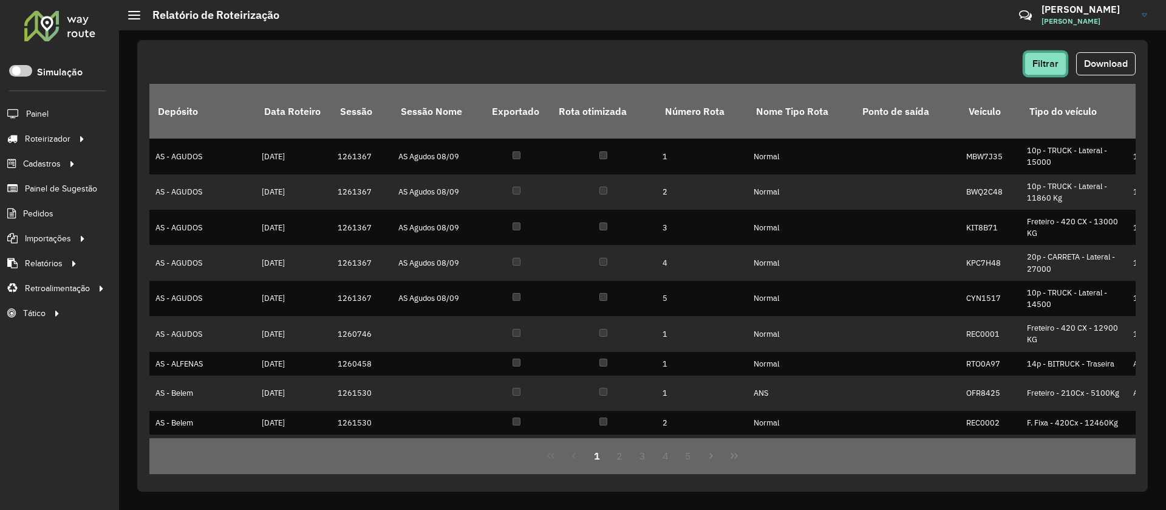
click at [1036, 57] on button "Filtrar" at bounding box center [1046, 63] width 42 height 23
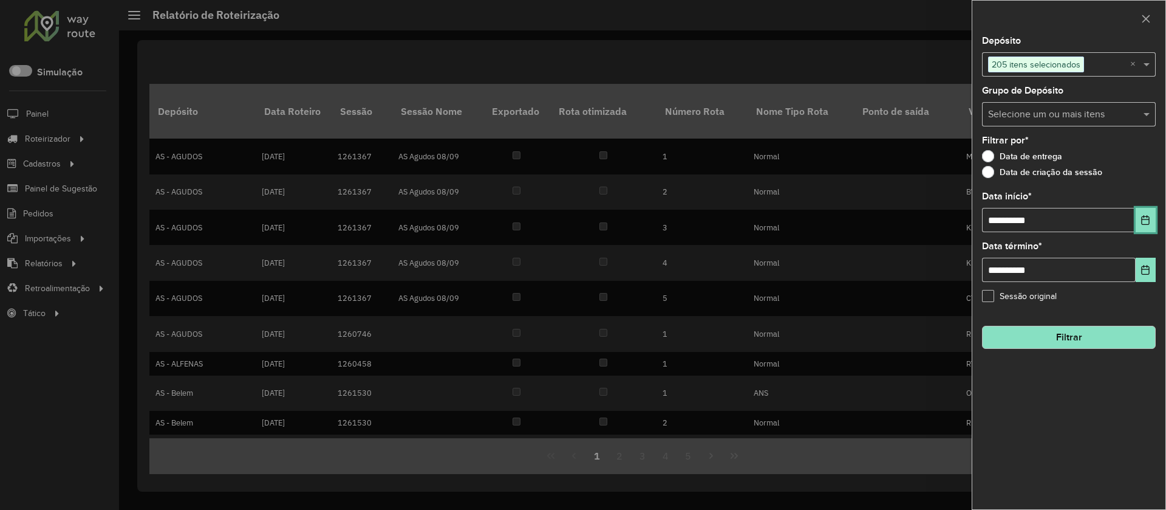
click at [1141, 222] on icon "Choose Date" at bounding box center [1146, 220] width 10 height 10
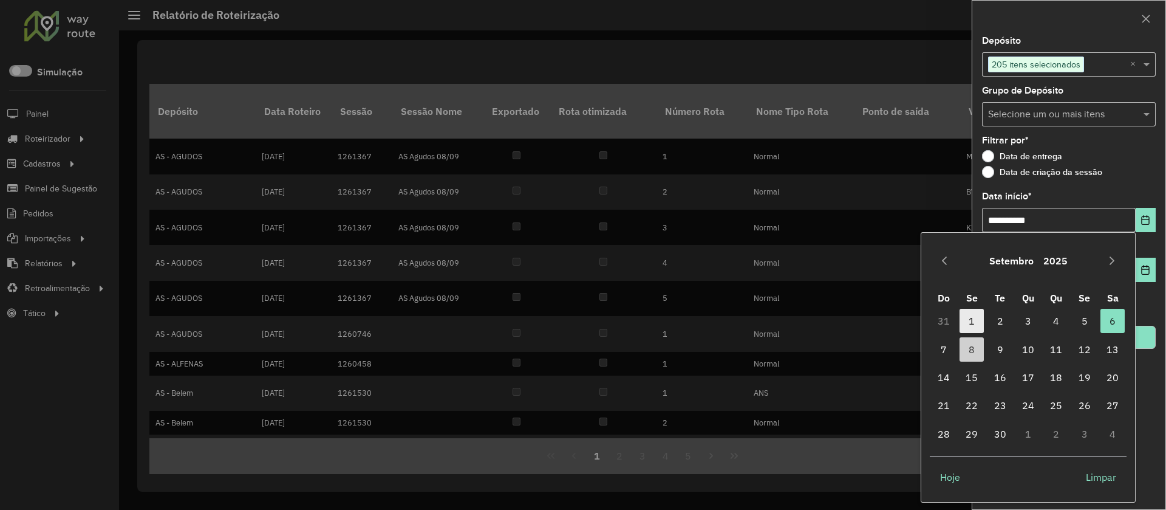
click at [972, 324] on span "1" at bounding box center [972, 321] width 24 height 24
type input "**********"
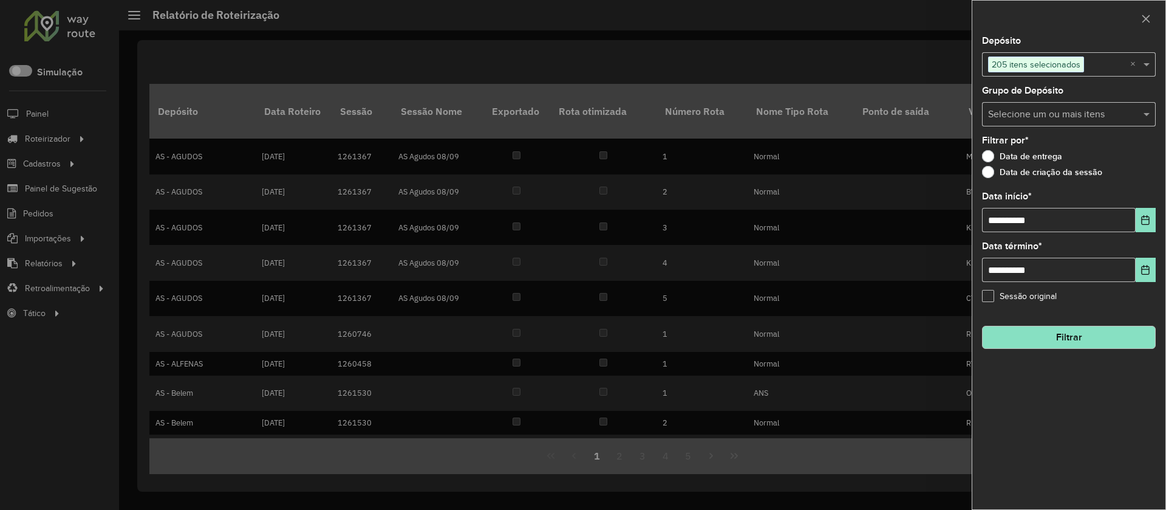
click at [1086, 335] on button "Filtrar" at bounding box center [1069, 337] width 174 height 23
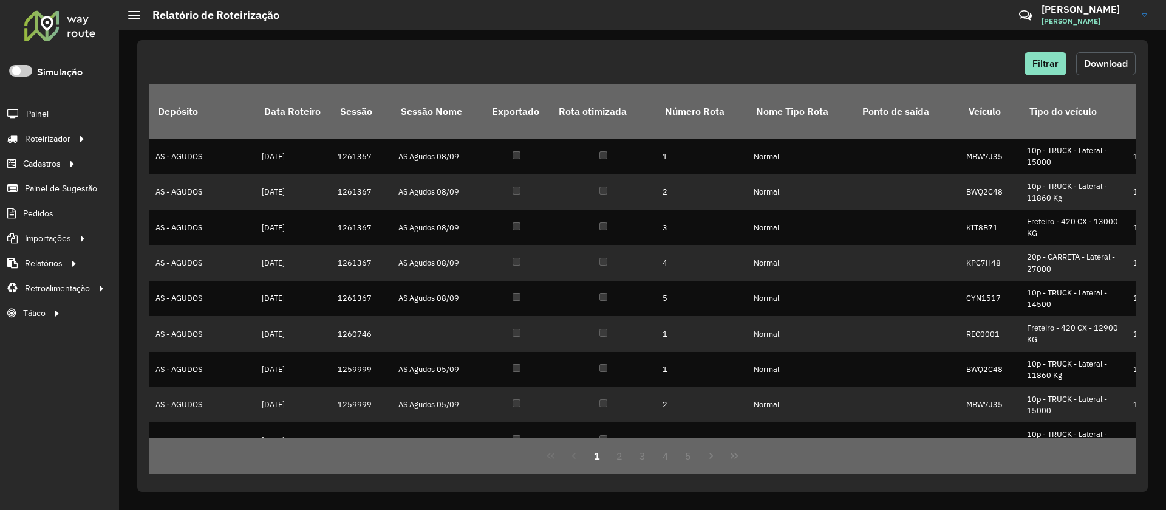
click at [1102, 65] on span "Download" at bounding box center [1106, 63] width 44 height 10
